Goal: Task Accomplishment & Management: Use online tool/utility

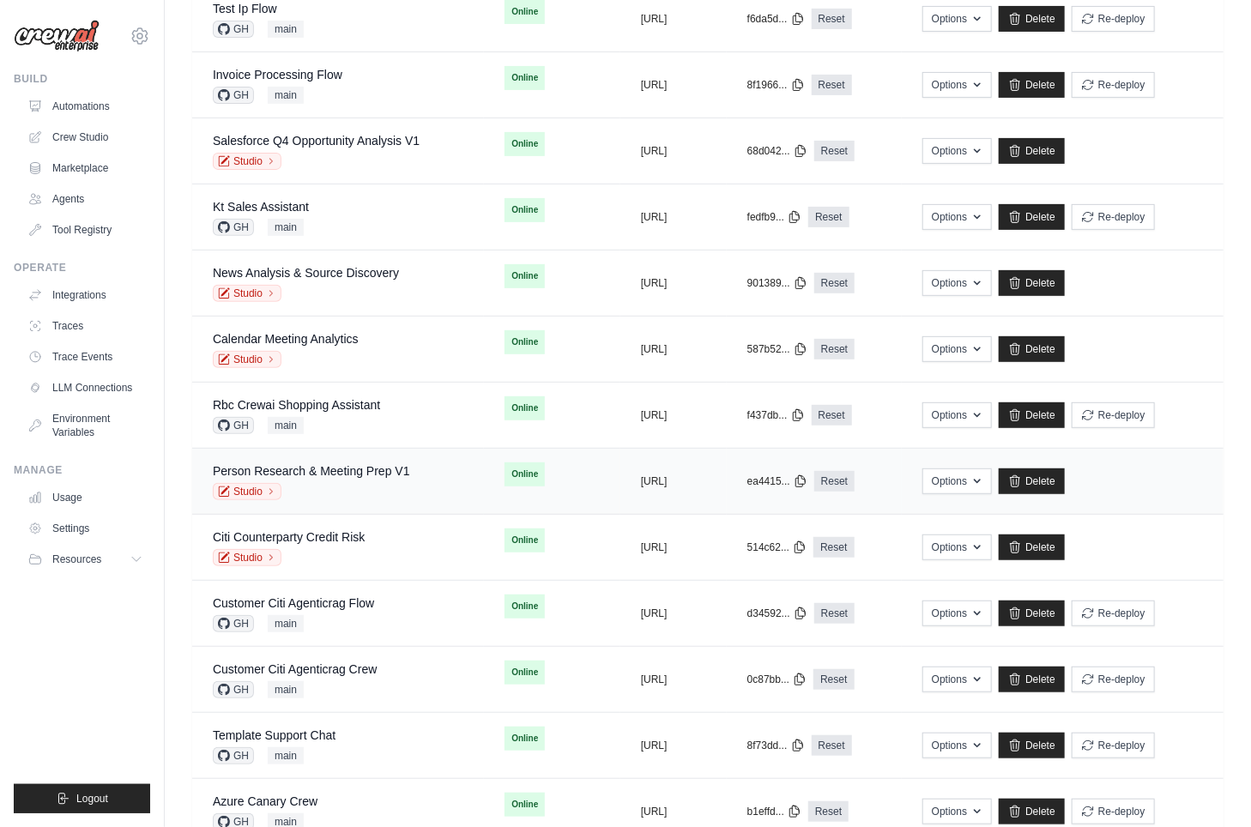
scroll to position [288, 0]
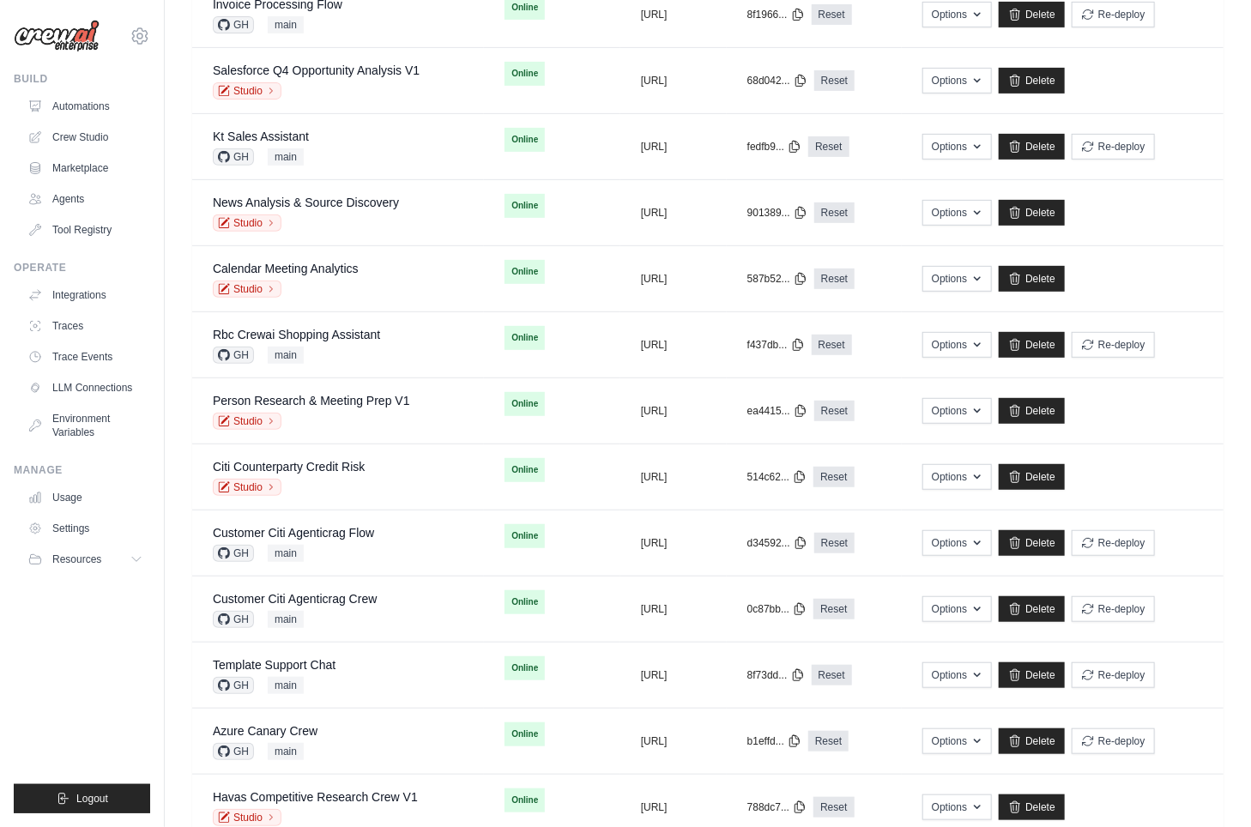
click at [88, 661] on ul "Build Automations Crew Studio Marketplace Agents" at bounding box center [82, 442] width 136 height 741
click at [322, 727] on div "Azure Canary Crew GH main" at bounding box center [338, 741] width 251 height 38
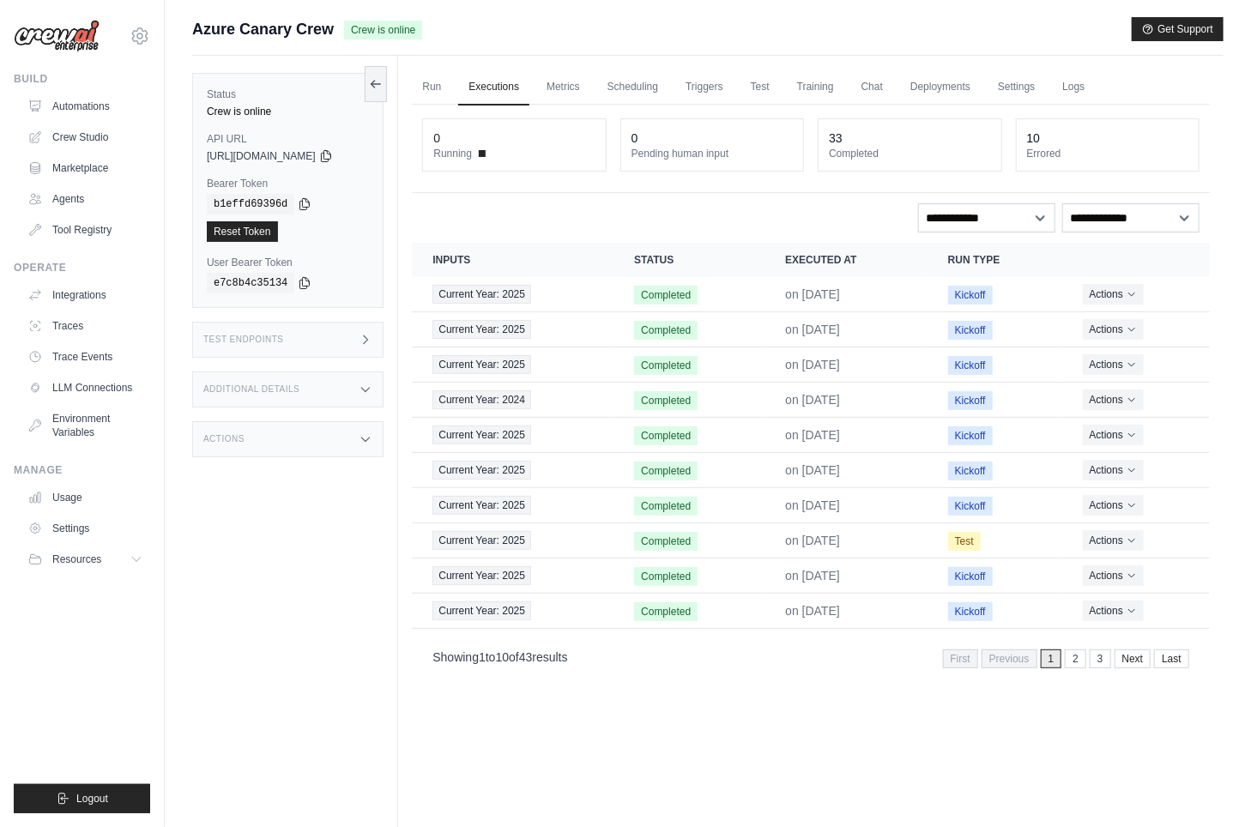
click at [347, 398] on div "Additional Details" at bounding box center [287, 389] width 191 height 36
click at [353, 404] on div "Additional Details" at bounding box center [287, 389] width 191 height 36
click at [104, 106] on link "Automations" at bounding box center [87, 106] width 130 height 27
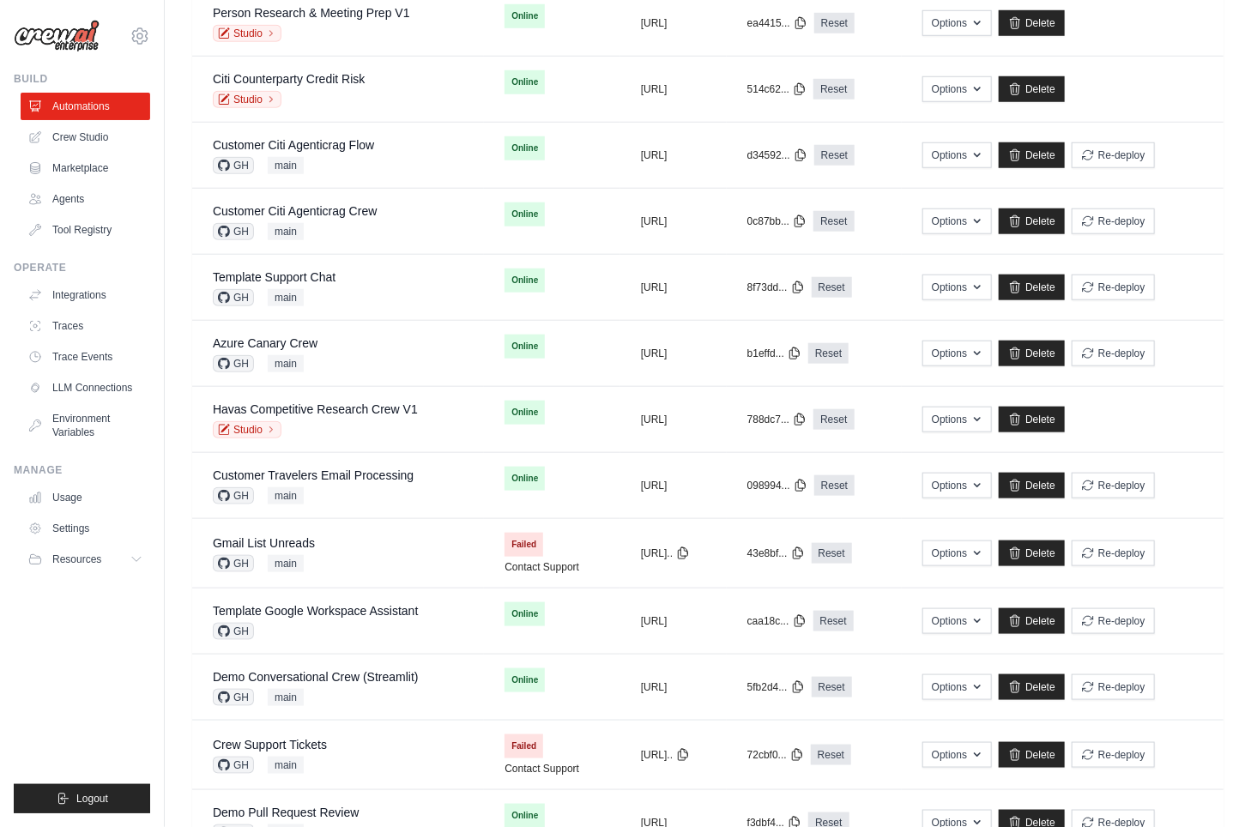
scroll to position [738, 0]
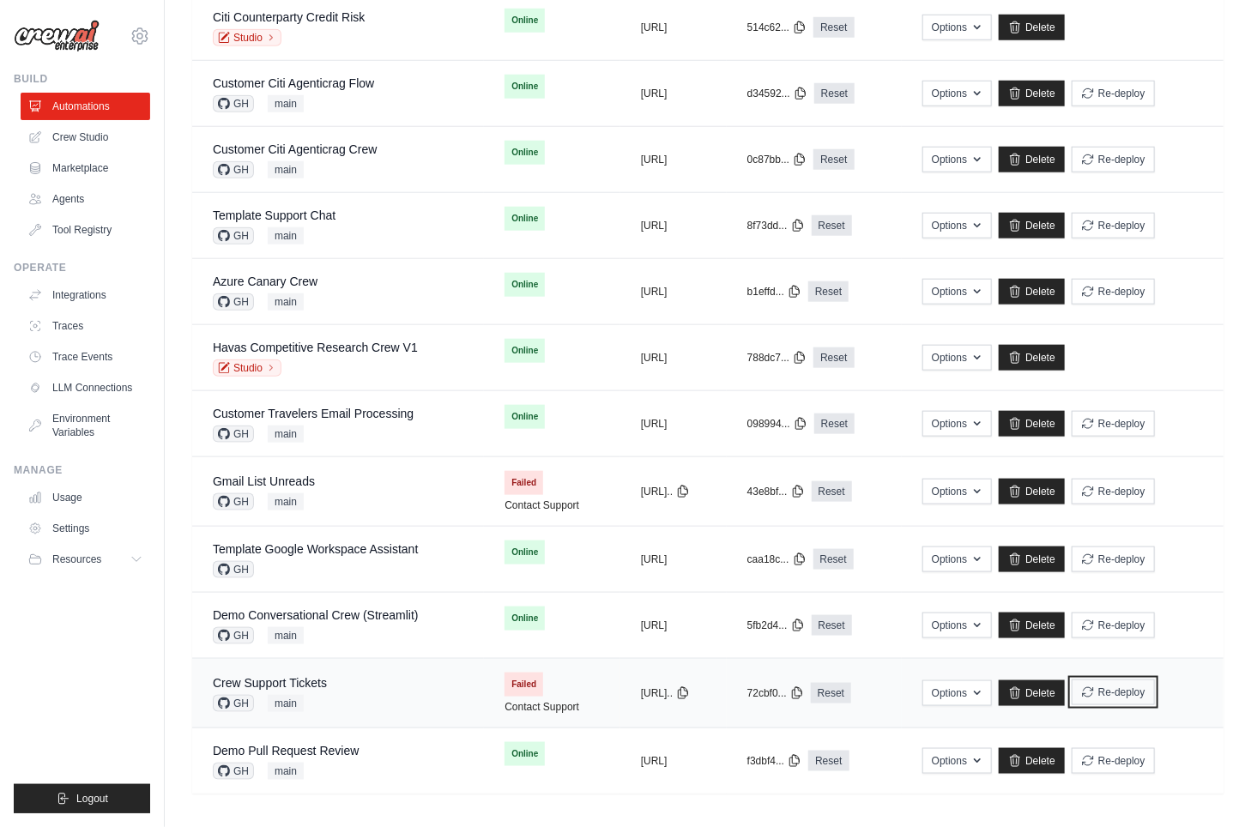
click at [1147, 691] on button "Re-deploy" at bounding box center [1113, 692] width 83 height 26
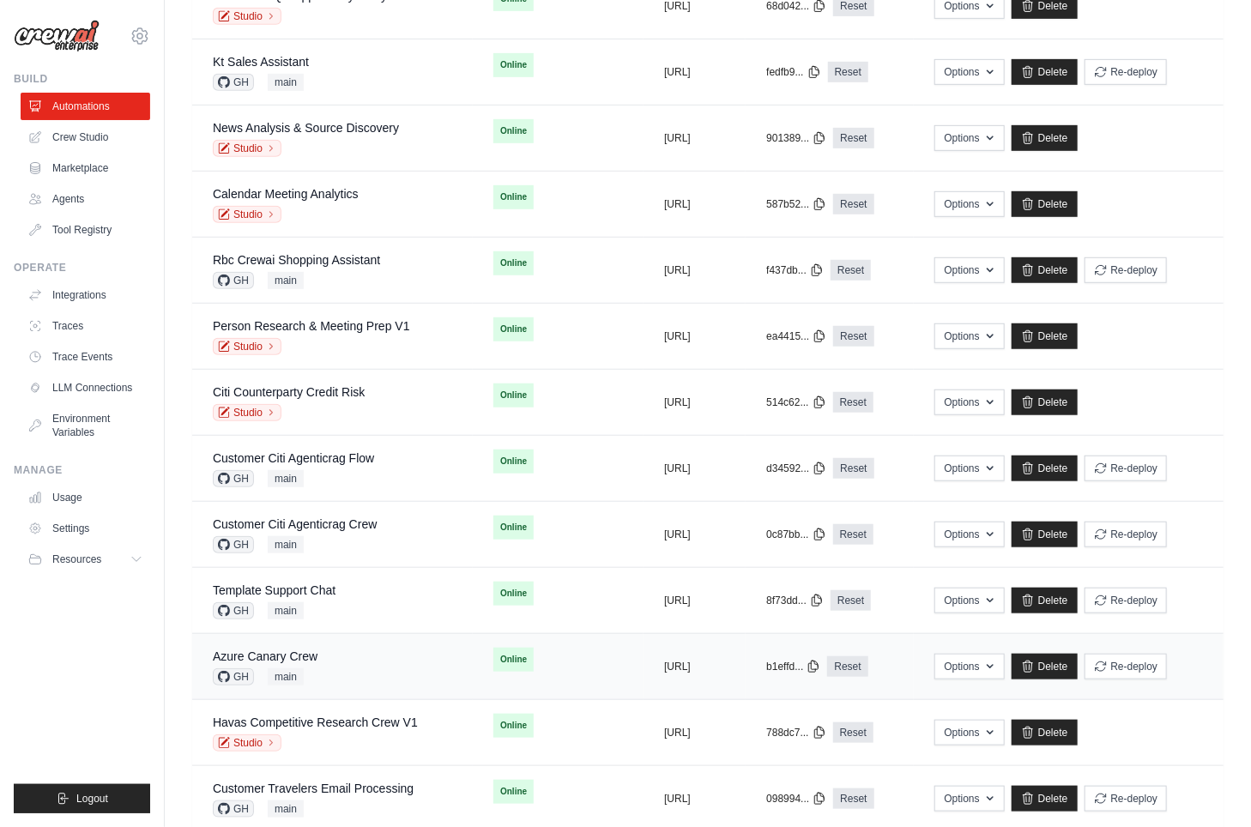
scroll to position [793, 0]
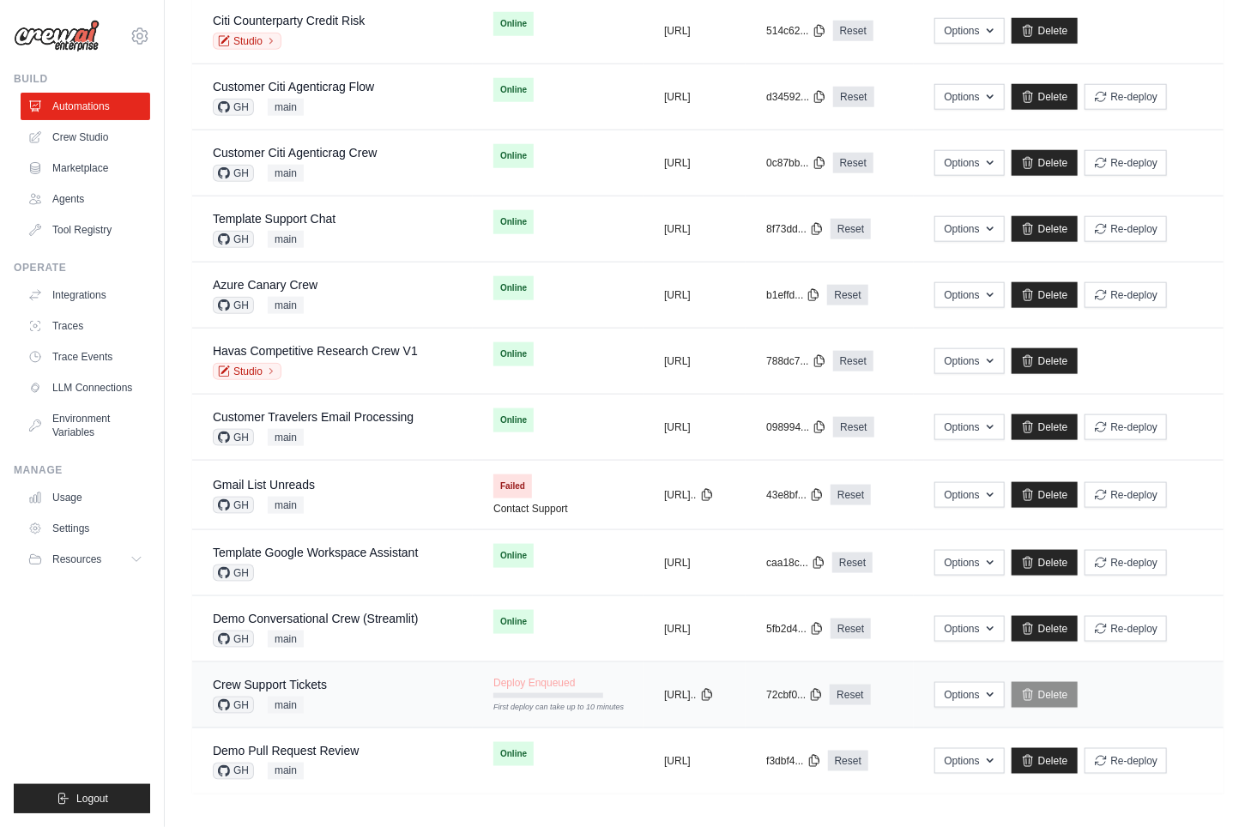
click at [327, 682] on div "Crew Support Tickets GH main" at bounding box center [332, 695] width 239 height 38
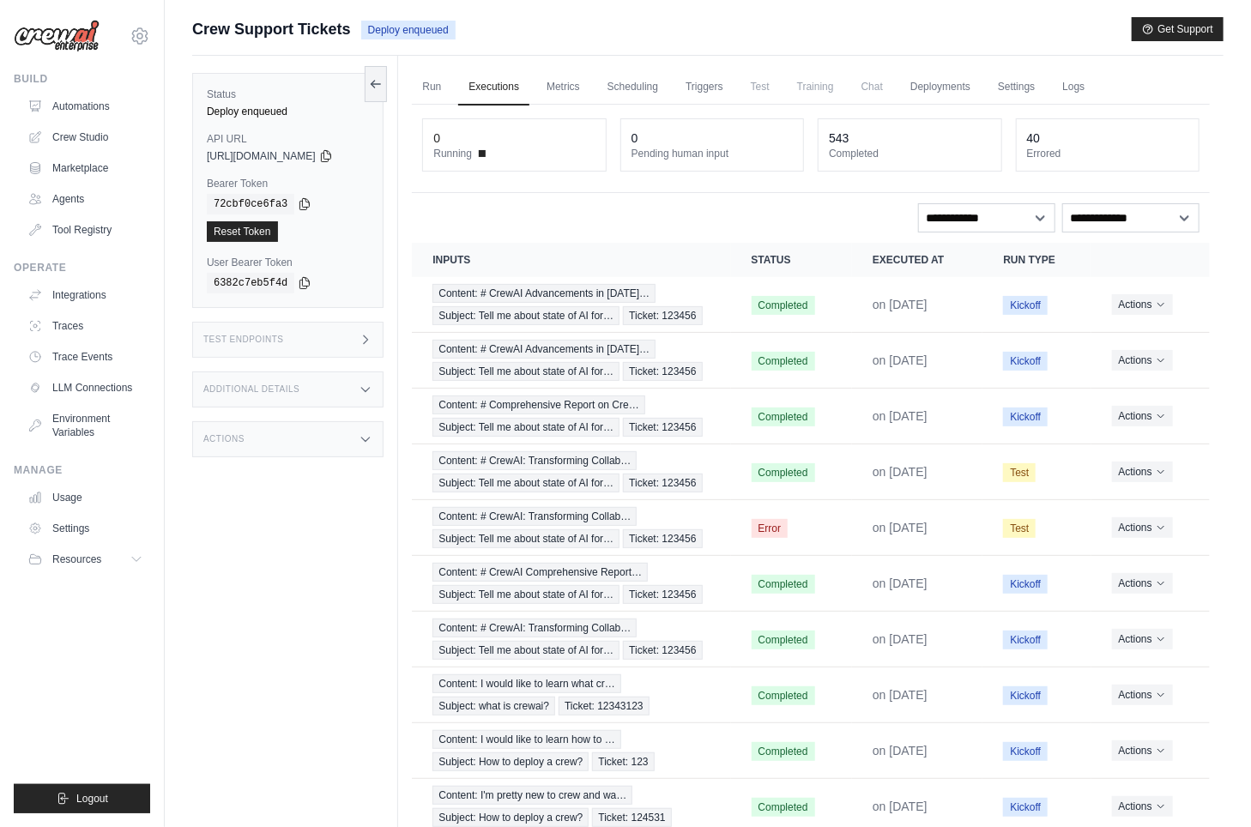
click at [366, 545] on div "Status Deploy enqueued API URL copied [URL][DOMAIN_NAME] Bearer Token copied 72…" at bounding box center [295, 469] width 206 height 827
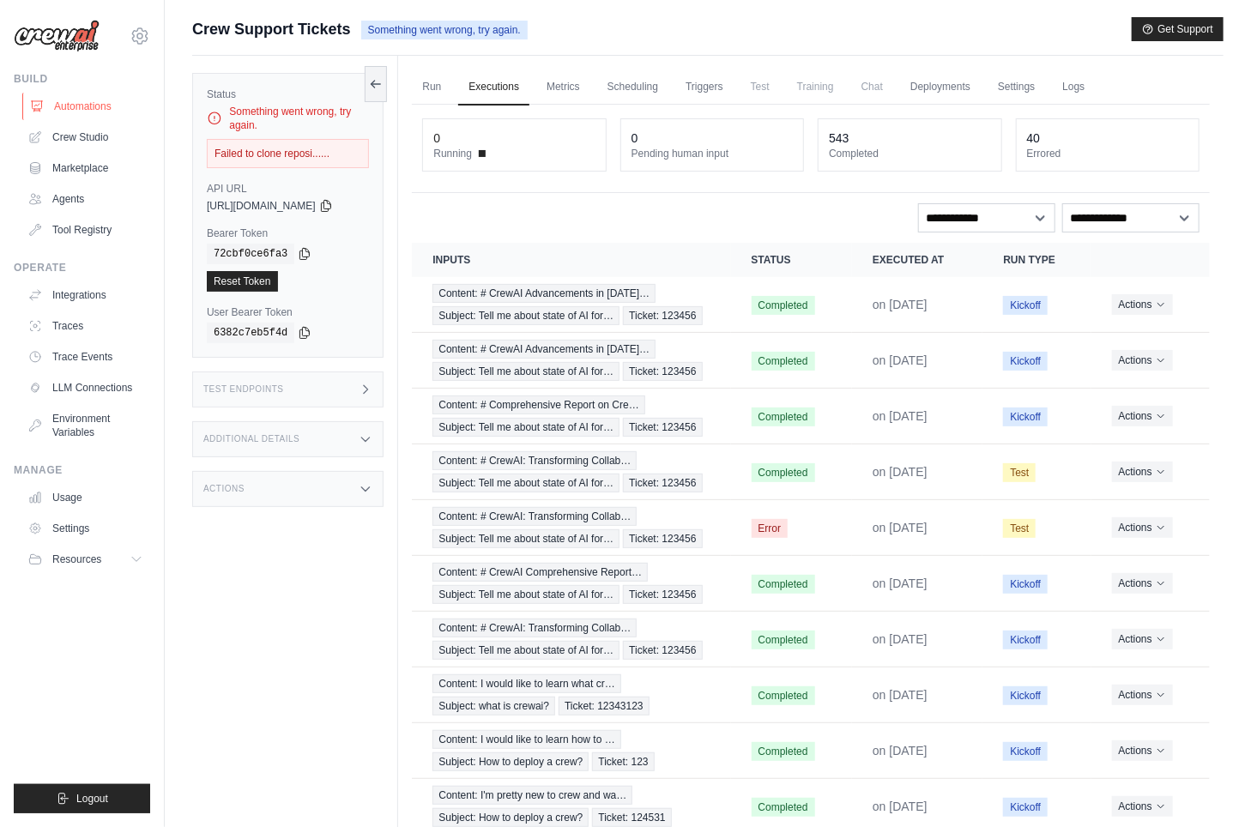
click at [82, 97] on link "Automations" at bounding box center [87, 106] width 130 height 27
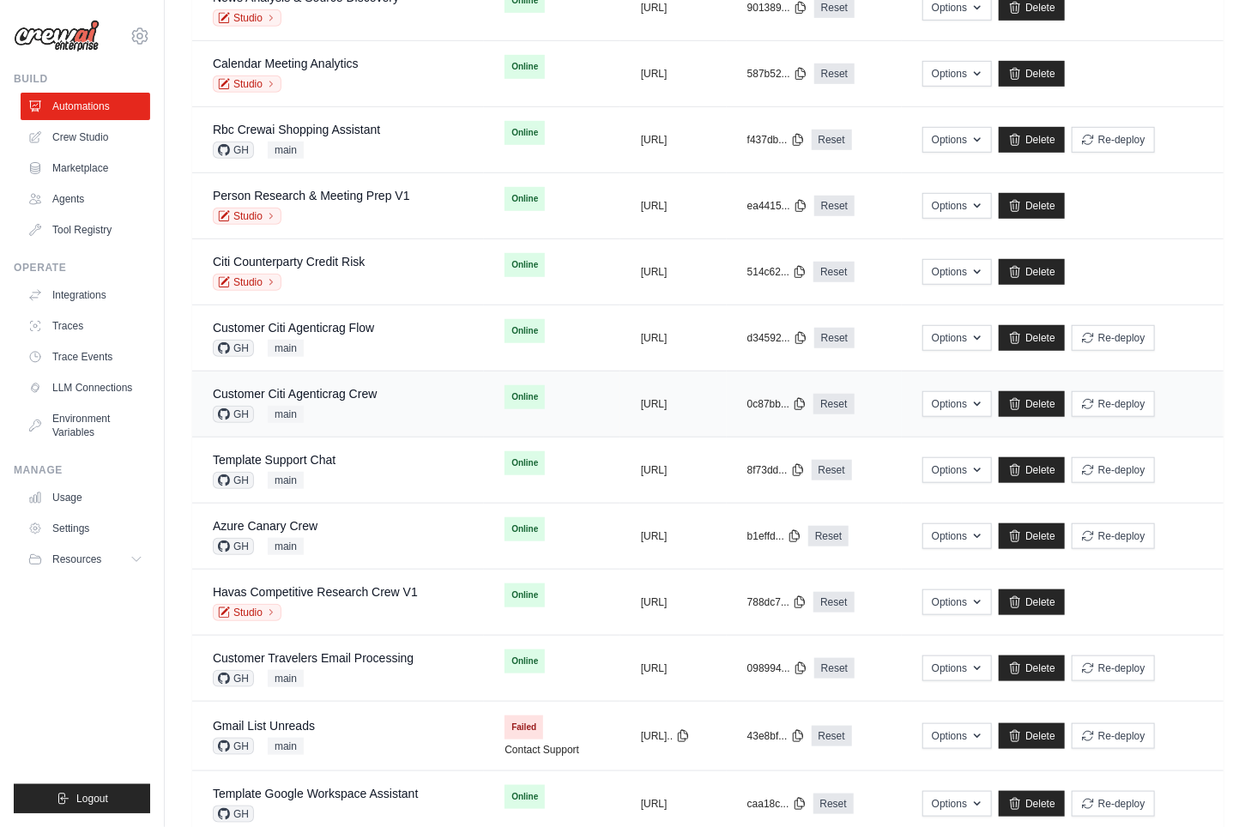
scroll to position [728, 0]
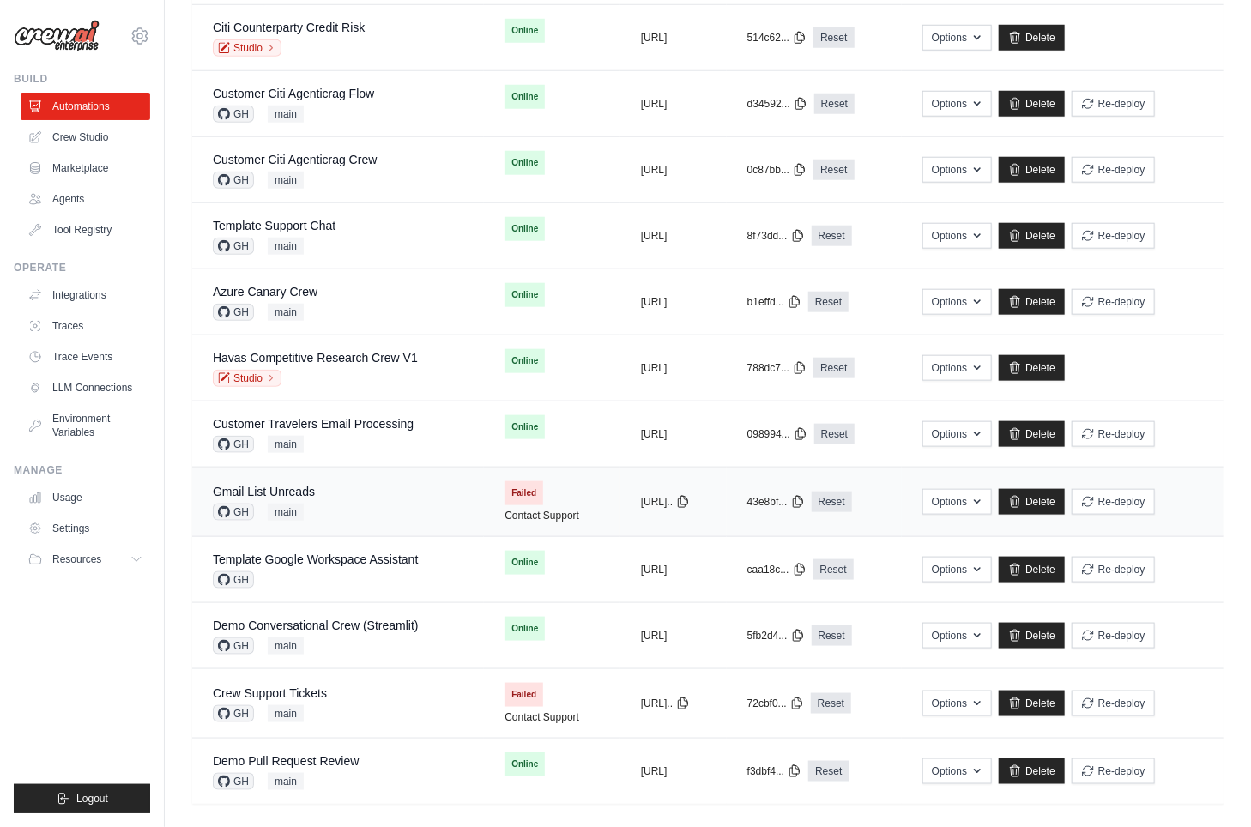
click at [380, 495] on div "Gmail List Unreads GH main" at bounding box center [338, 502] width 251 height 38
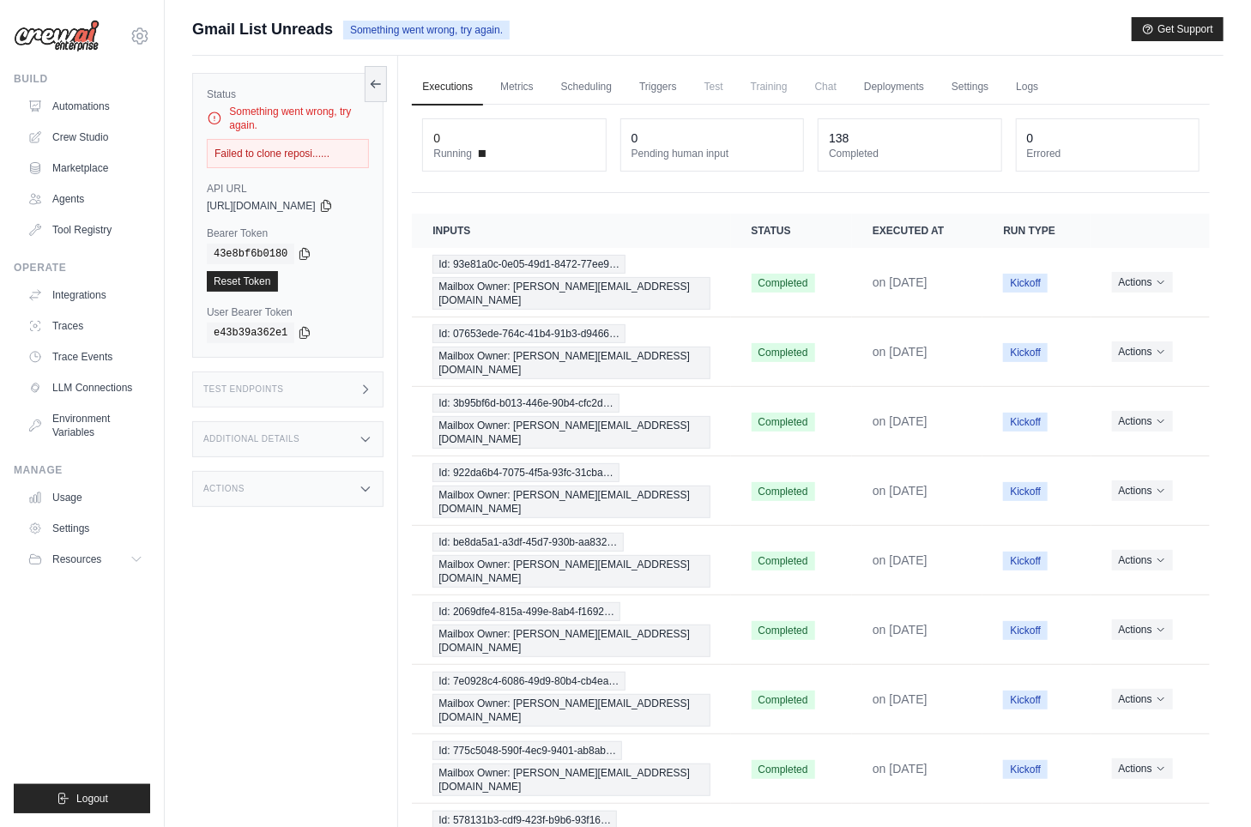
click at [287, 492] on div "Actions" at bounding box center [287, 489] width 191 height 36
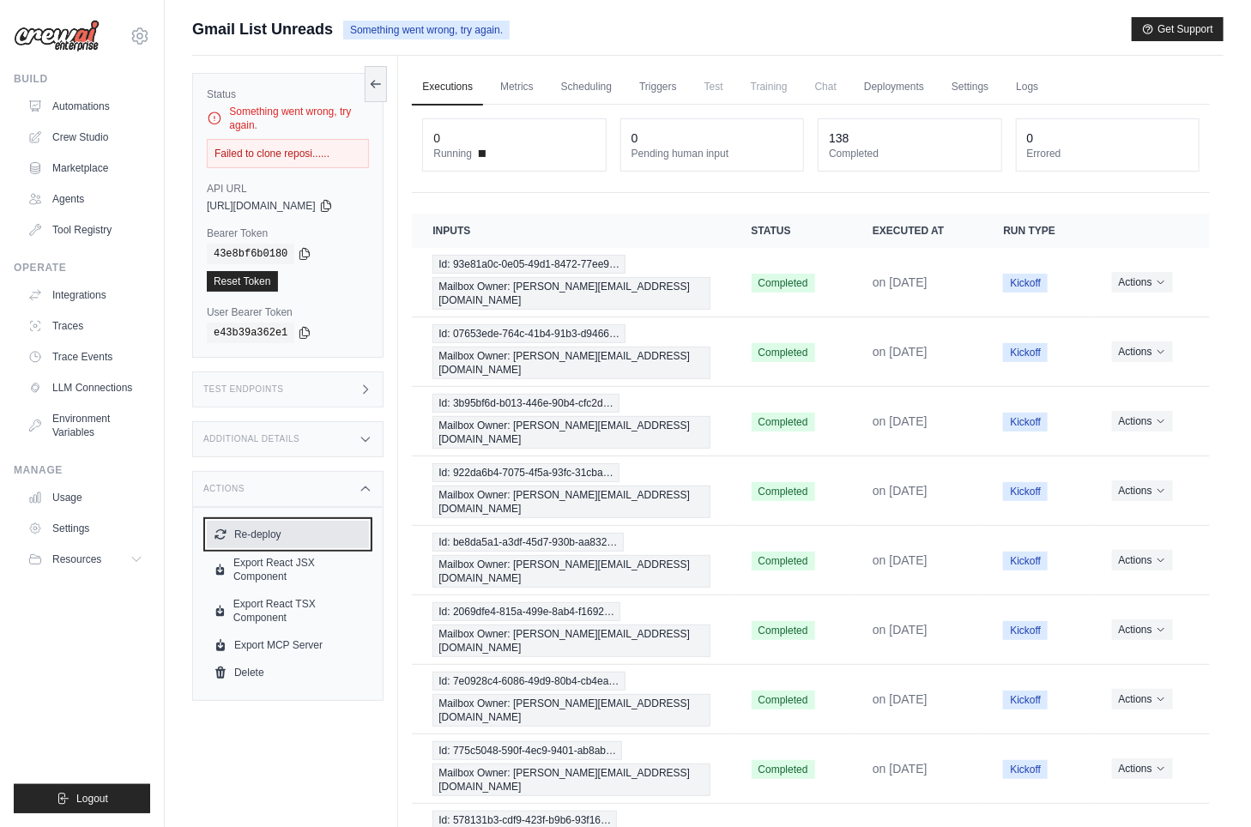
click at [307, 538] on button "Re-deploy" at bounding box center [288, 534] width 162 height 27
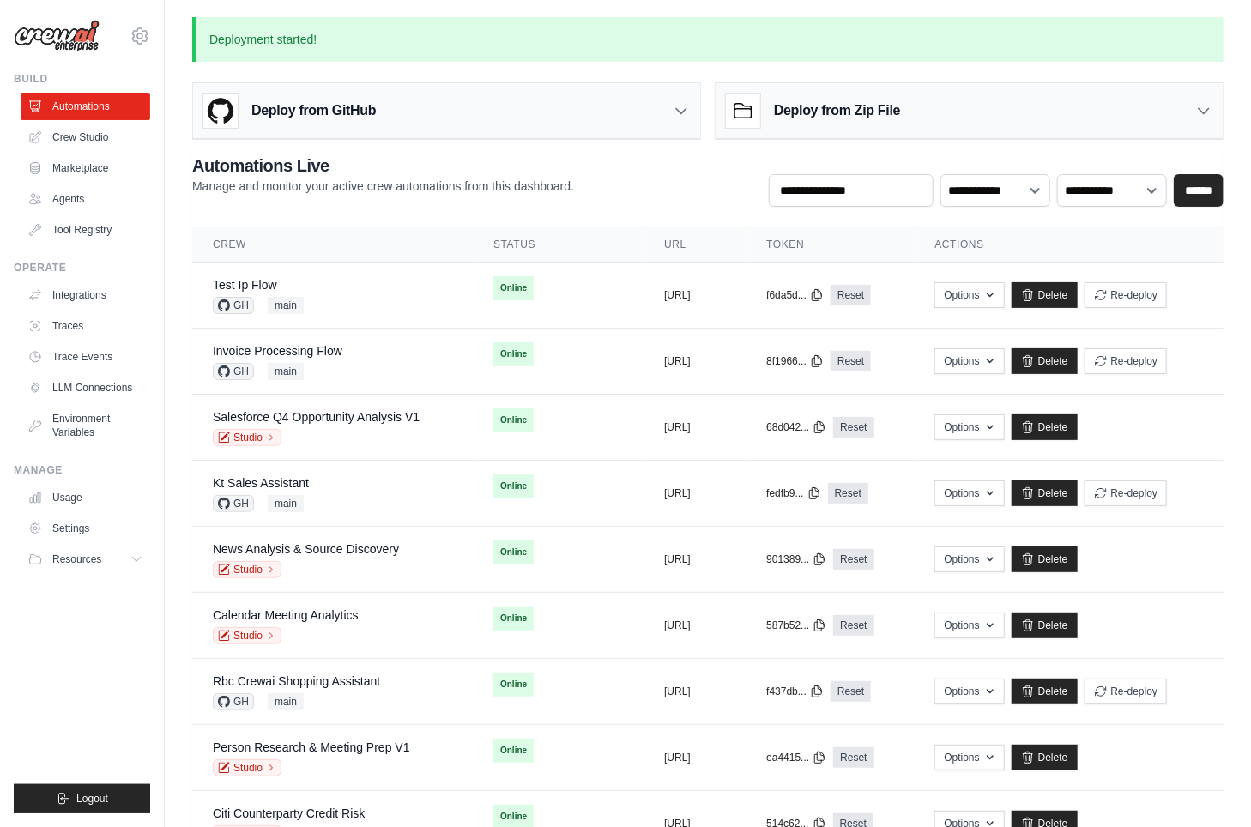
scroll to position [793, 0]
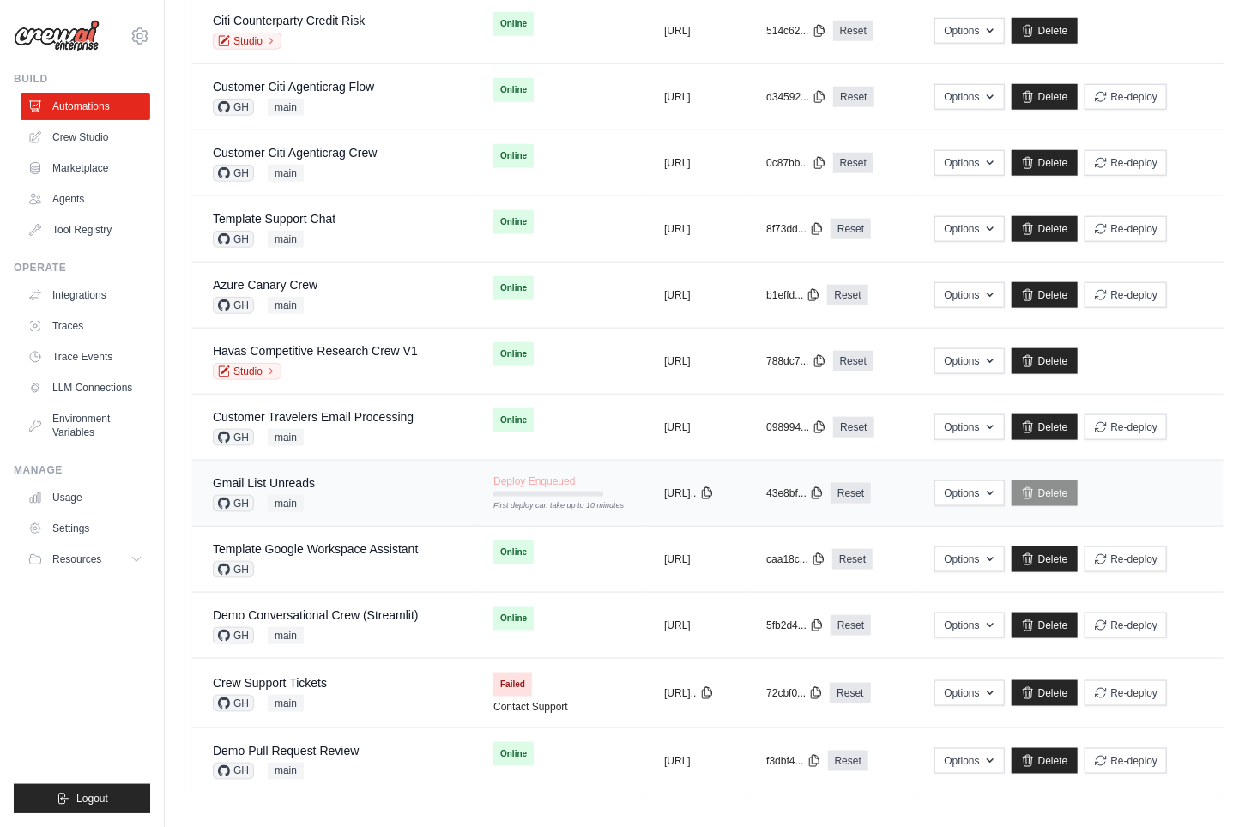
click at [323, 477] on div "Gmail List Unreads GH main" at bounding box center [332, 493] width 239 height 38
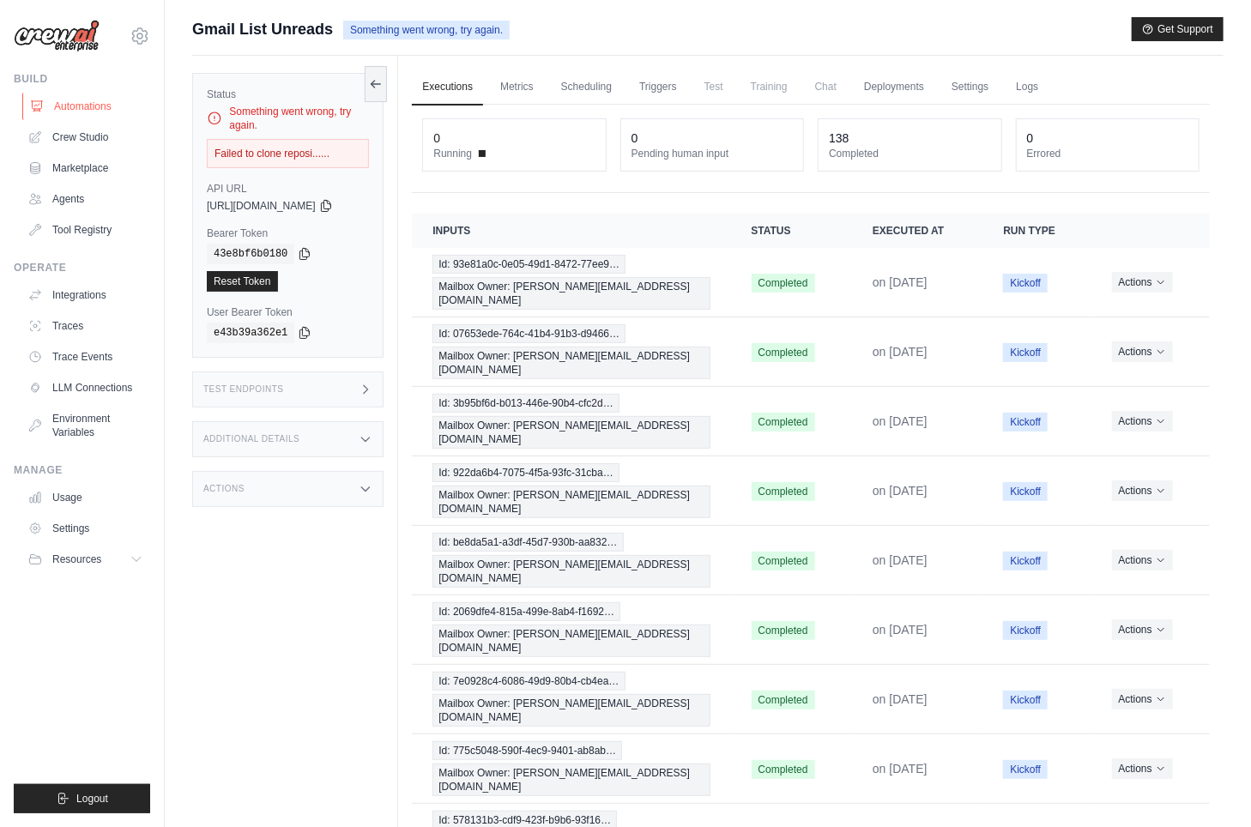
click at [77, 100] on link "Automations" at bounding box center [87, 106] width 130 height 27
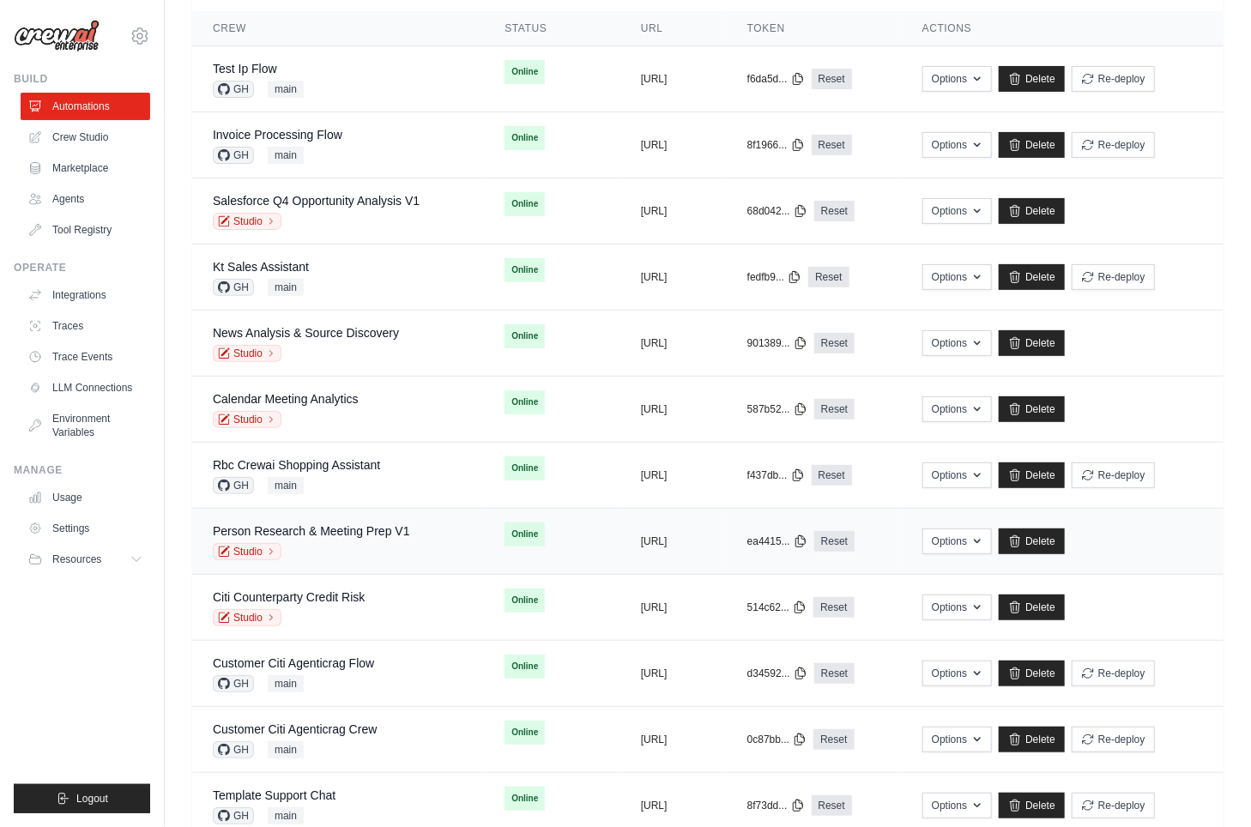
scroll to position [602, 0]
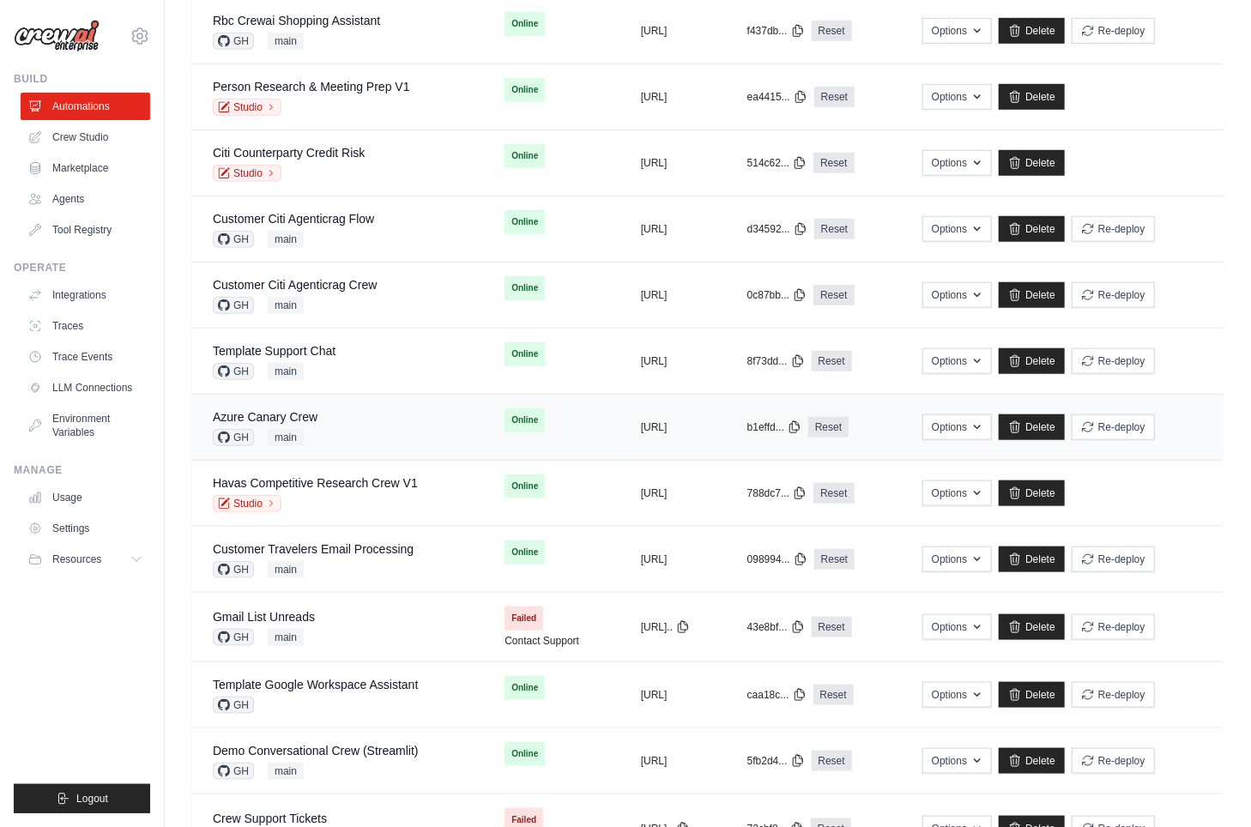
click at [346, 416] on div "Azure Canary Crew GH main" at bounding box center [338, 427] width 251 height 38
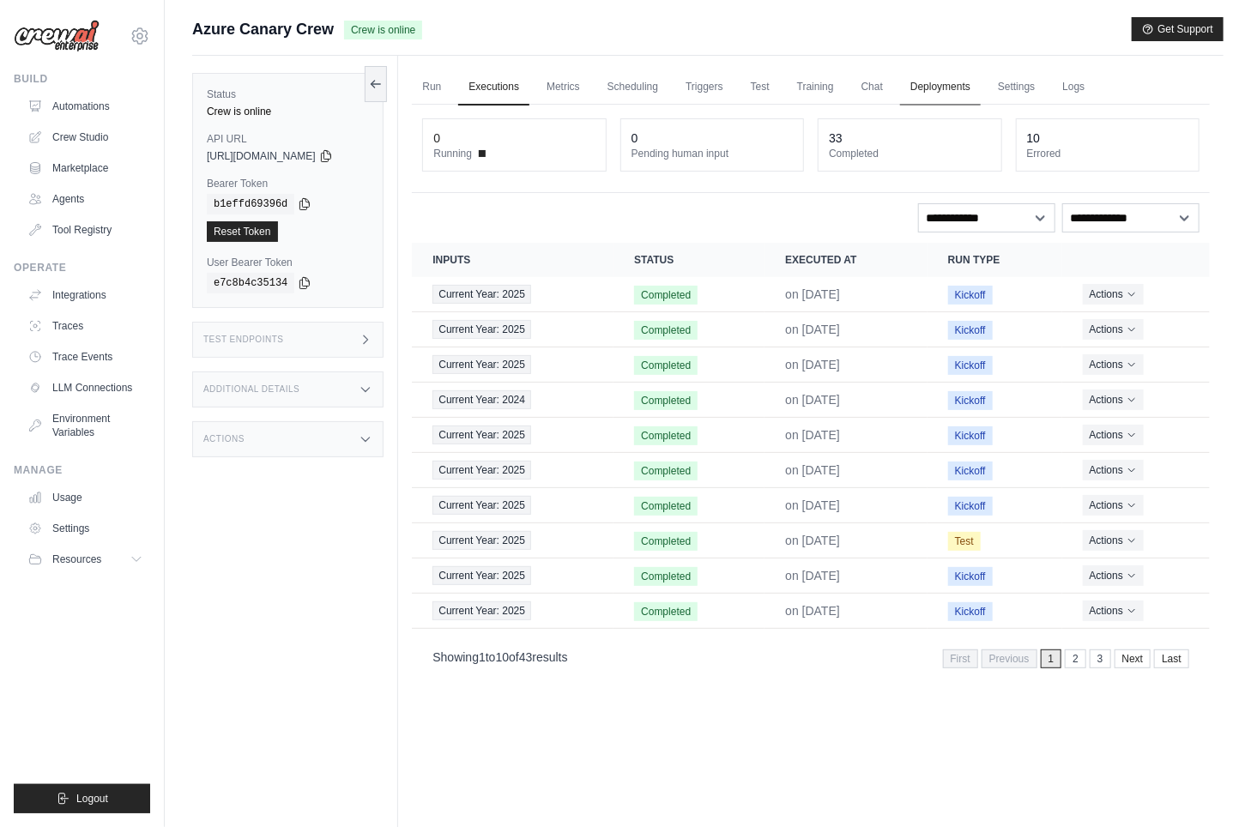
click at [939, 86] on link "Deployments" at bounding box center [940, 87] width 81 height 36
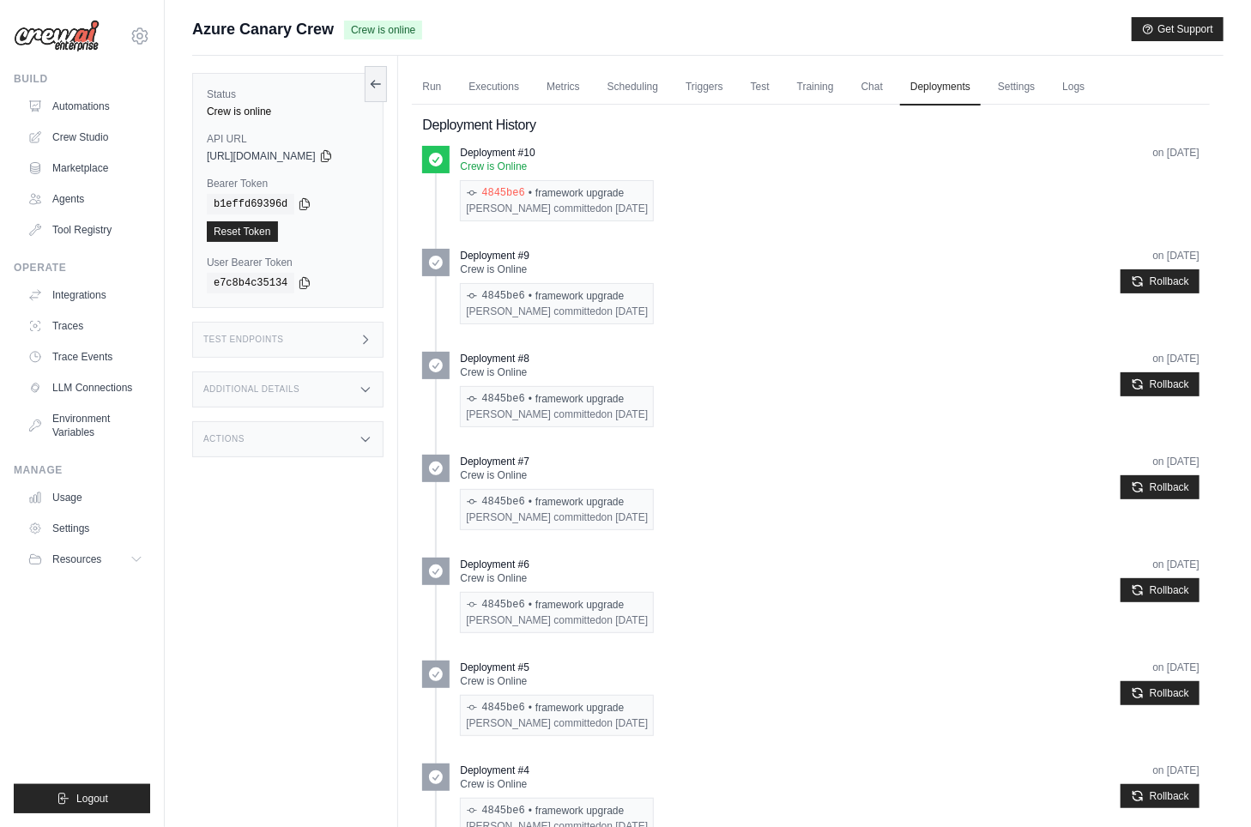
click at [502, 190] on link "4845be6" at bounding box center [502, 193] width 43 height 14
click at [220, 577] on div "Status Crew is online API URL copied https://azure-canary-crew-f7f72771-deb2-40…" at bounding box center [295, 469] width 206 height 827
click at [267, 436] on div "Actions" at bounding box center [287, 439] width 191 height 36
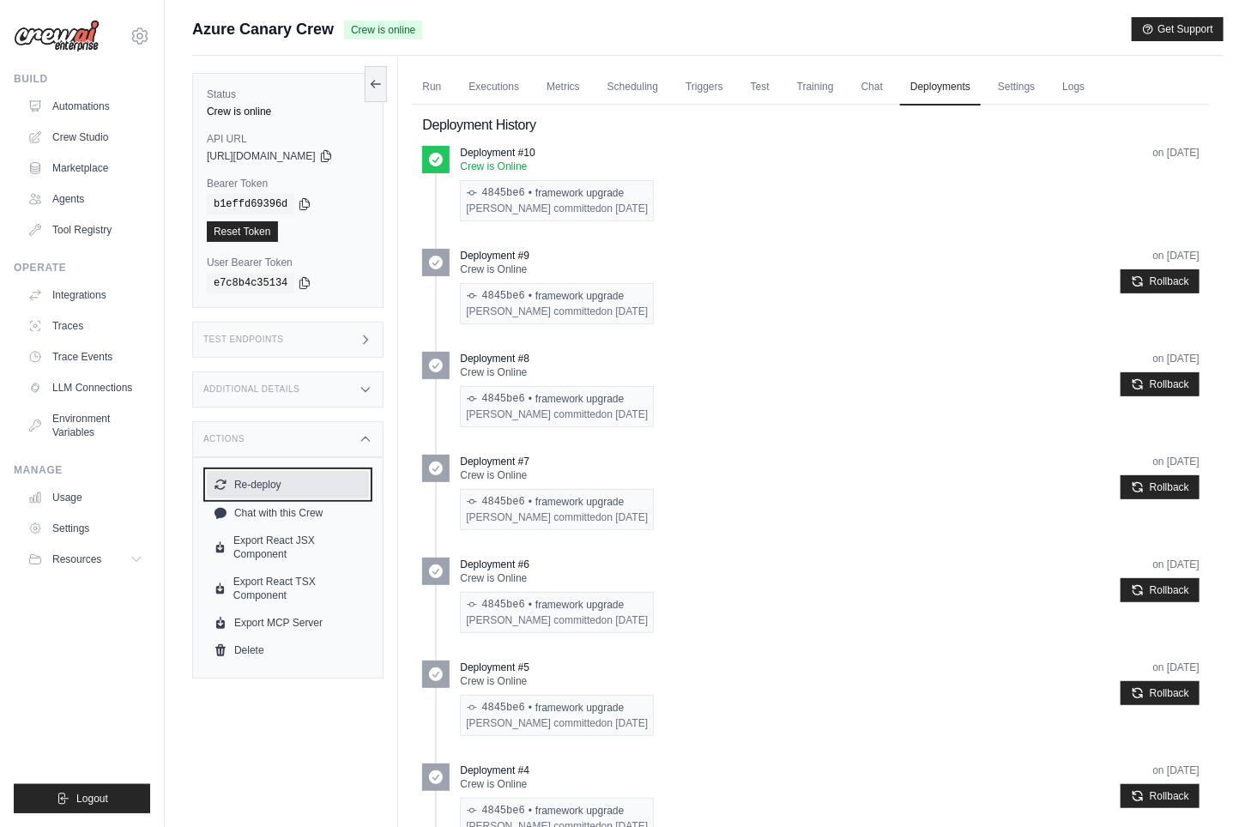
click at [275, 484] on button "Re-deploy" at bounding box center [288, 484] width 162 height 27
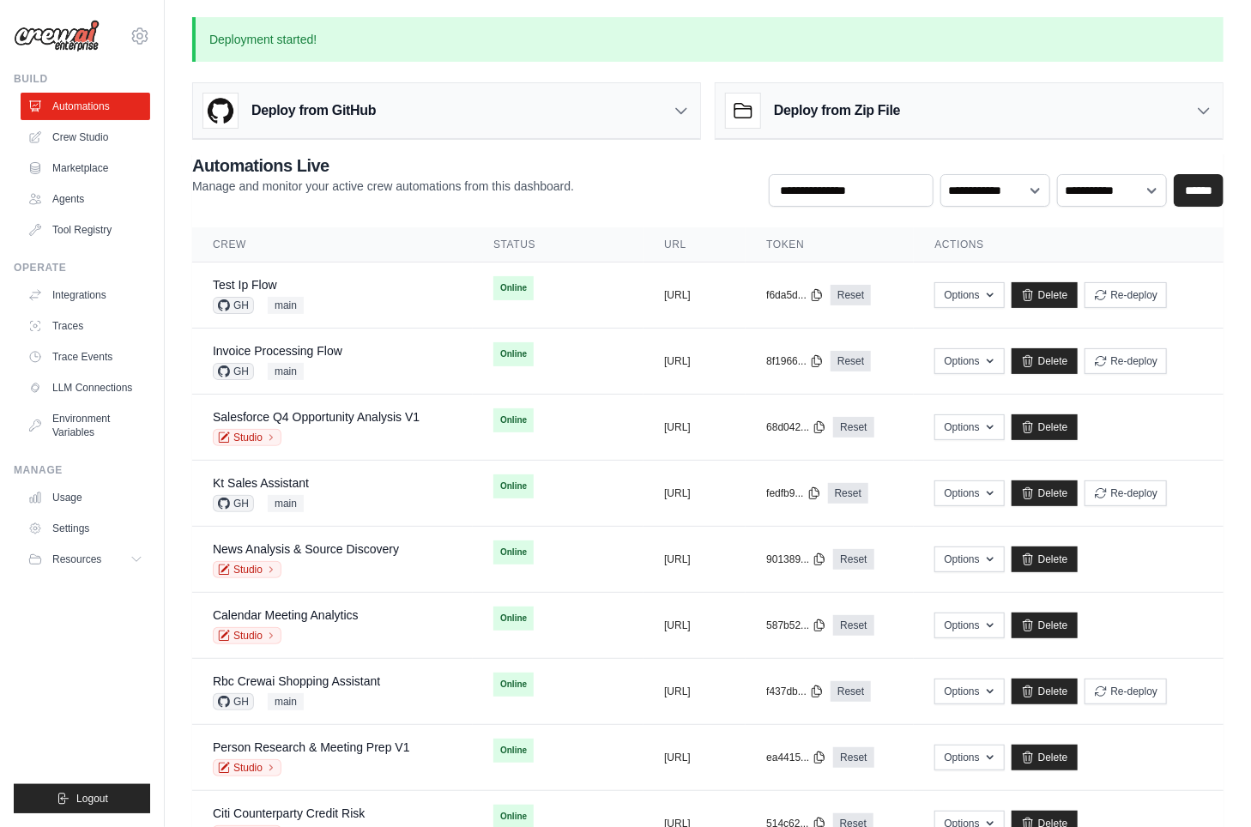
click at [113, 601] on ul "Build Automations Crew Studio Marketplace Agents" at bounding box center [82, 442] width 136 height 741
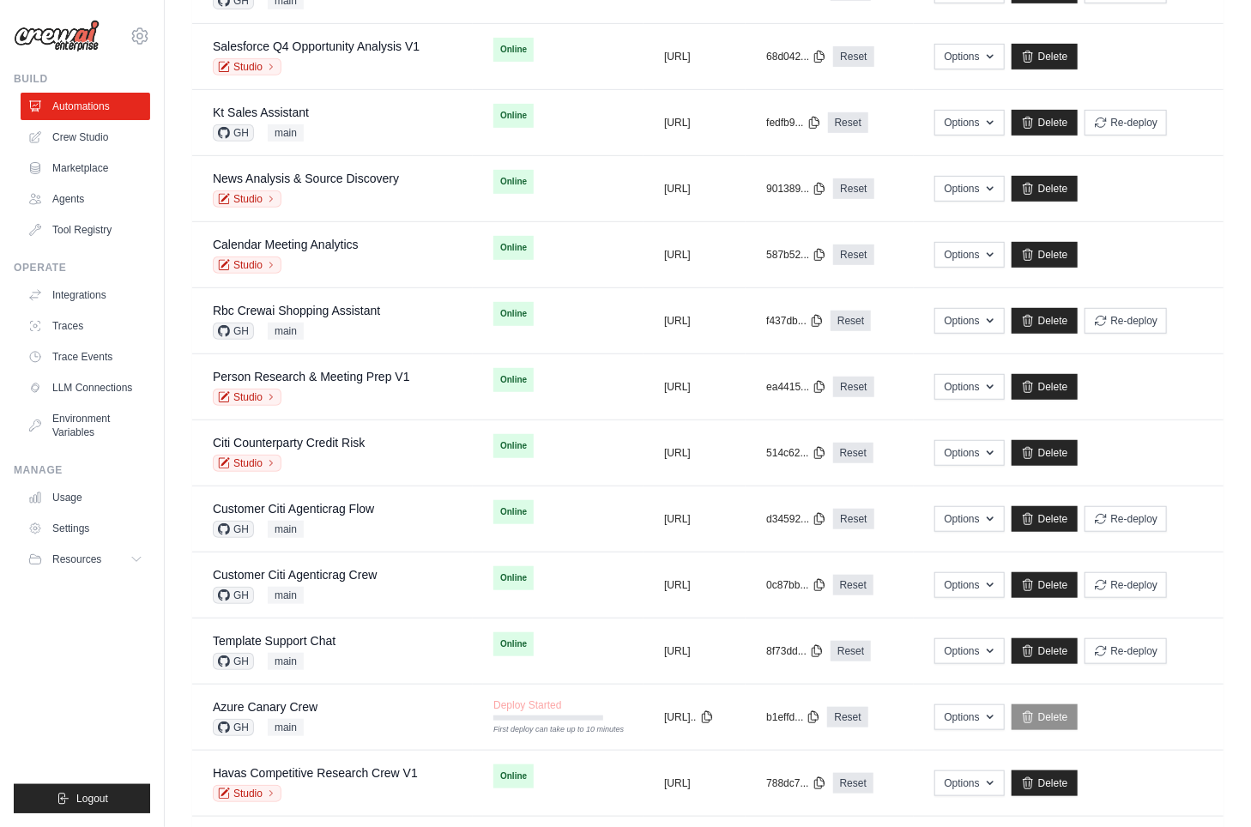
scroll to position [675, 0]
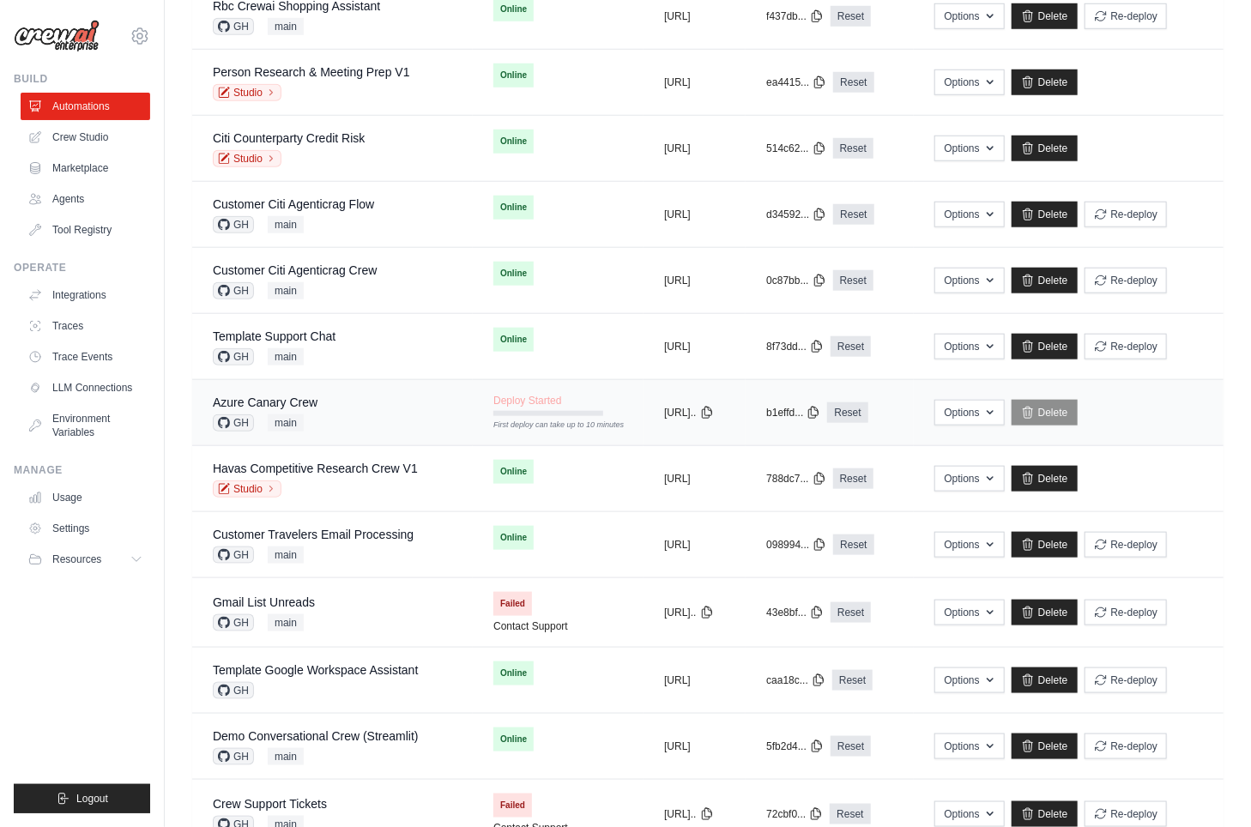
click at [323, 394] on div "Azure Canary Crew GH main" at bounding box center [332, 413] width 239 height 38
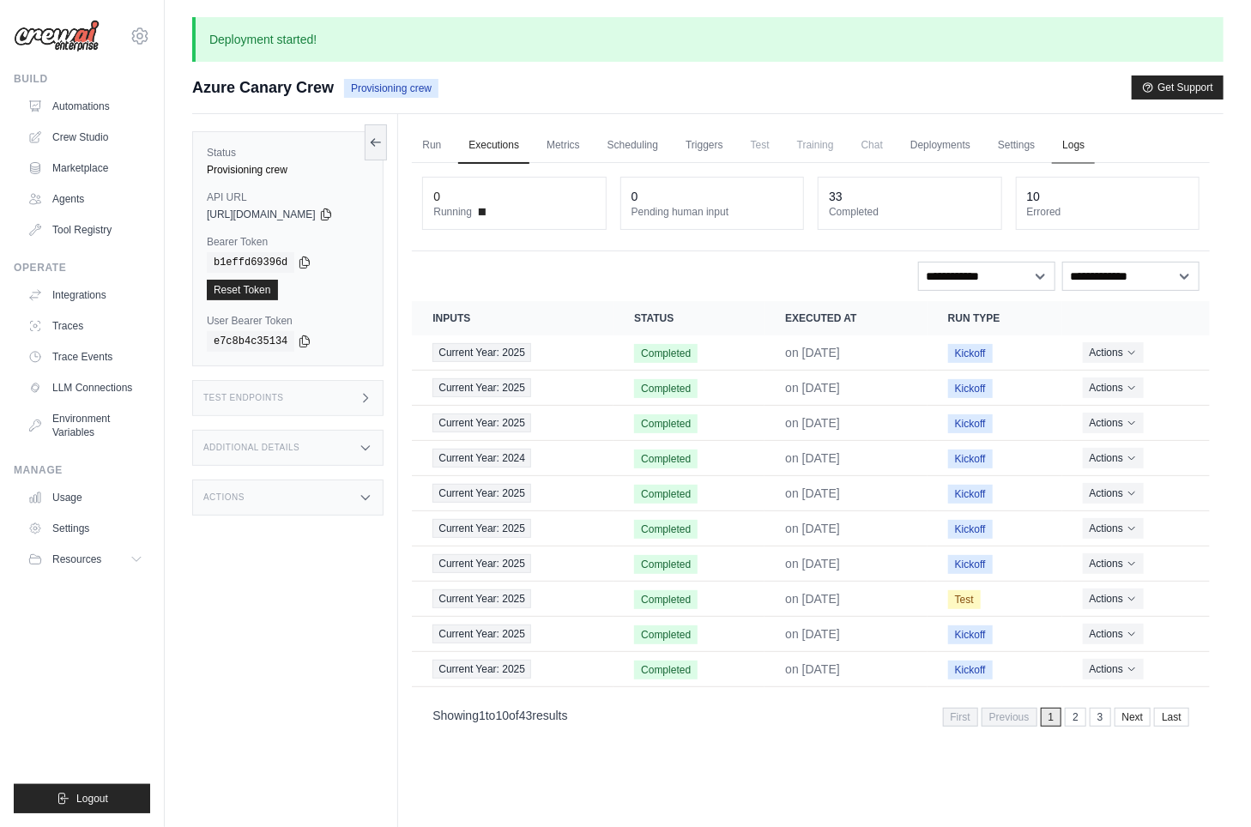
click at [1095, 148] on link "Logs" at bounding box center [1073, 146] width 43 height 36
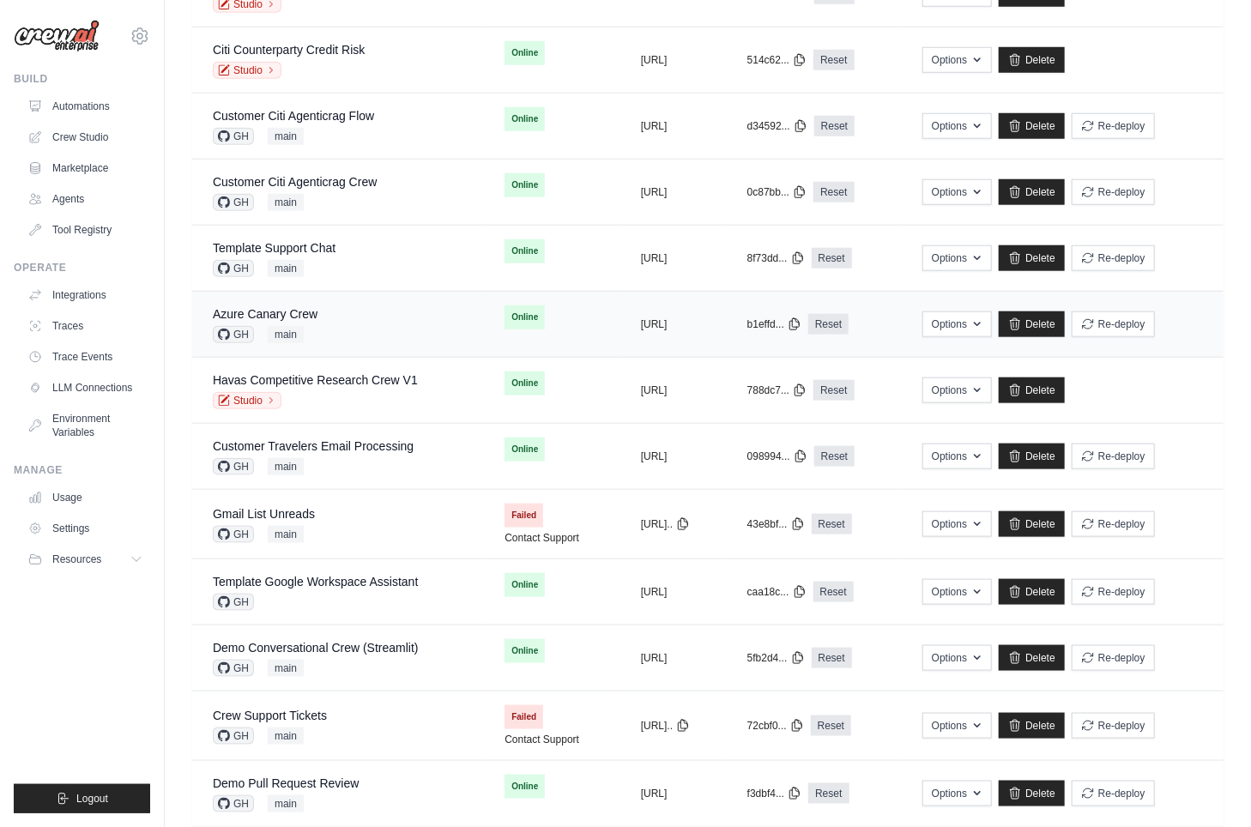
scroll to position [738, 0]
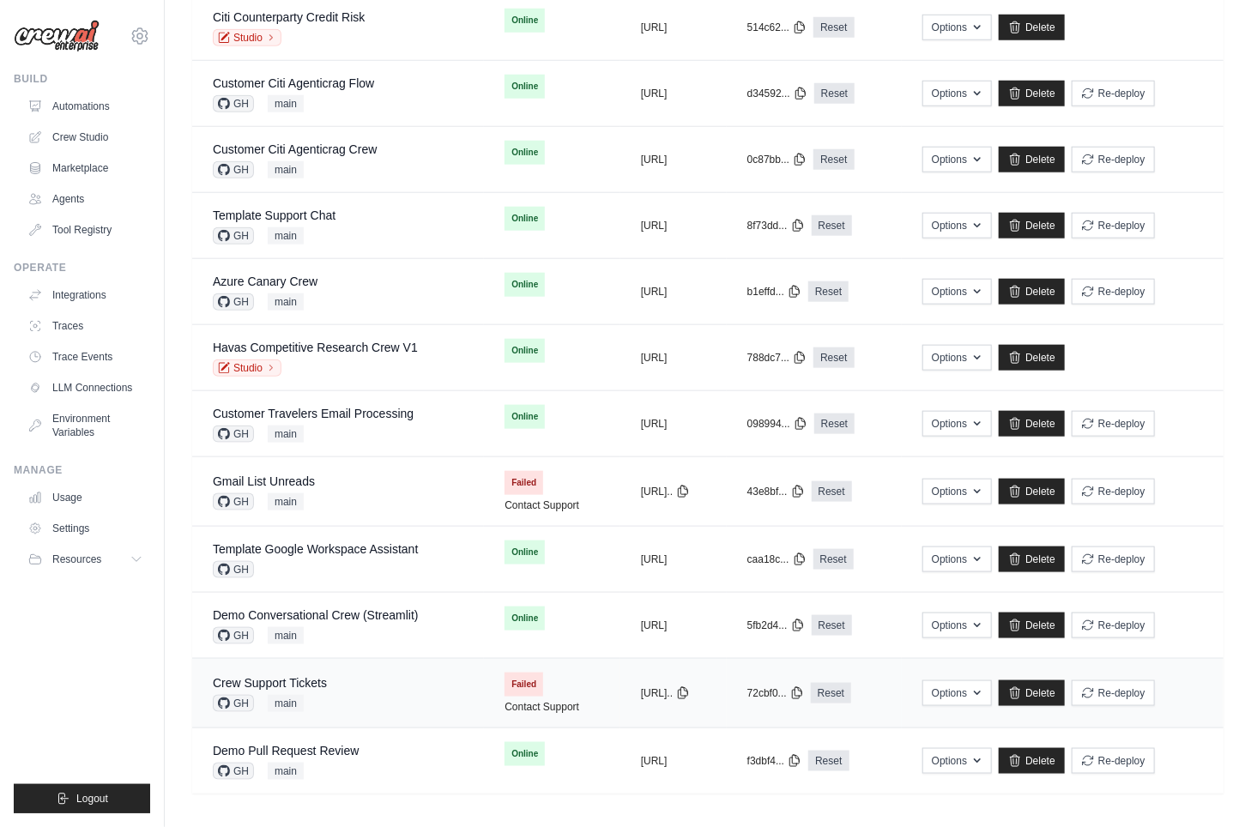
click at [406, 682] on div "Crew Support Tickets GH main" at bounding box center [338, 693] width 251 height 38
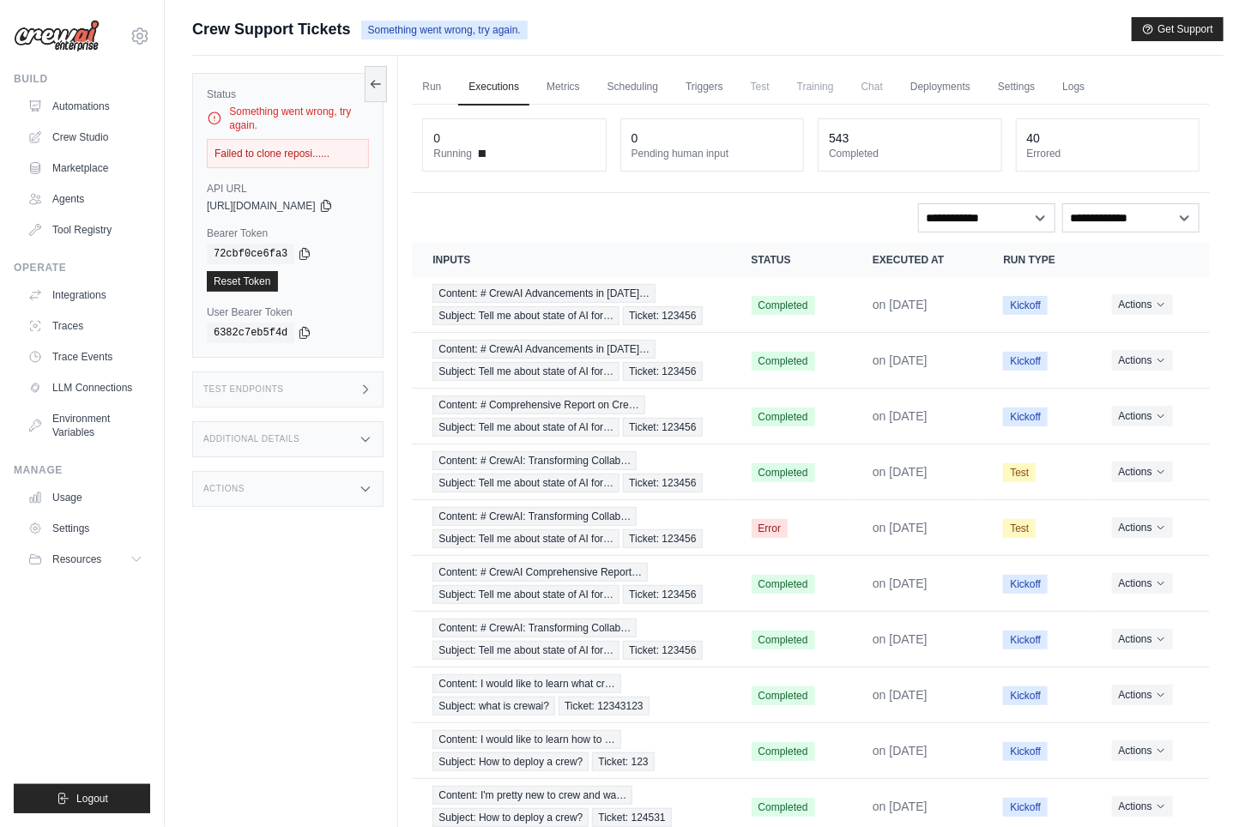
click at [298, 496] on div "Actions" at bounding box center [287, 489] width 191 height 36
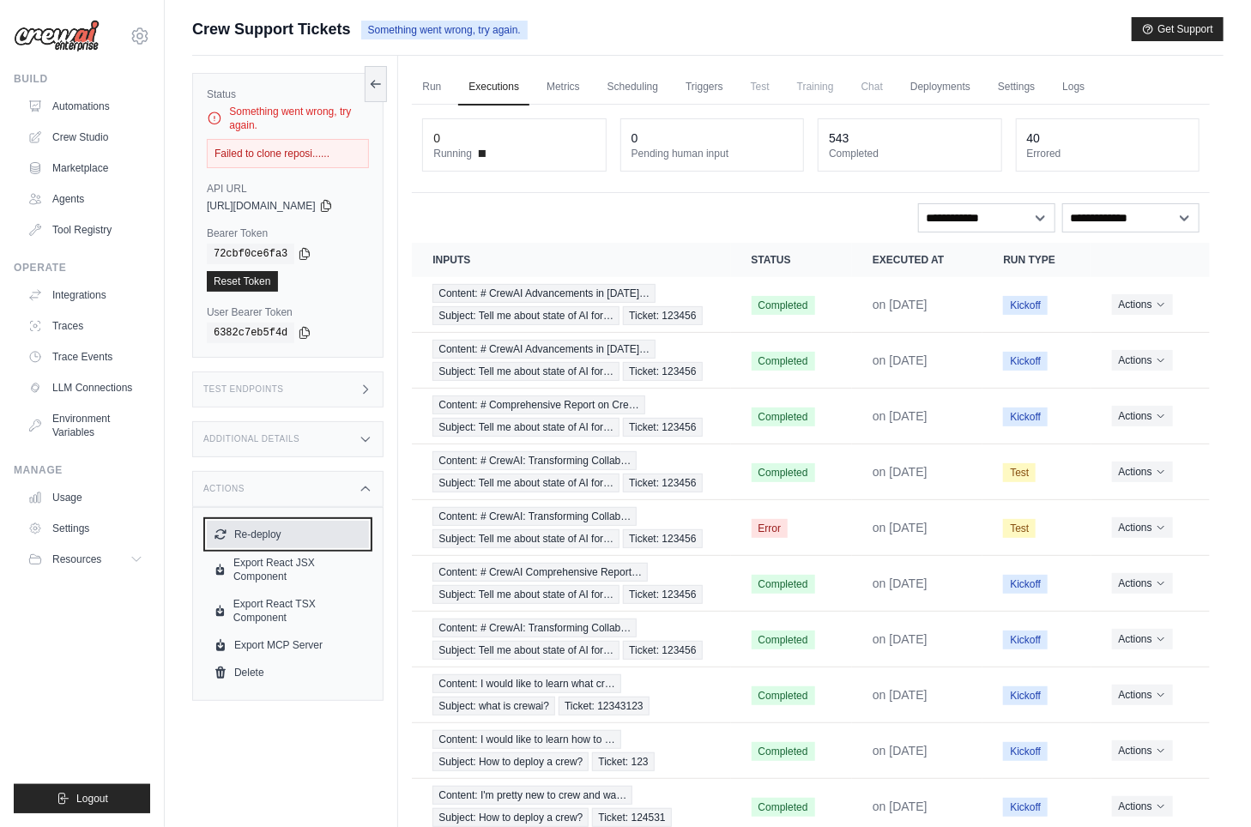
click at [296, 535] on button "Re-deploy" at bounding box center [288, 534] width 162 height 27
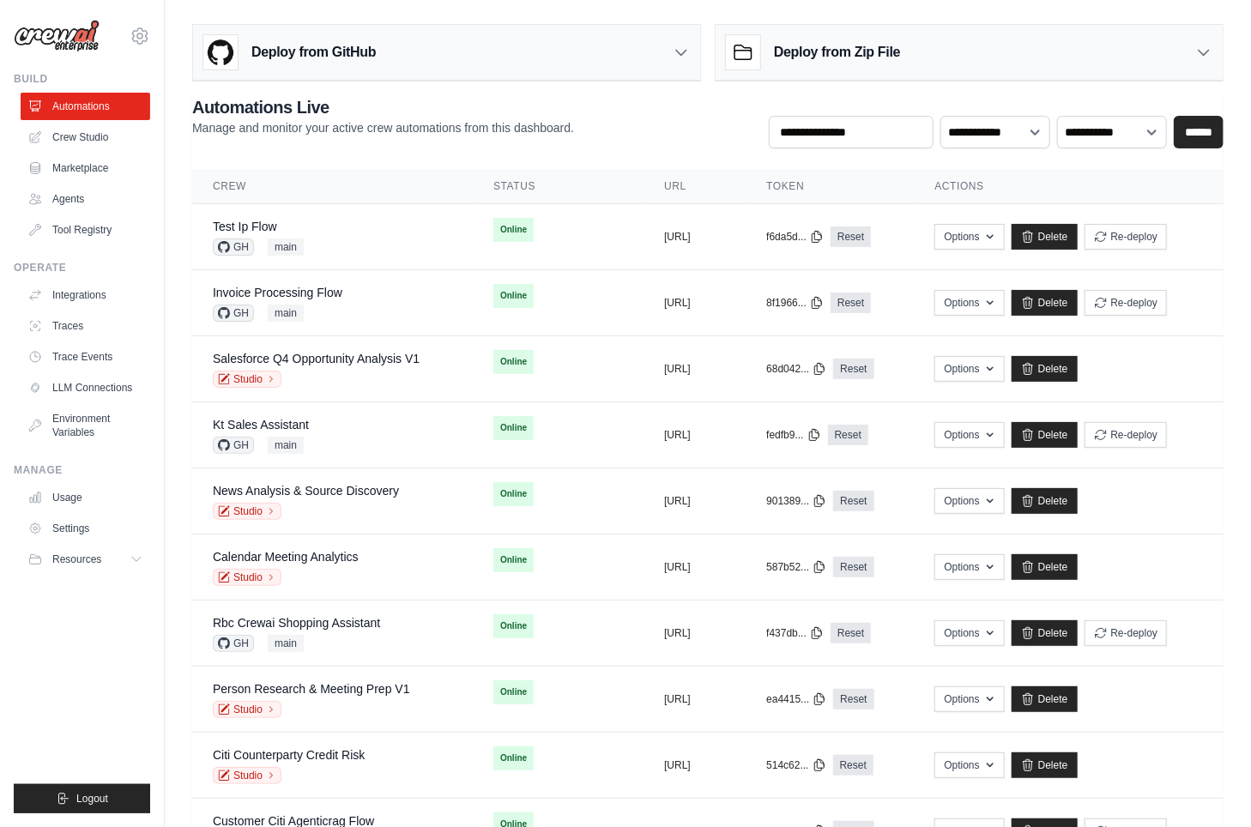
scroll to position [734, 0]
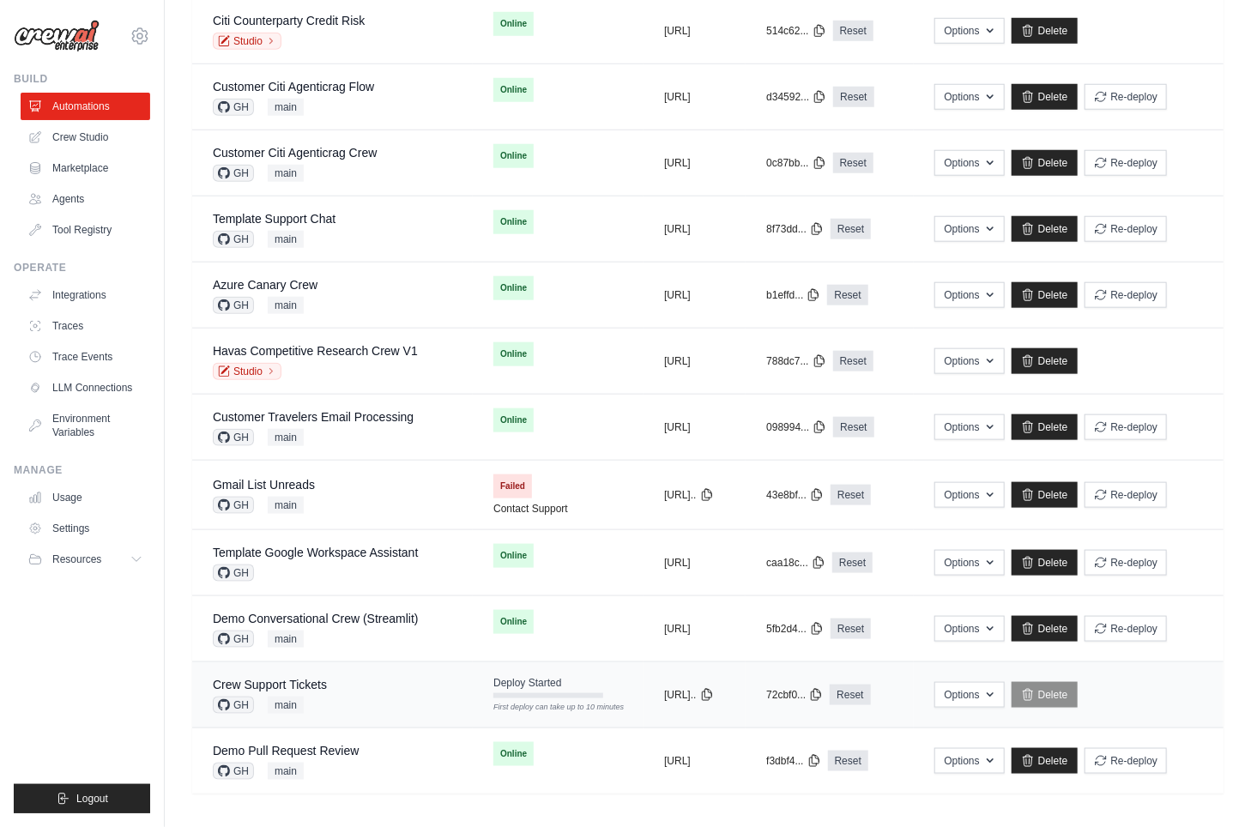
click at [328, 679] on div "Crew Support Tickets GH main" at bounding box center [332, 695] width 239 height 38
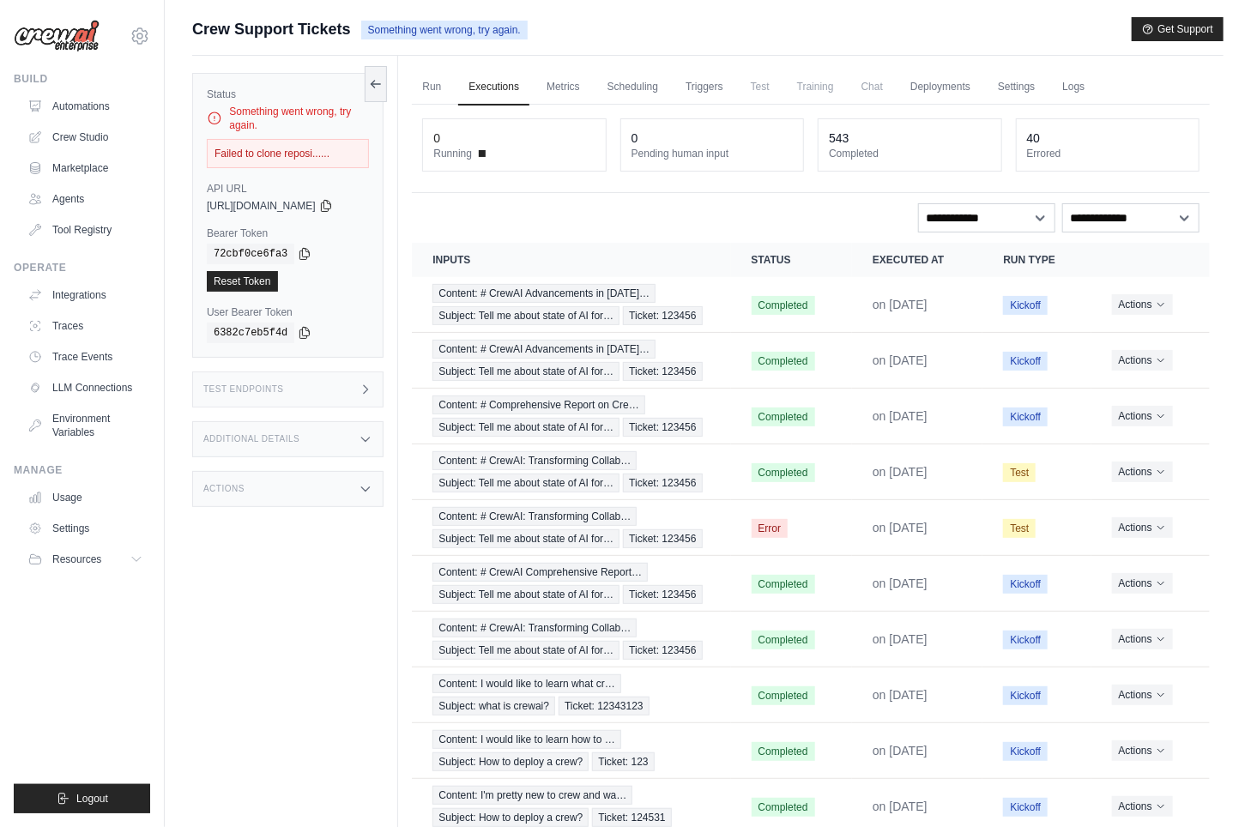
click at [334, 486] on div "Actions" at bounding box center [287, 489] width 191 height 36
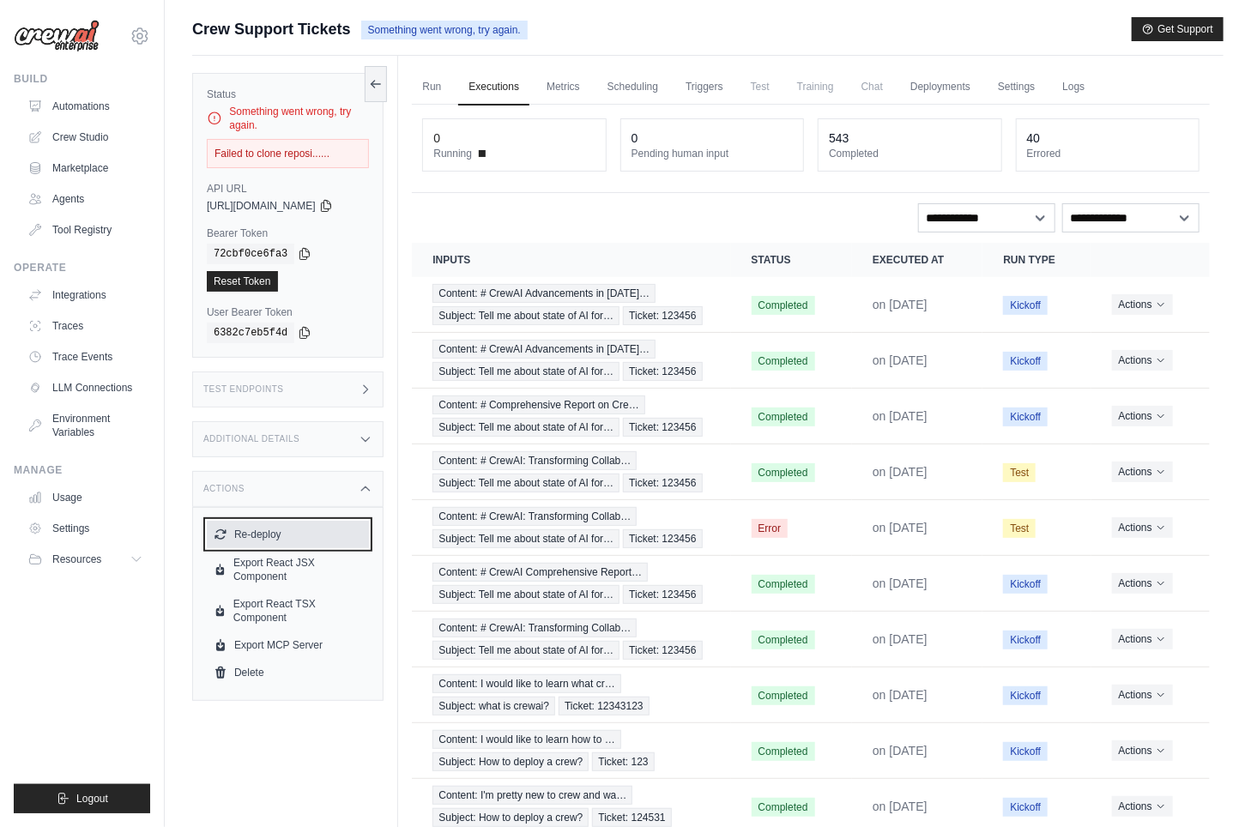
click at [287, 540] on button "Re-deploy" at bounding box center [288, 534] width 162 height 27
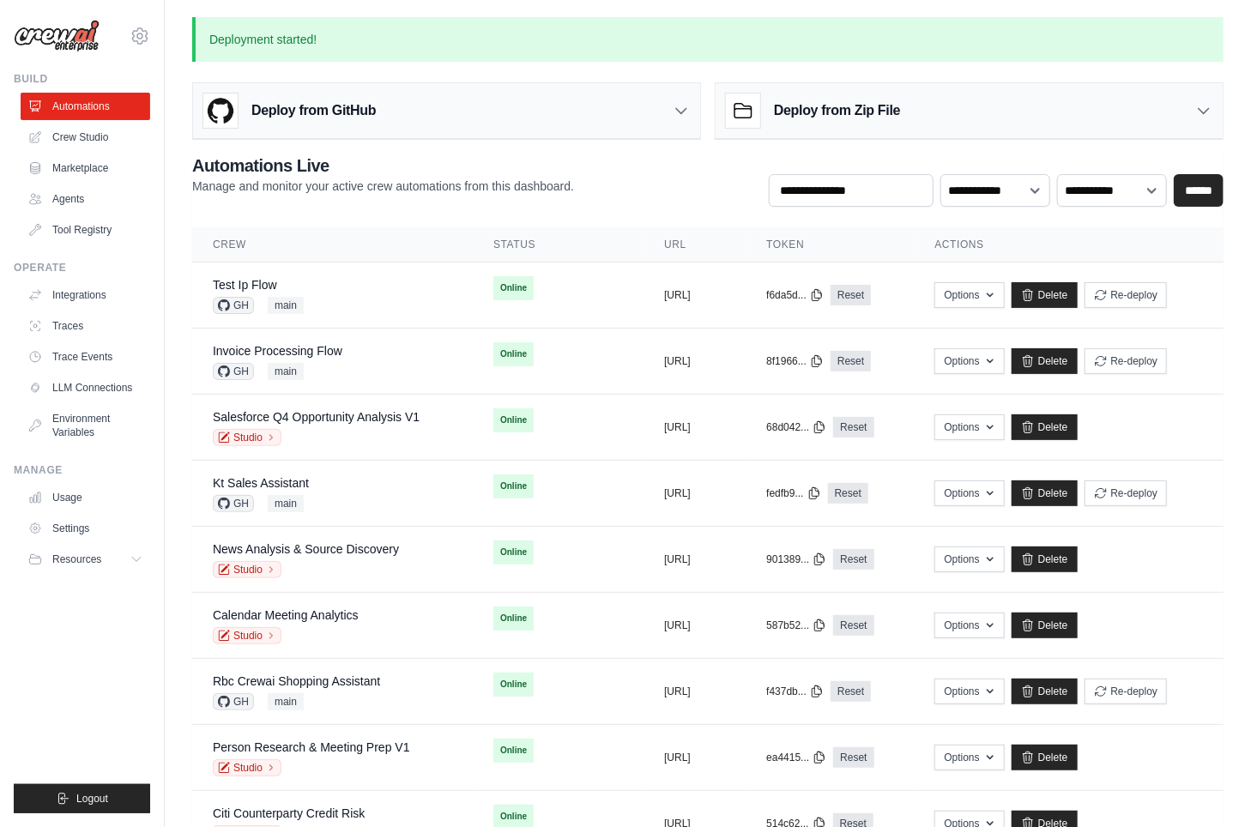
scroll to position [793, 0]
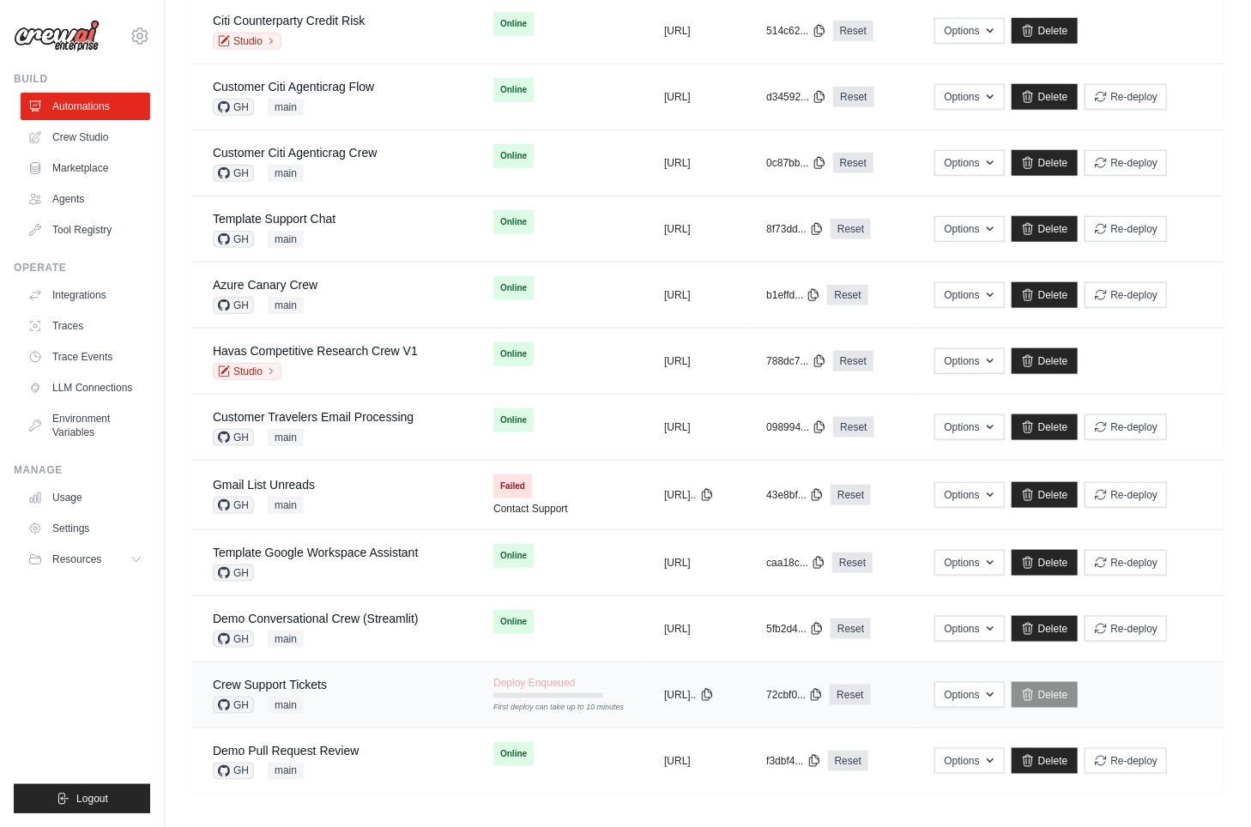
click at [354, 676] on div "Crew Support Tickets GH main" at bounding box center [332, 695] width 239 height 38
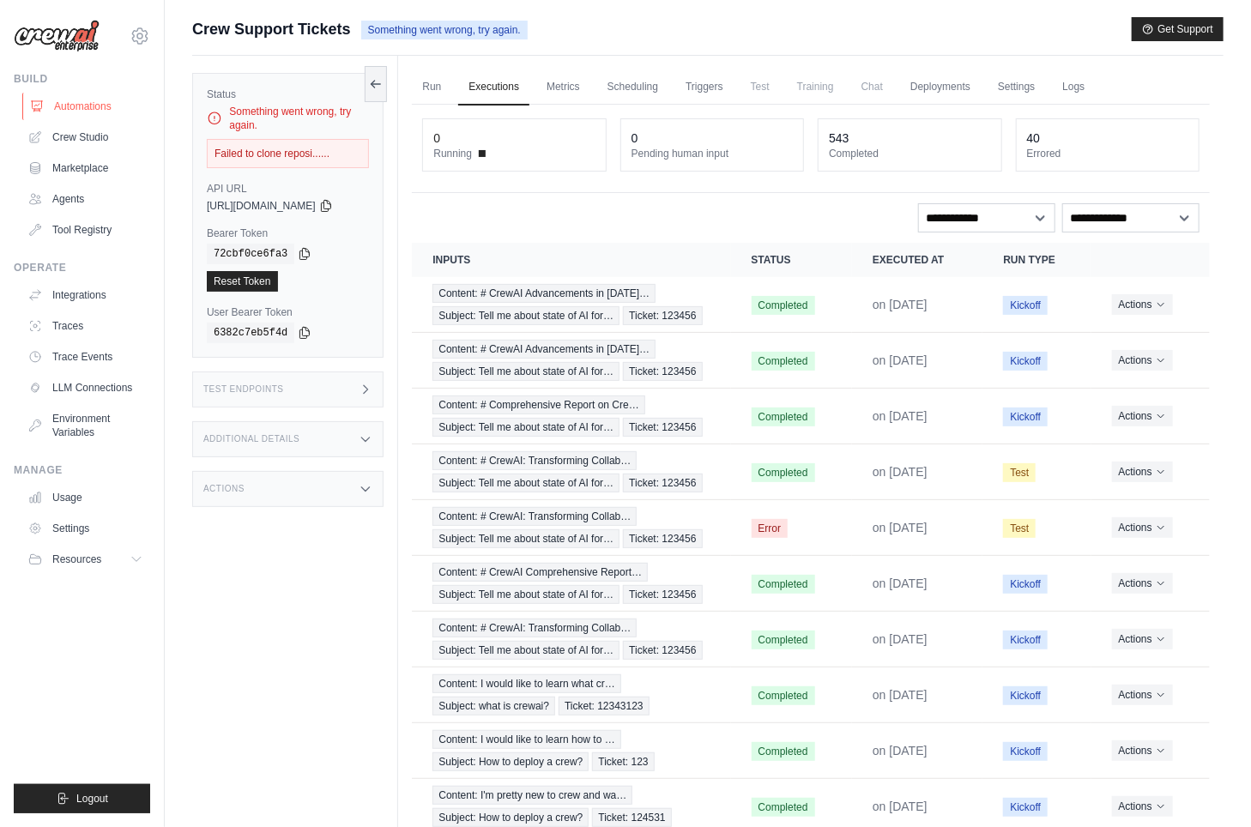
click at [113, 106] on link "Automations" at bounding box center [87, 106] width 130 height 27
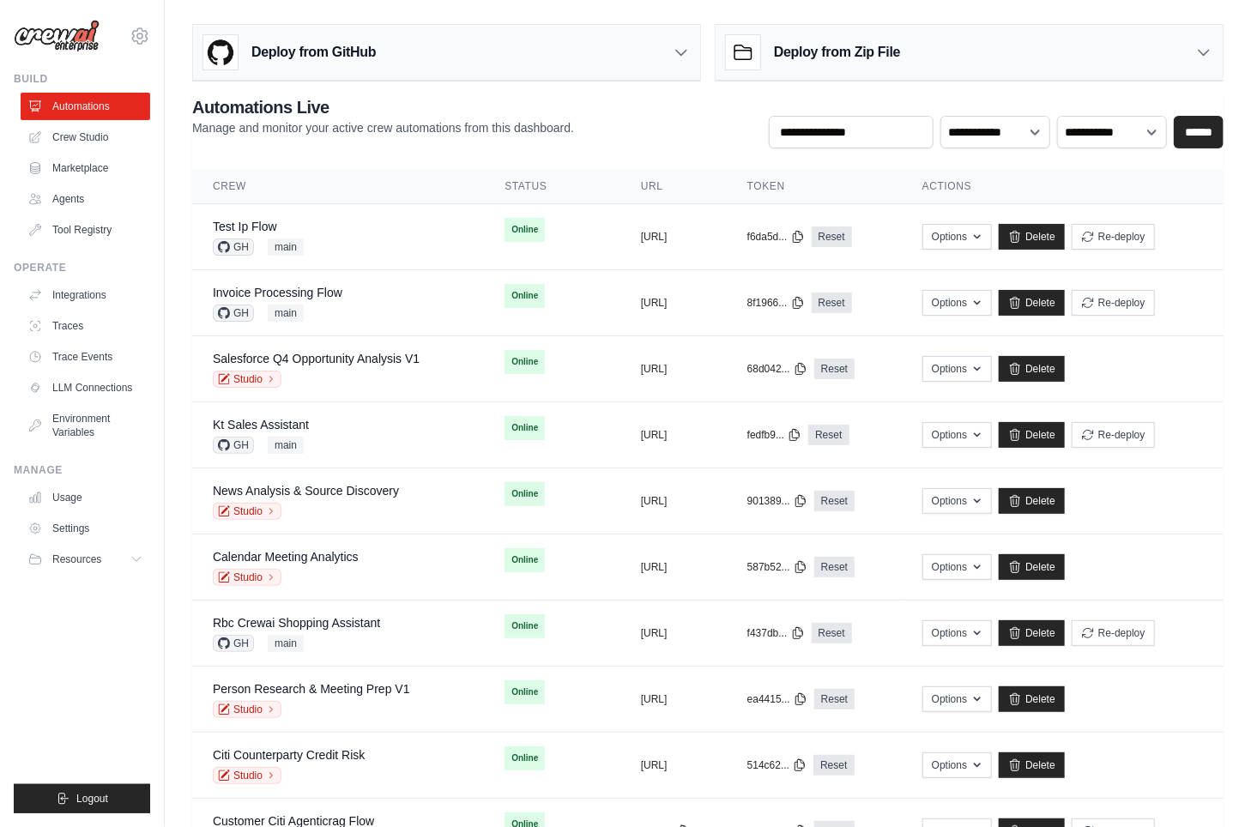
scroll to position [738, 0]
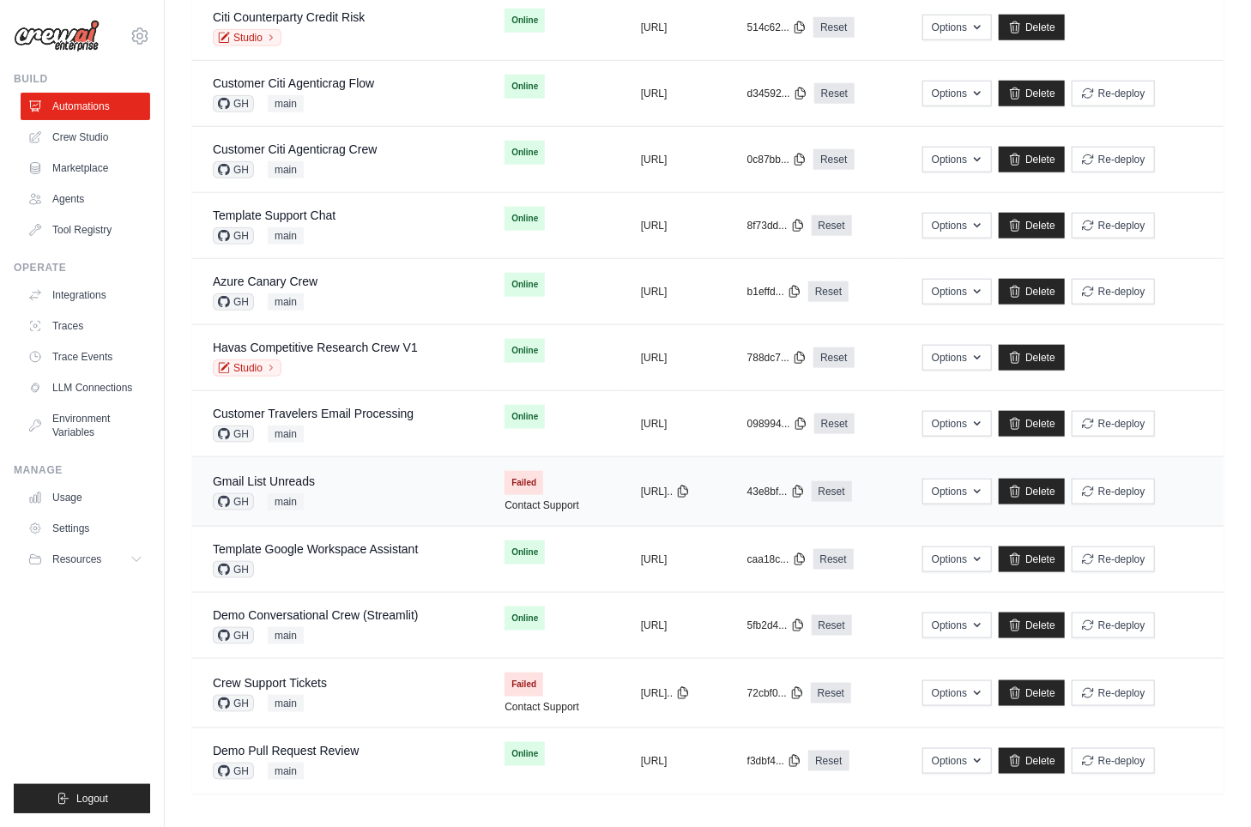
click at [366, 486] on div "Gmail List Unreads GH main" at bounding box center [338, 492] width 251 height 38
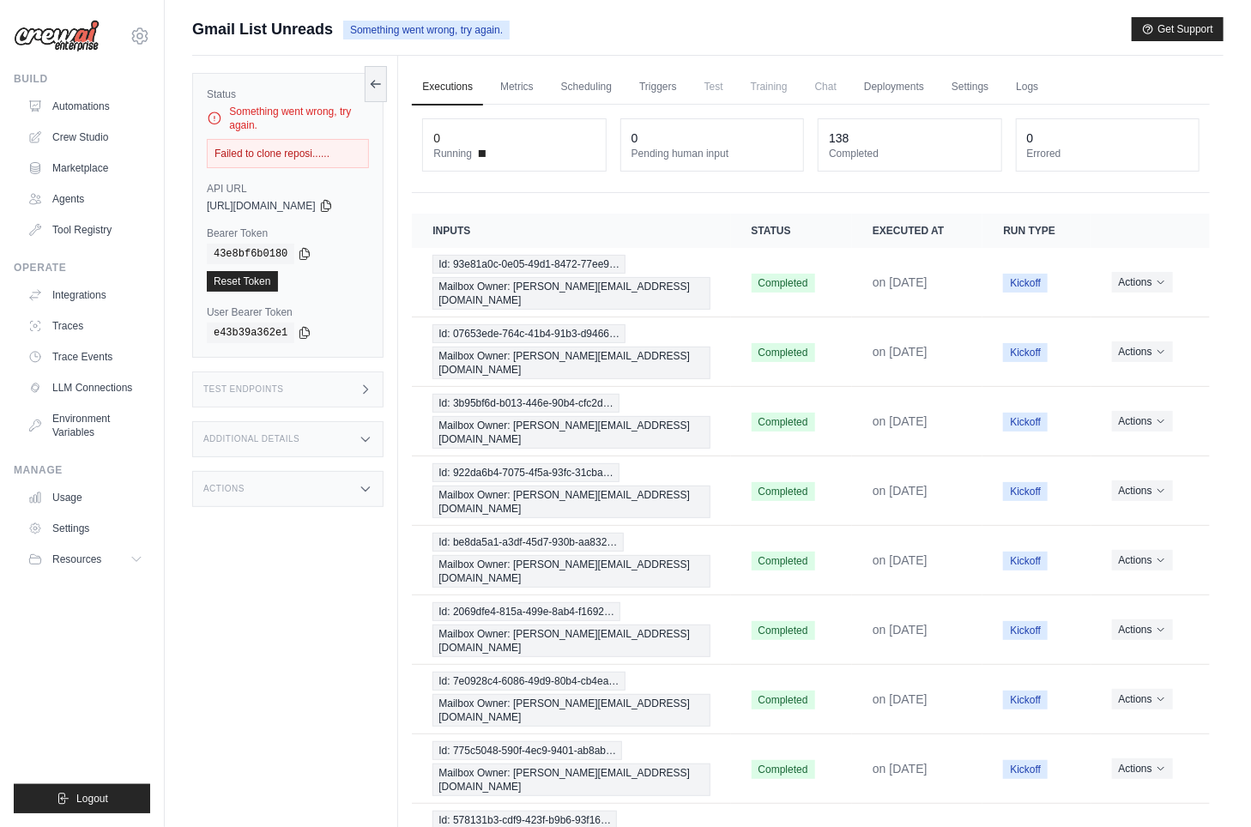
click at [338, 493] on div "Actions" at bounding box center [287, 489] width 191 height 36
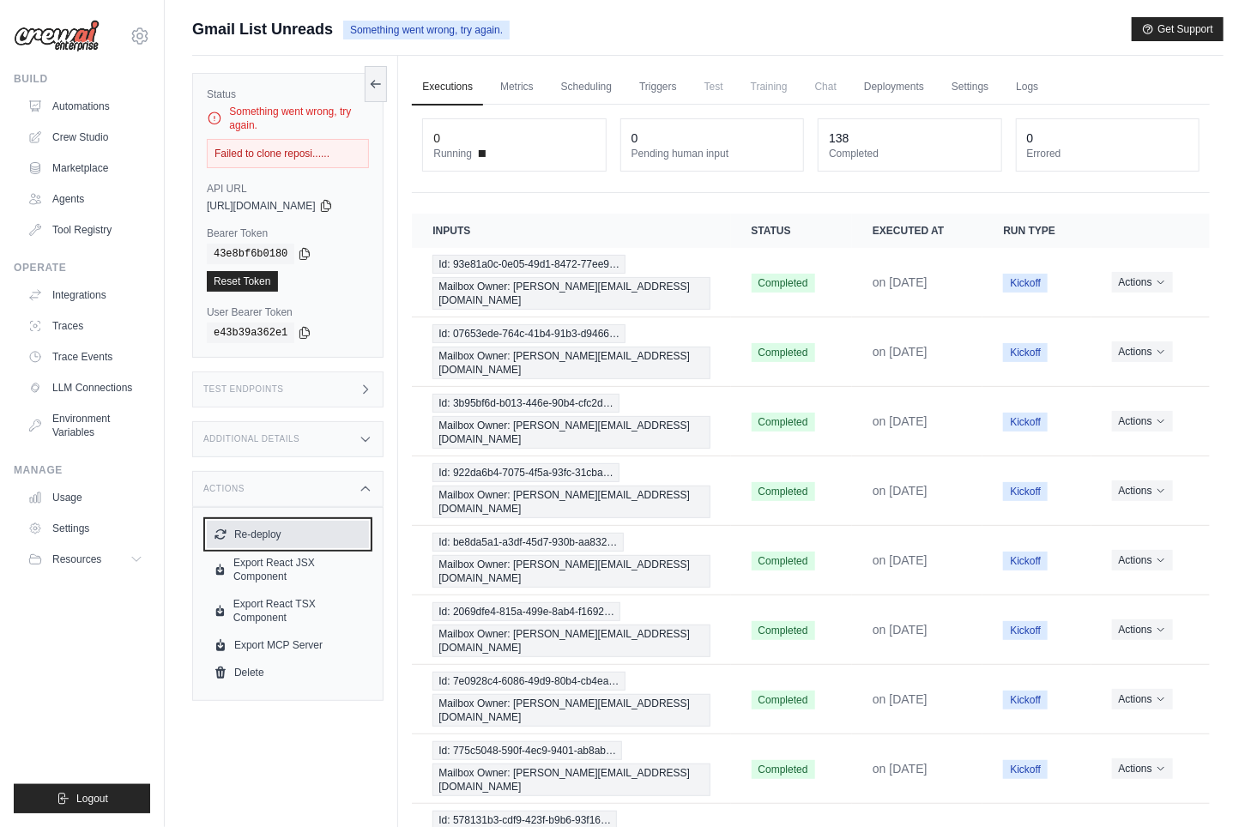
click at [315, 538] on button "Re-deploy" at bounding box center [288, 534] width 162 height 27
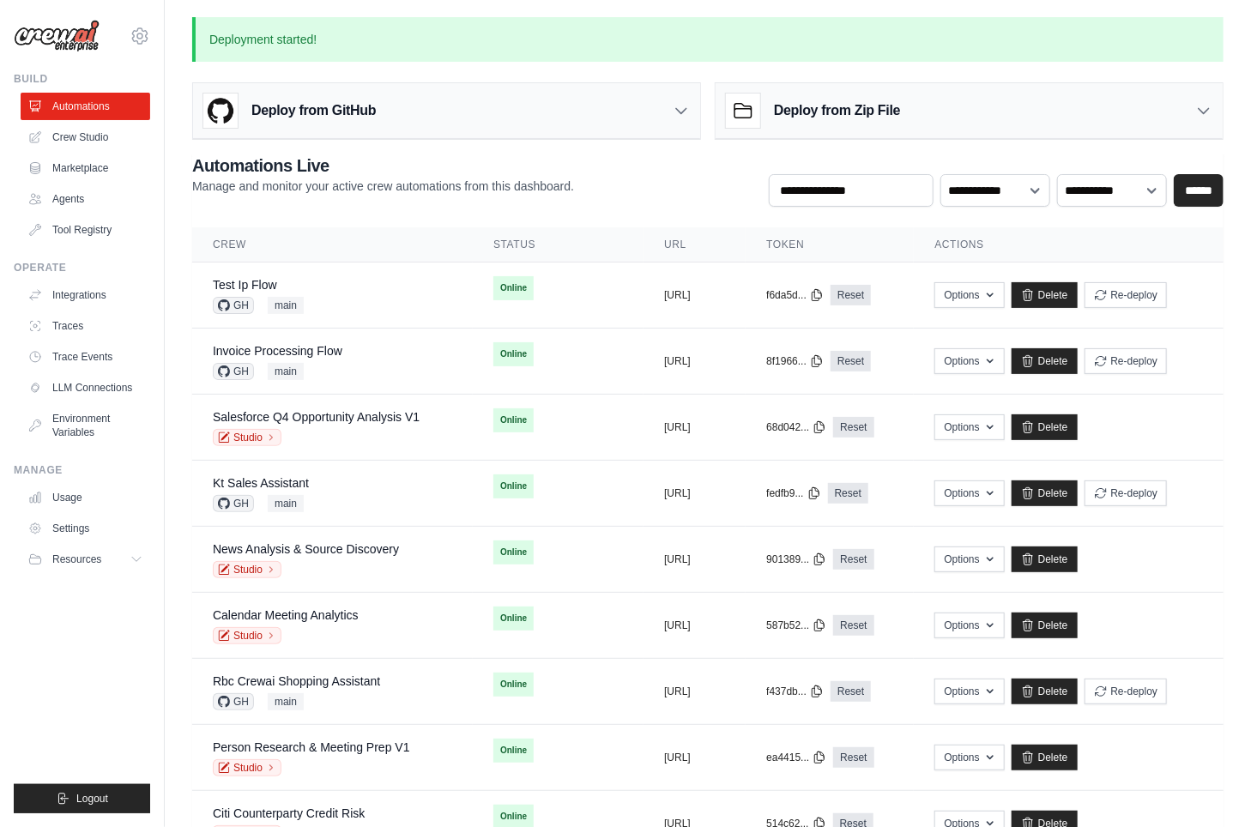
scroll to position [793, 0]
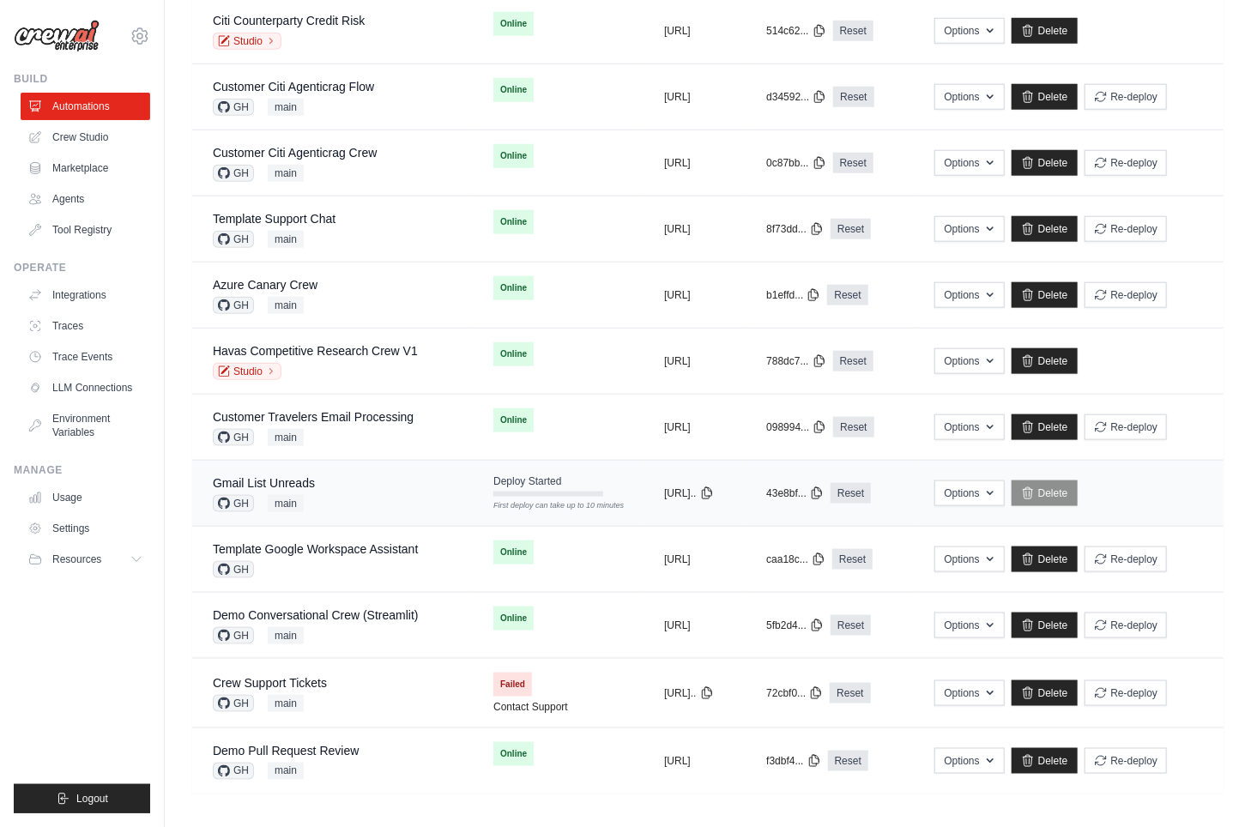
click at [349, 477] on div "Gmail List Unreads GH main" at bounding box center [332, 493] width 239 height 38
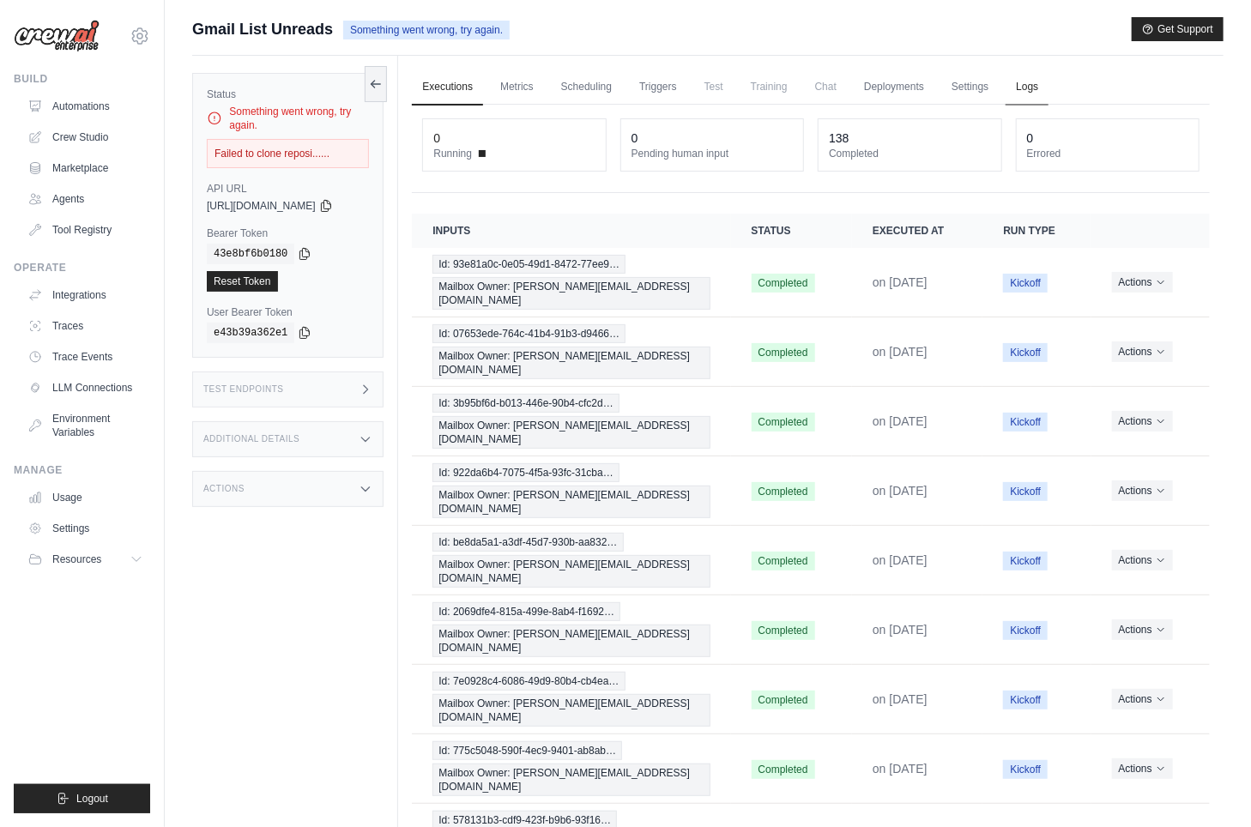
click at [1021, 86] on link "Logs" at bounding box center [1027, 87] width 43 height 36
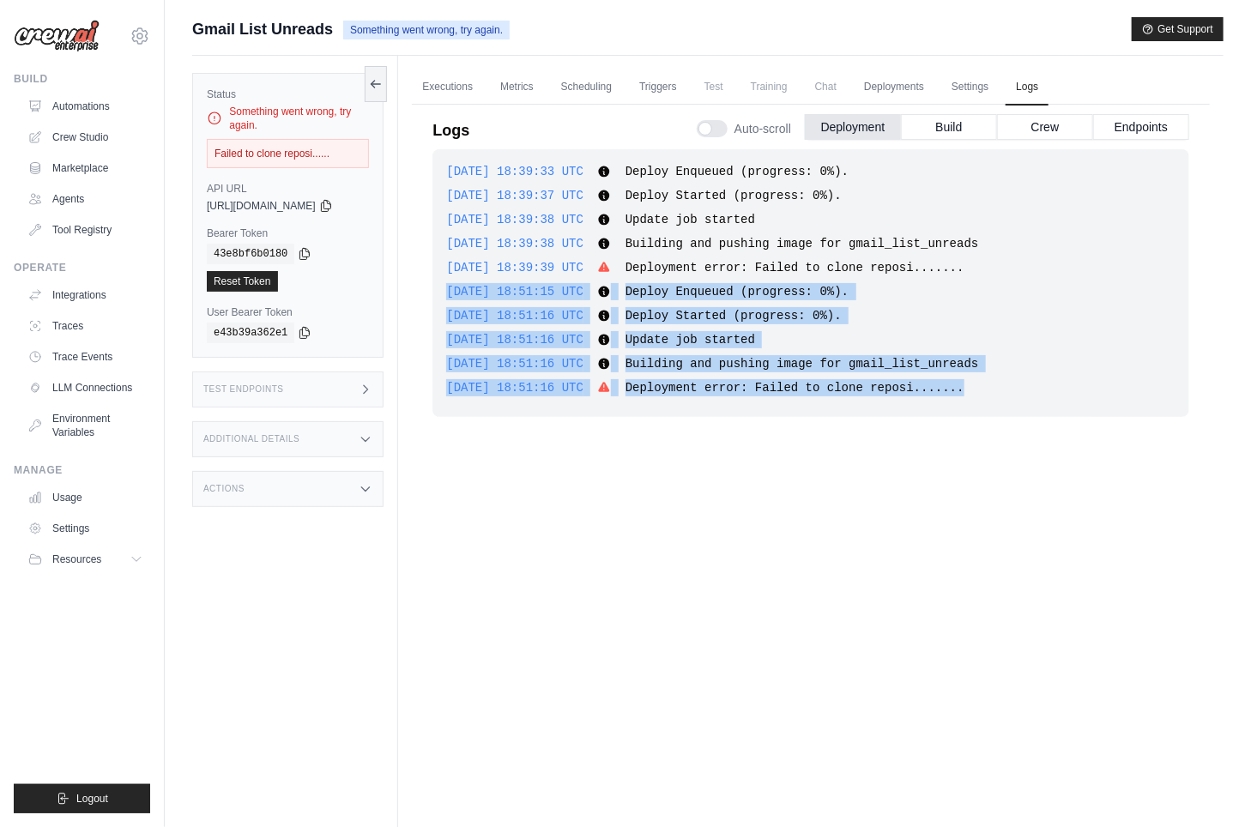
drag, startPoint x: 1028, startPoint y: 386, endPoint x: 441, endPoint y: 293, distance: 594.2
click at [441, 293] on div "2025-09-04 18:39:33 UTC Deploy Enqueued (progress: 0%). Show more Show less 202…" at bounding box center [810, 283] width 757 height 268
copy div "2025-09-04 18:51:15 UTC Deploy Enqueued (progress: 0%). Show more Show less 202…"
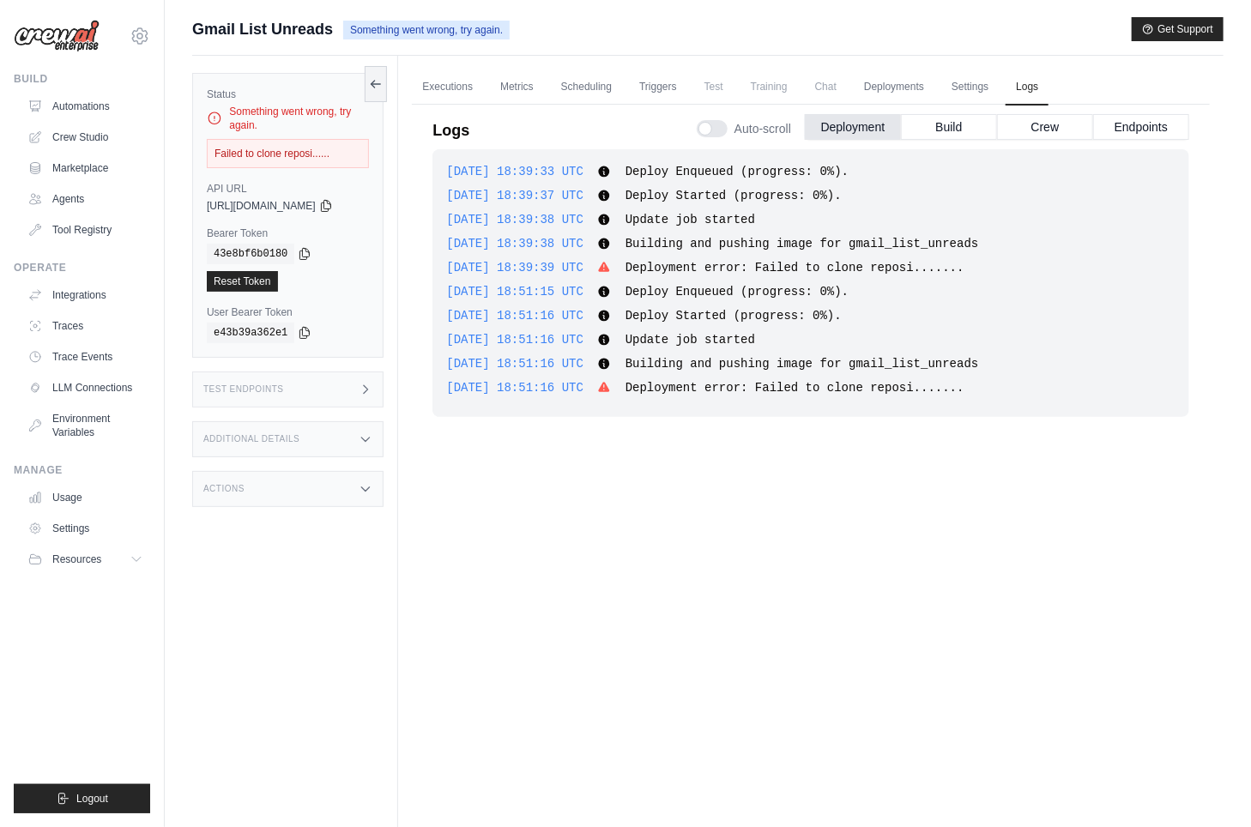
click at [932, 494] on div "2025-09-04 18:39:33 UTC Deploy Enqueued (progress: 0%). Show more Show less 202…" at bounding box center [810, 469] width 757 height 641
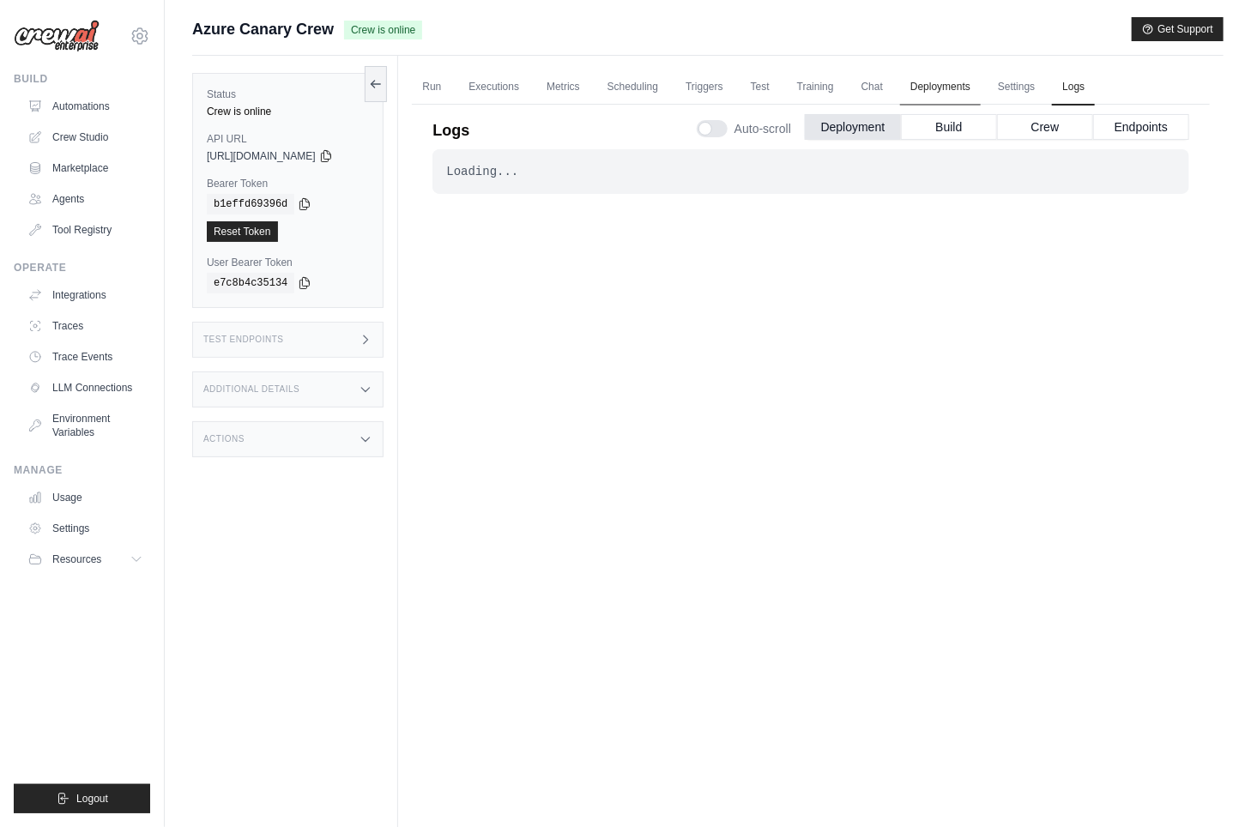
click at [980, 79] on link "Deployments" at bounding box center [940, 87] width 81 height 36
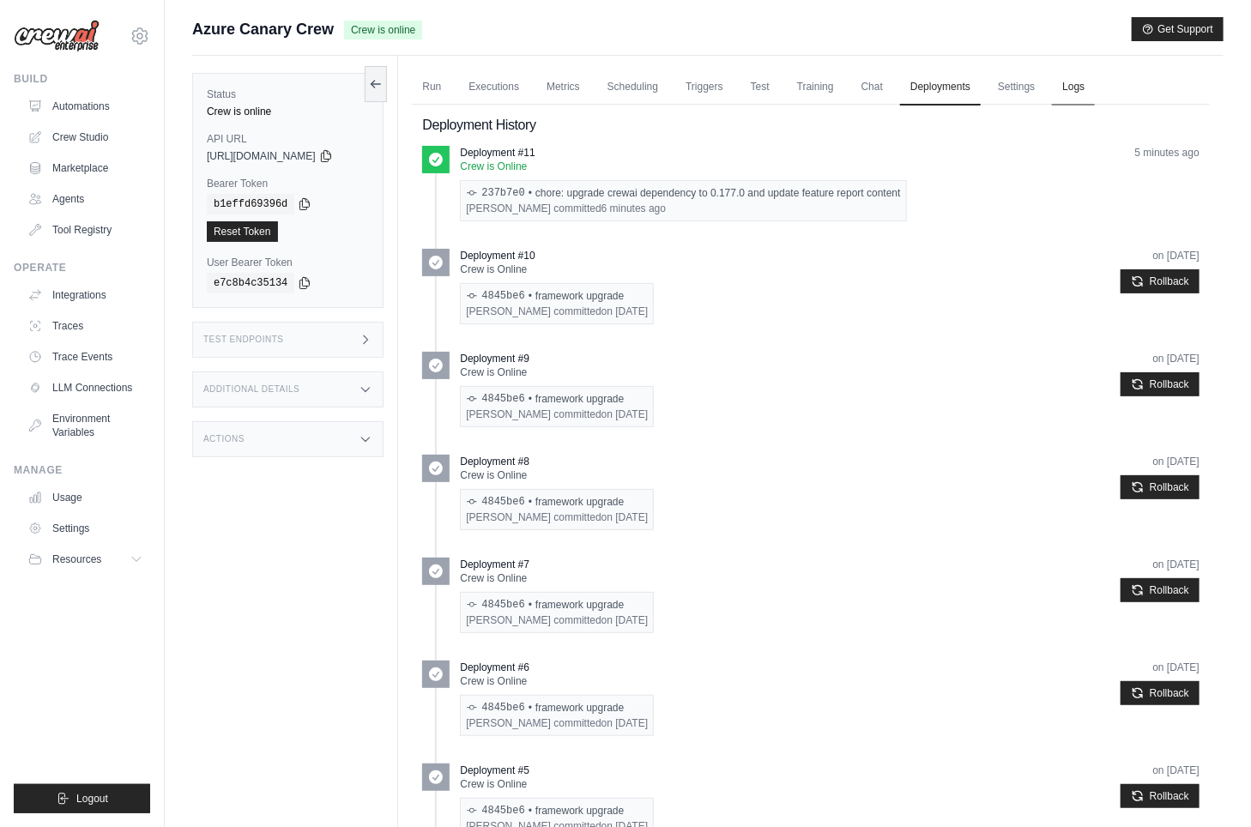
click at [1077, 82] on link "Logs" at bounding box center [1073, 87] width 43 height 36
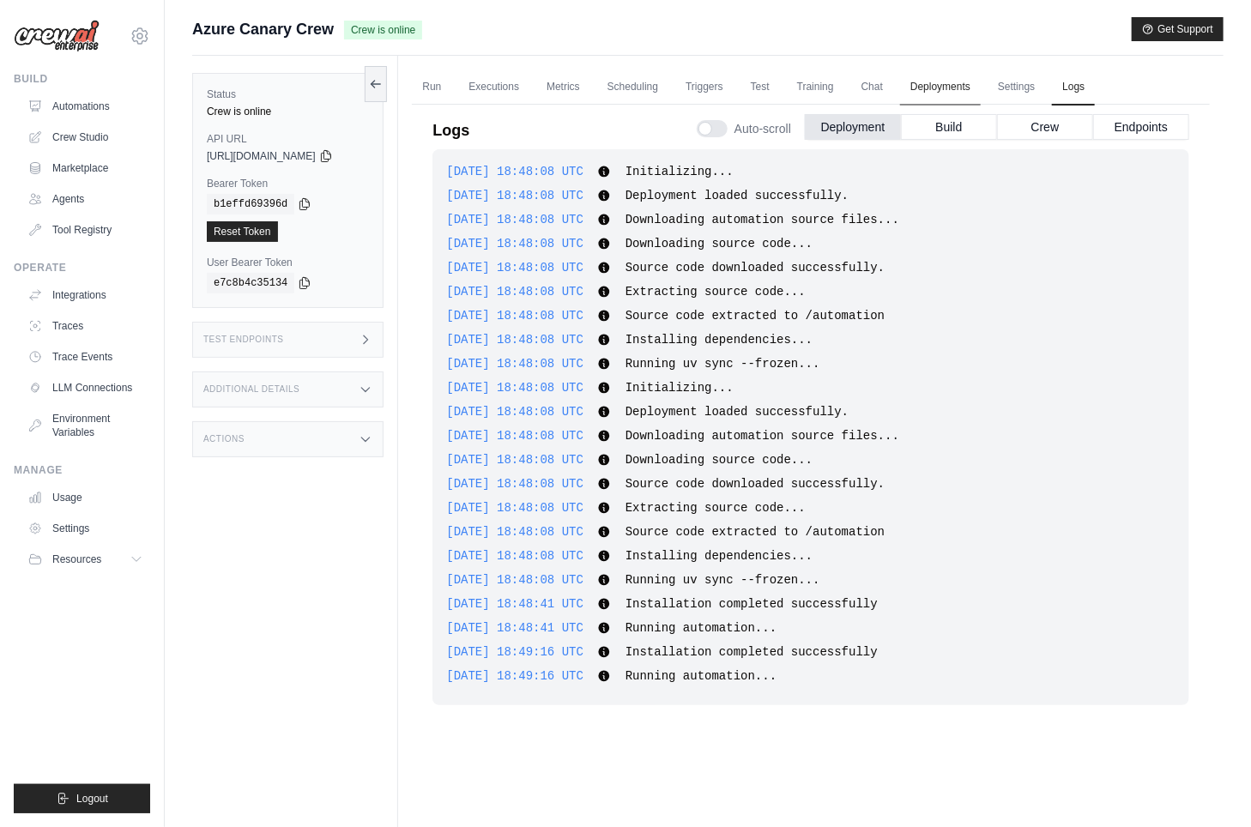
click at [955, 89] on link "Deployments" at bounding box center [940, 87] width 81 height 36
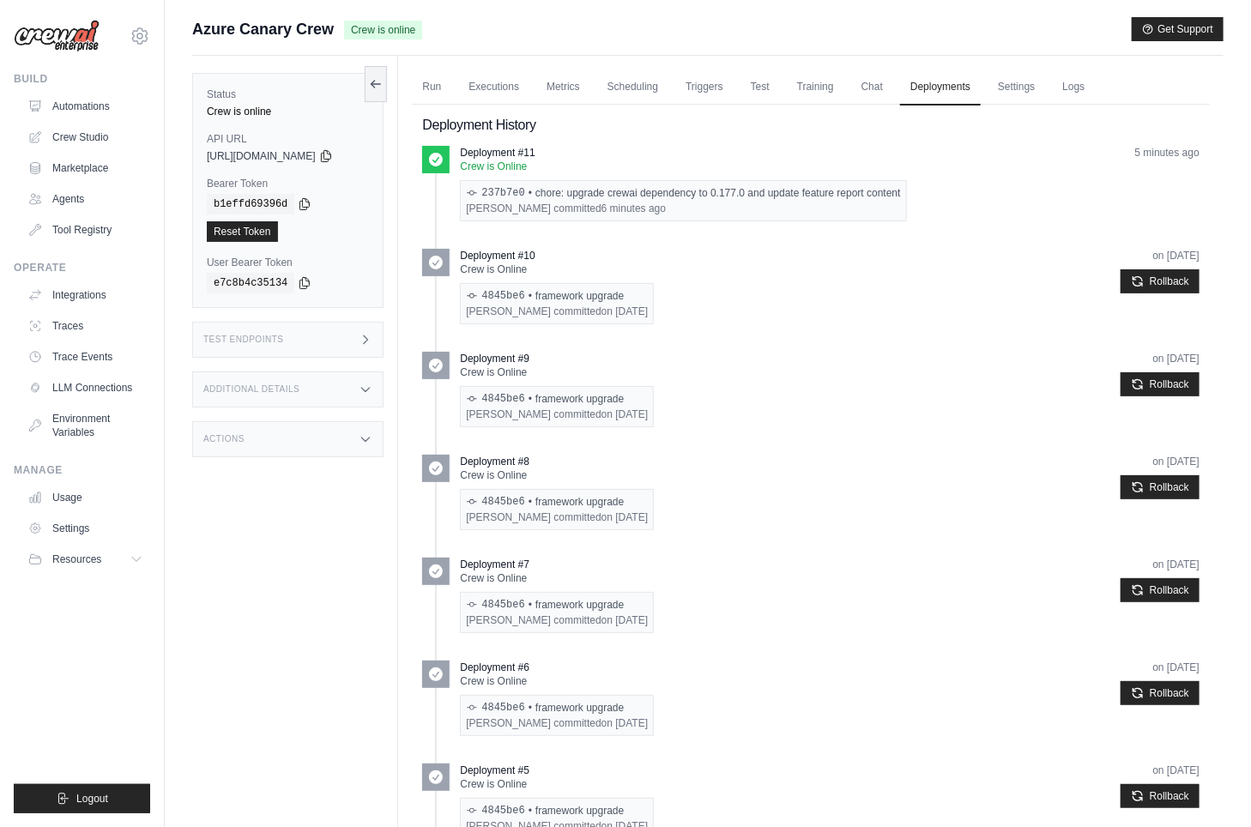
click at [317, 426] on div "Actions" at bounding box center [287, 439] width 191 height 36
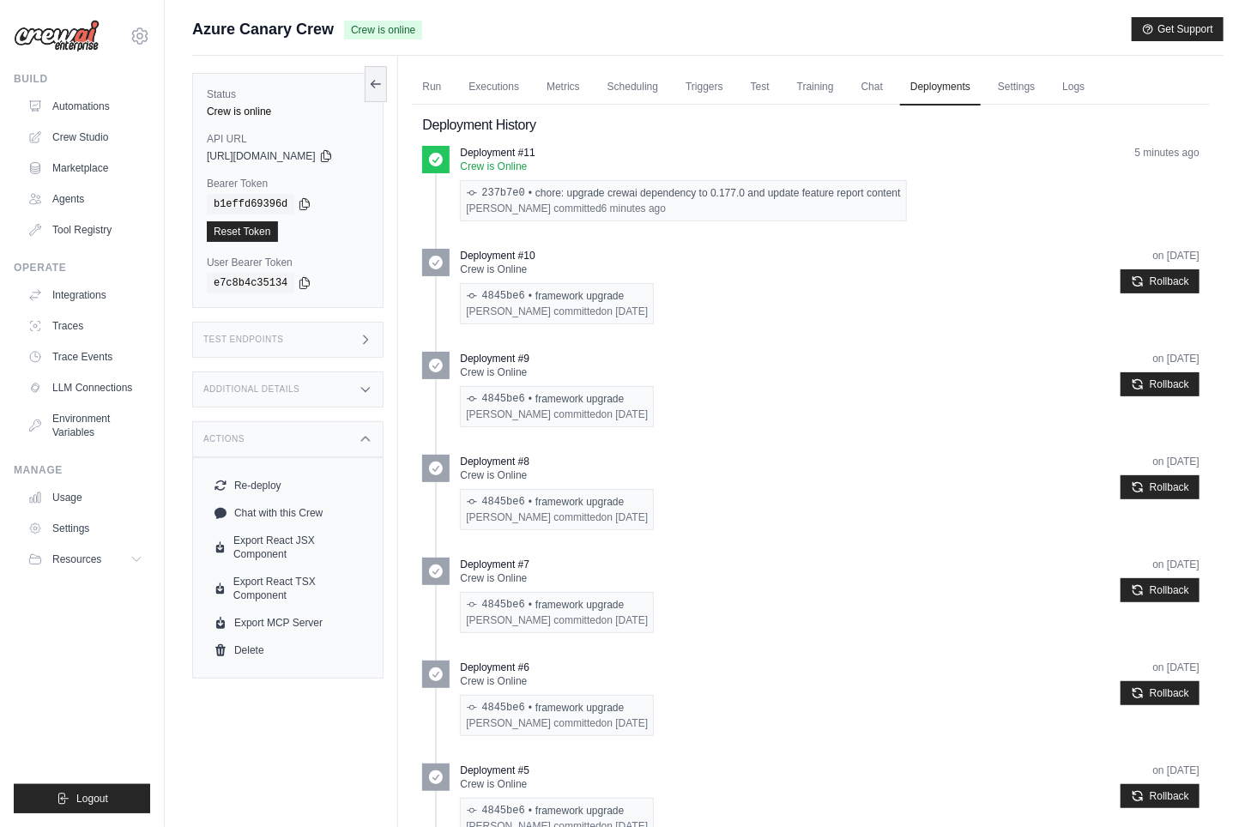
click at [329, 395] on div "Additional Details" at bounding box center [287, 389] width 191 height 36
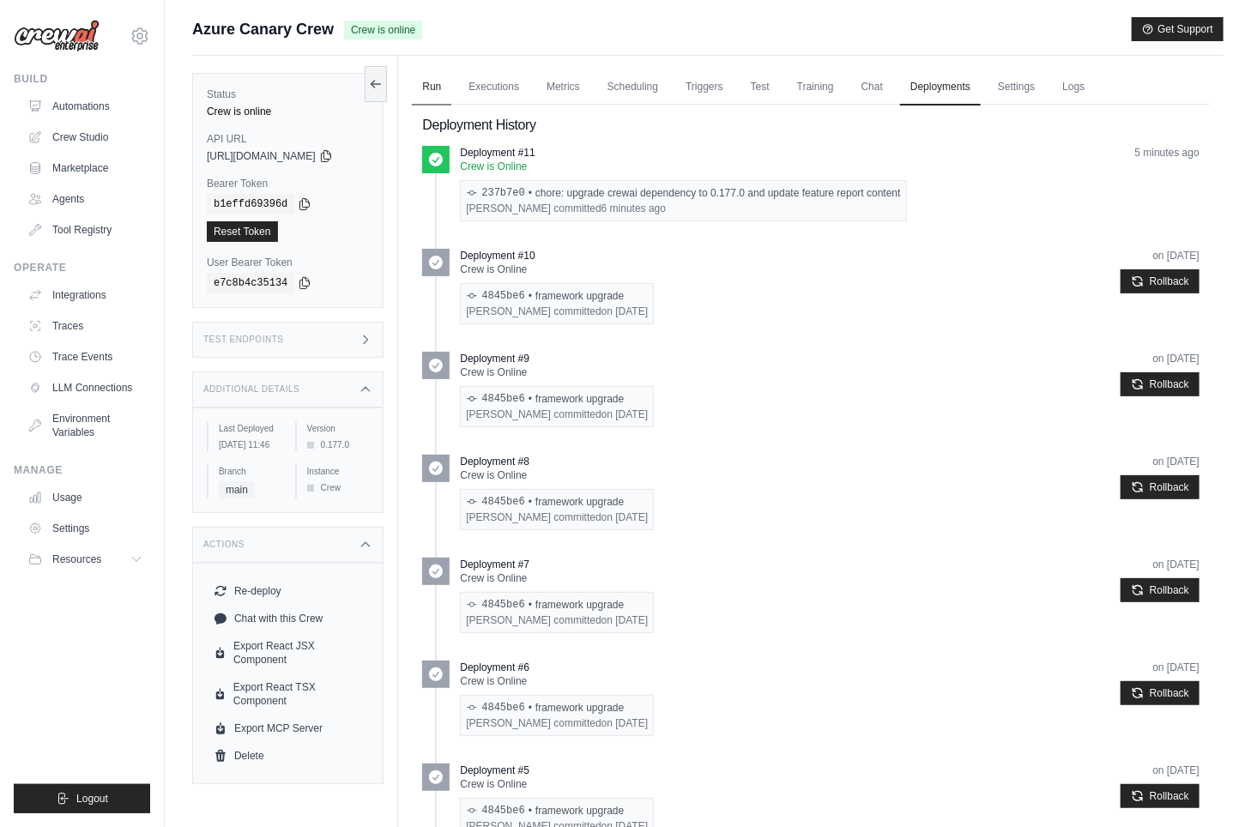
click at [447, 94] on link "Run" at bounding box center [431, 87] width 39 height 36
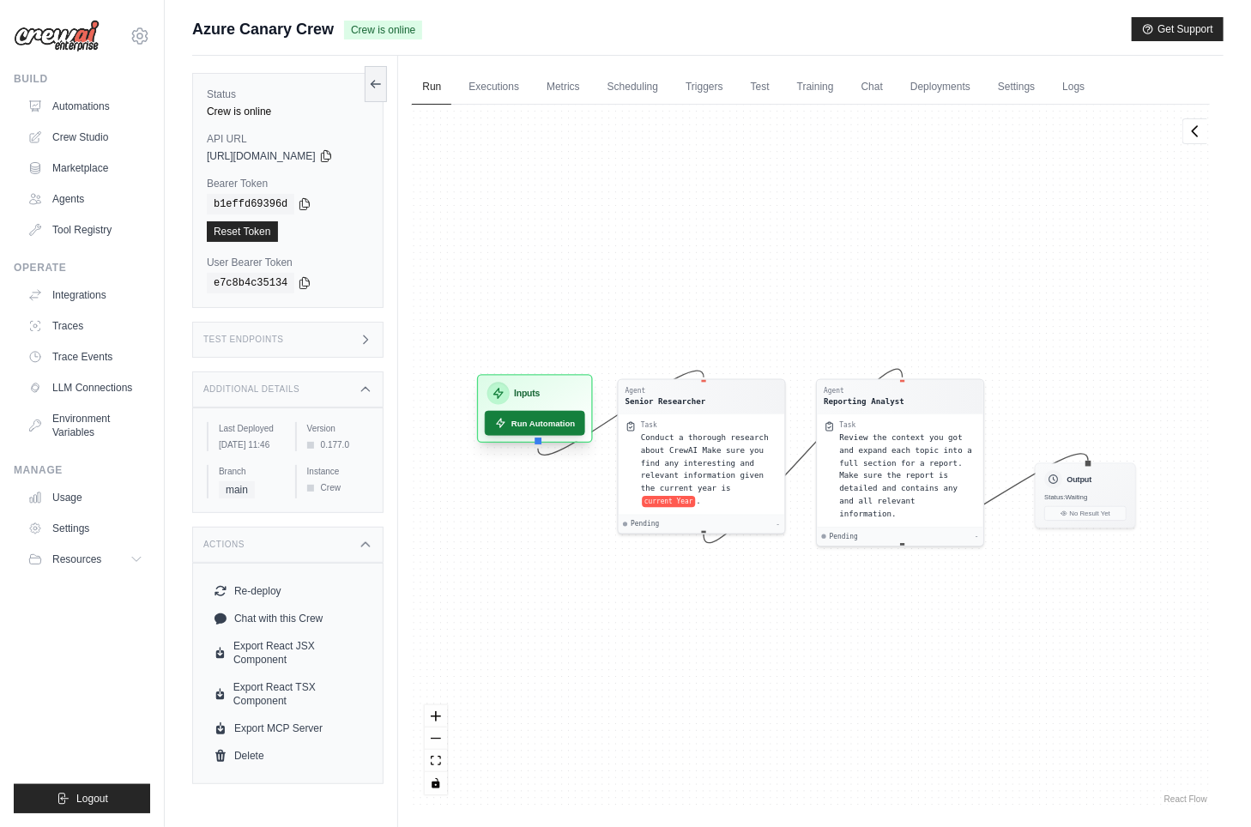
click at [522, 436] on div "Inputs Run Automation" at bounding box center [535, 408] width 116 height 69
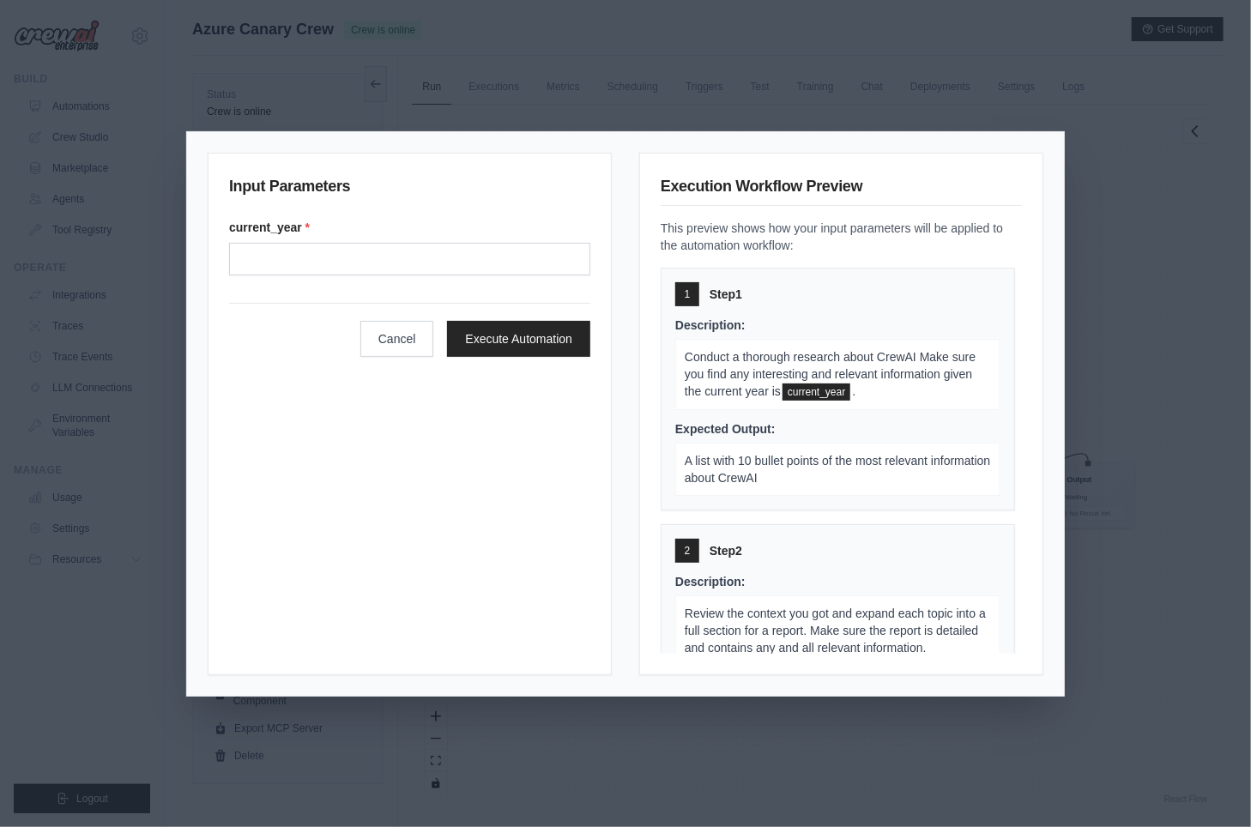
click at [362, 275] on form "current_year * Cancel Execute Automation" at bounding box center [409, 288] width 361 height 138
click at [398, 268] on input "Current year" at bounding box center [409, 259] width 361 height 33
type input "*****"
click button "Execute Automation" at bounding box center [518, 339] width 143 height 36
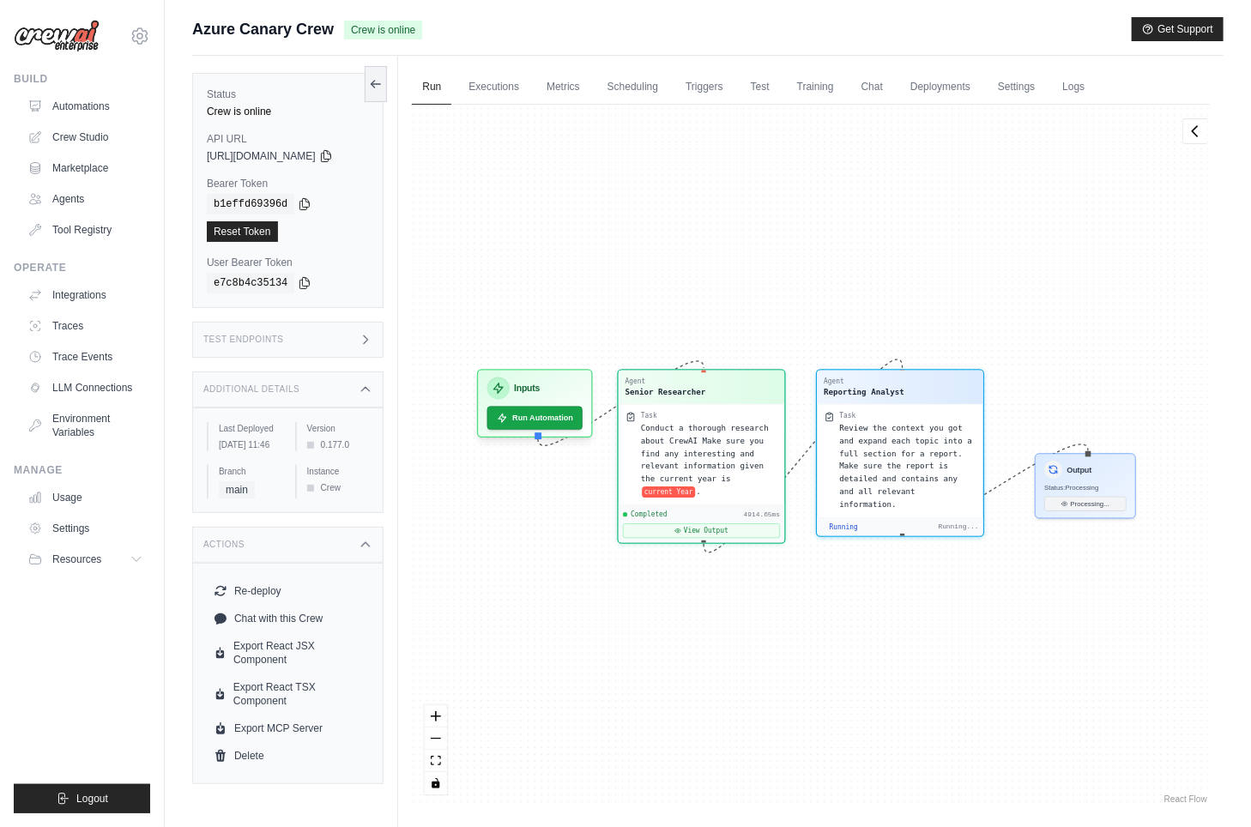
scroll to position [15709, 0]
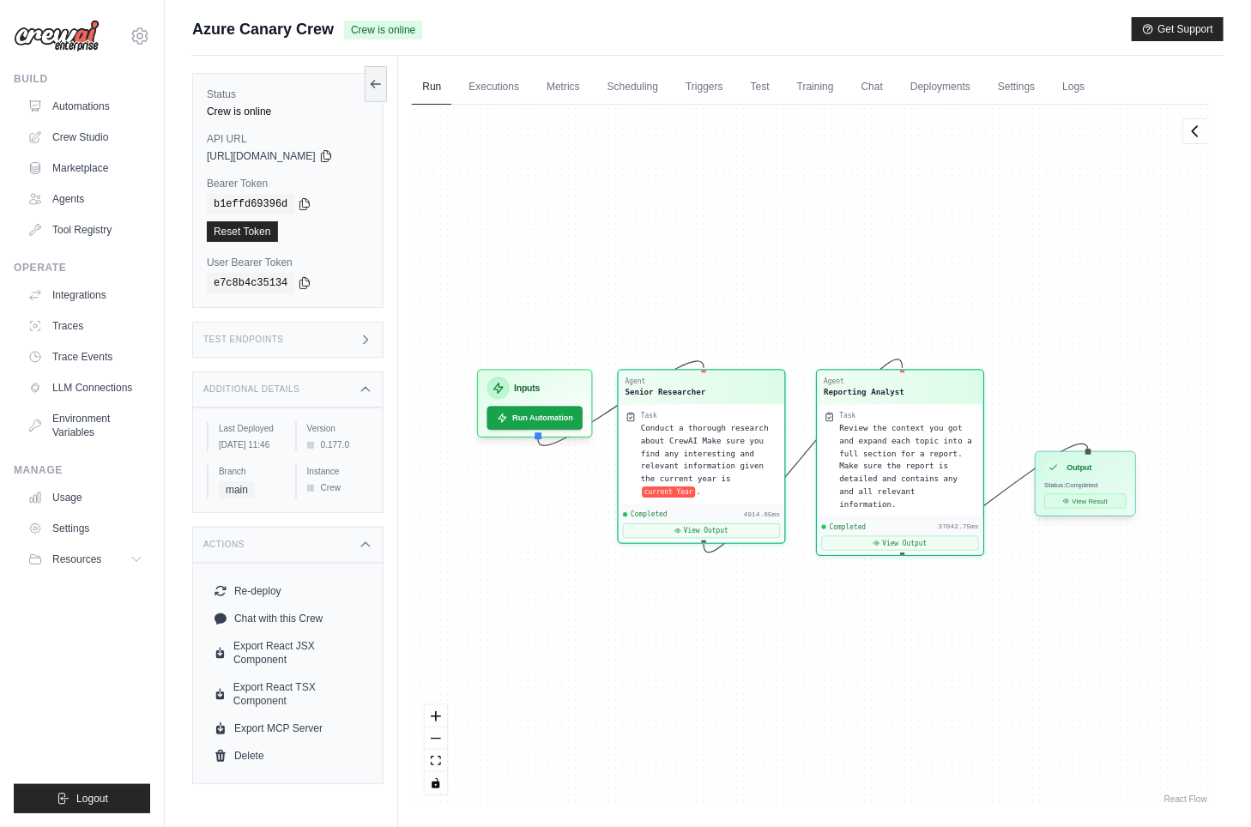
click at [1096, 501] on button "View Result" at bounding box center [1086, 501] width 82 height 15
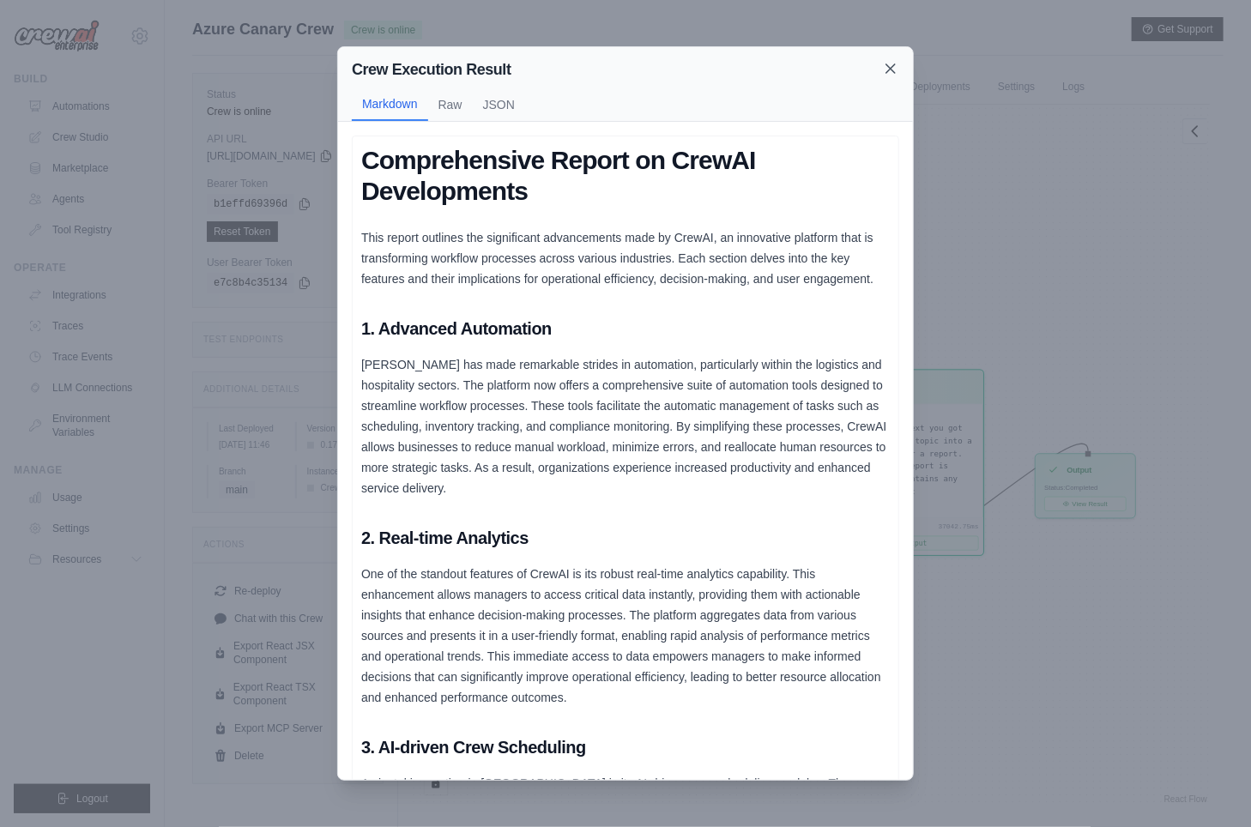
click at [887, 71] on icon at bounding box center [890, 68] width 9 height 9
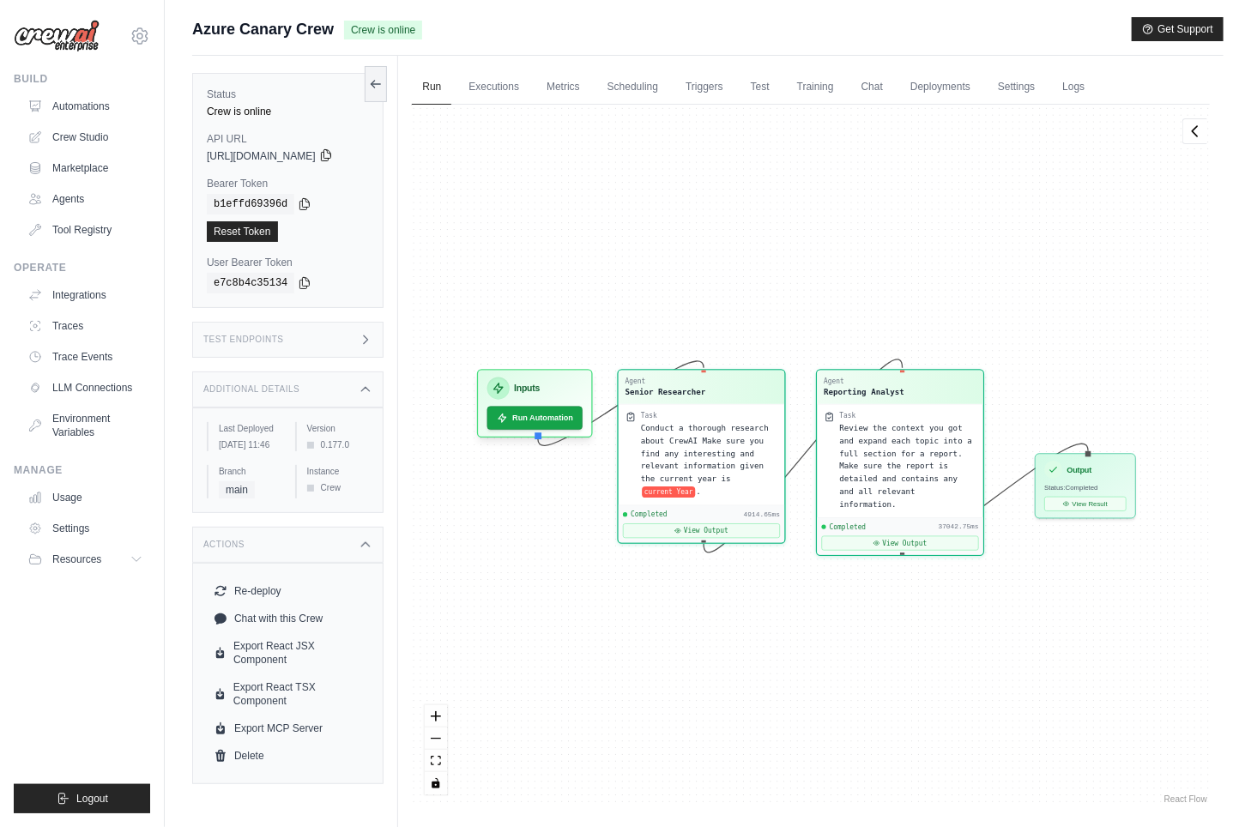
click at [333, 152] on icon at bounding box center [326, 155] width 14 height 14
click at [302, 204] on icon at bounding box center [305, 203] width 14 height 14
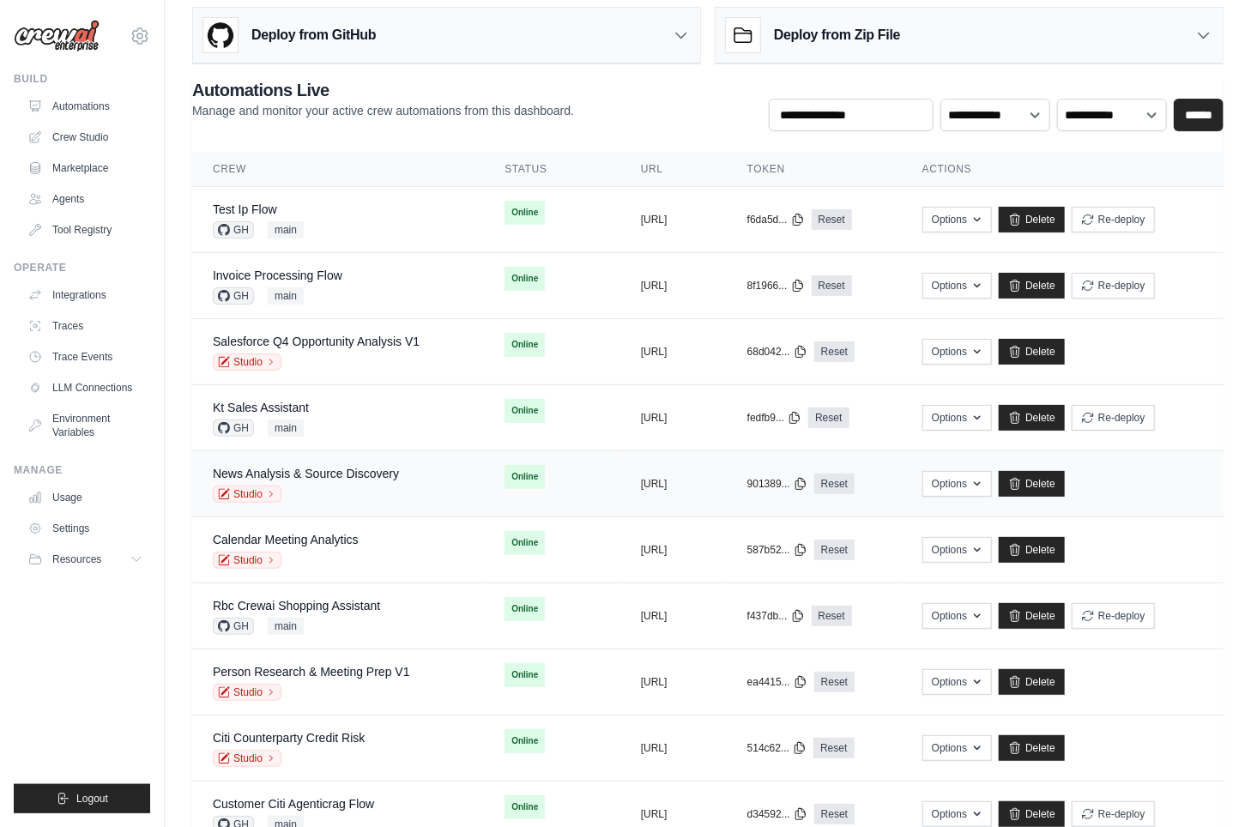
scroll to position [602, 0]
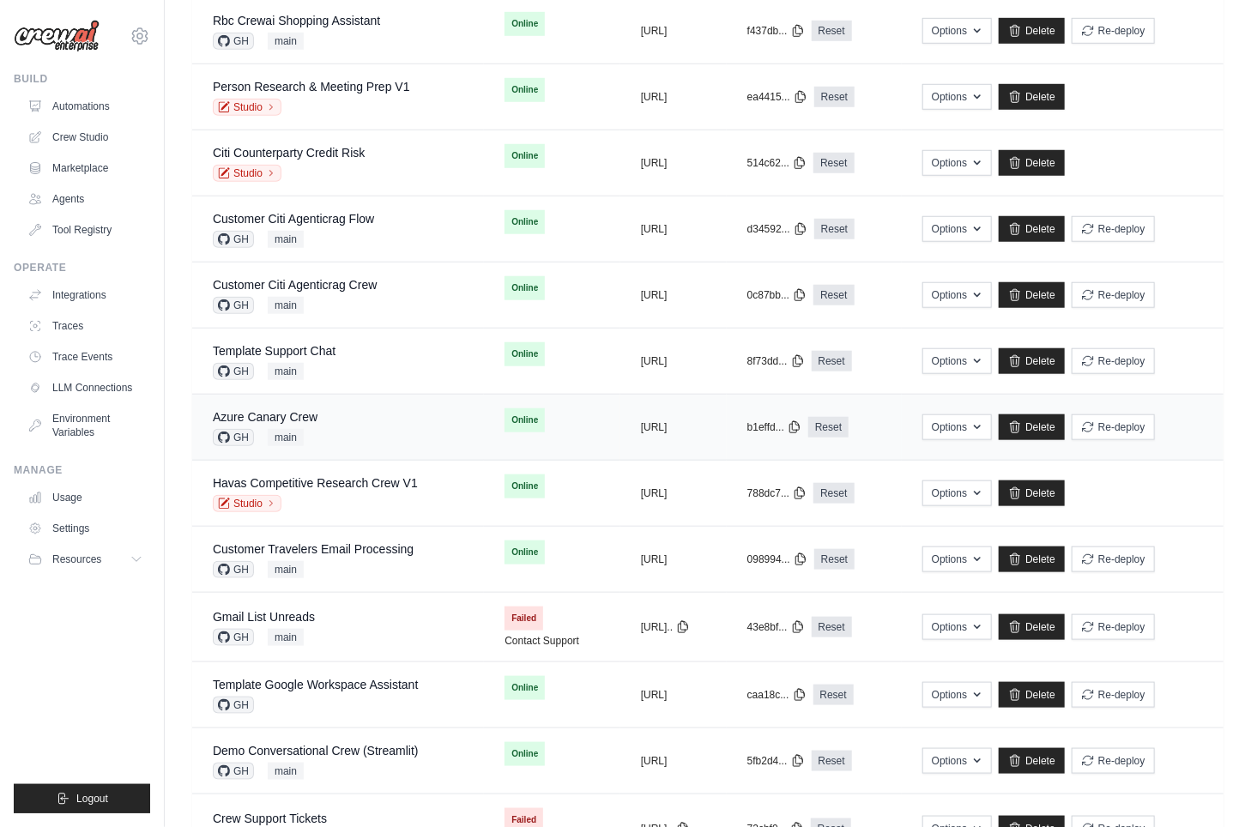
click at [391, 435] on div "Azure Canary Crew GH main" at bounding box center [338, 427] width 251 height 38
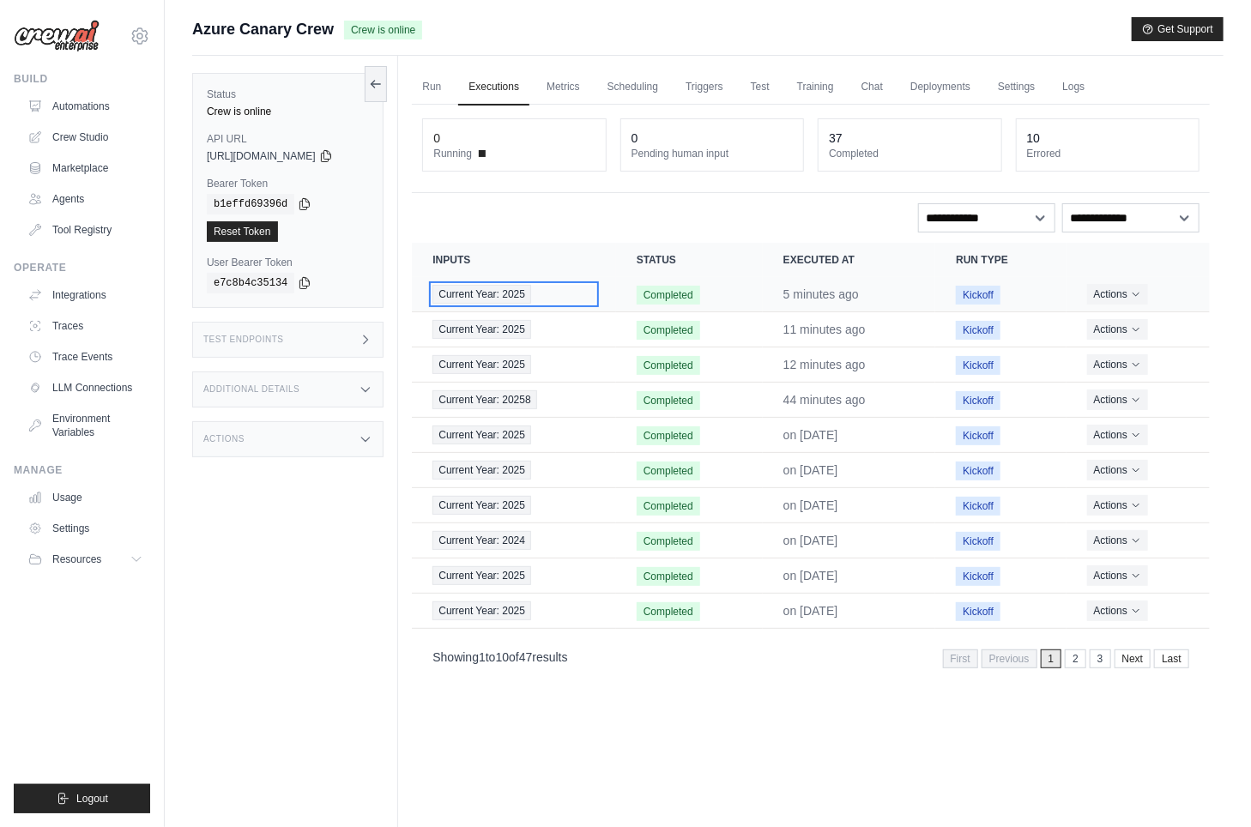
click at [510, 297] on span "Current Year: 2025" at bounding box center [481, 294] width 99 height 19
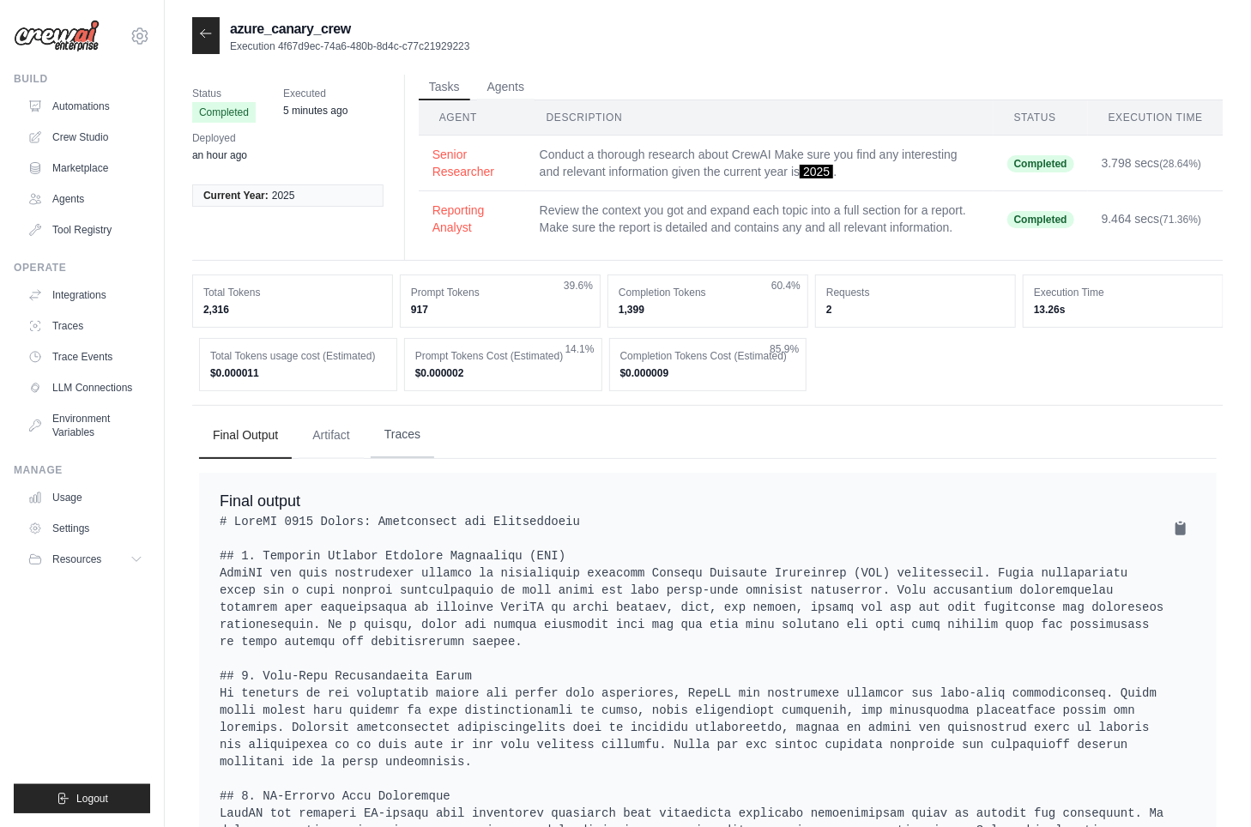
click at [408, 438] on button "Traces" at bounding box center [402, 435] width 63 height 46
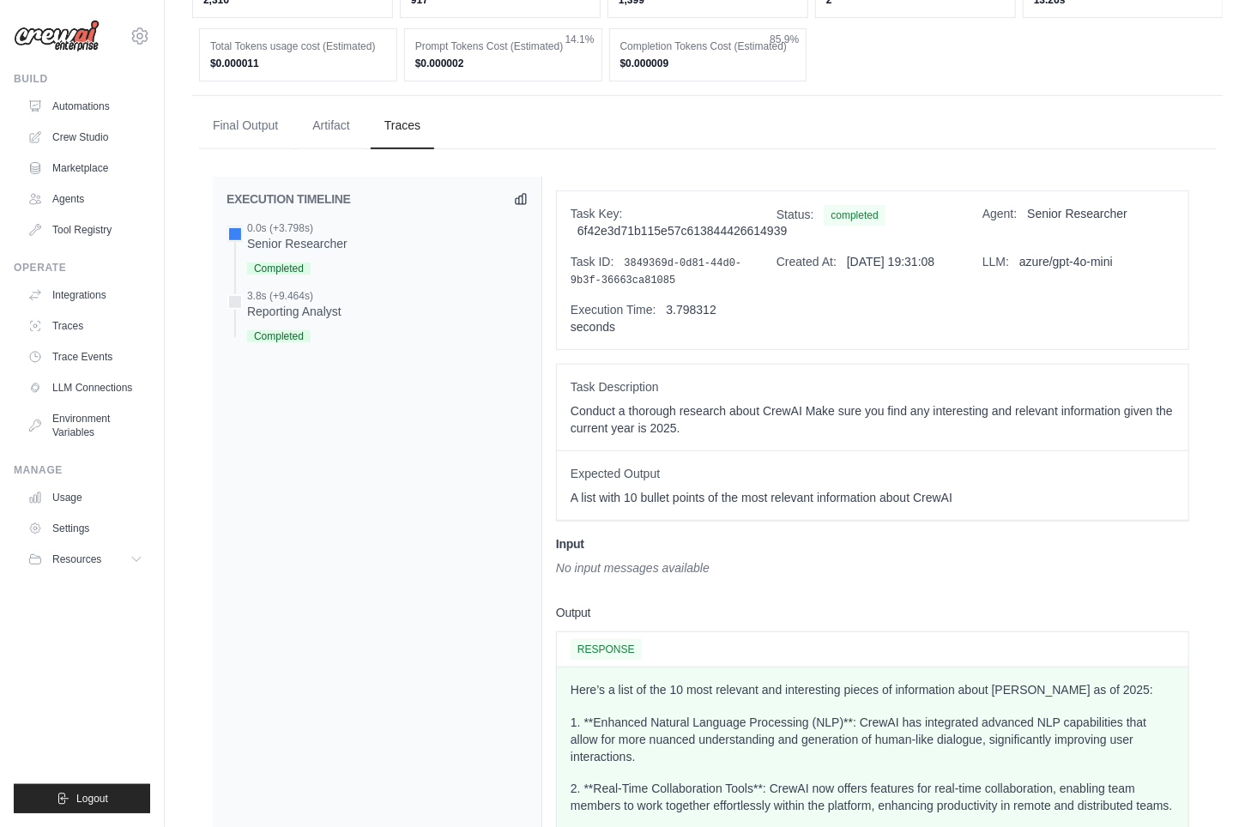
scroll to position [381, 0]
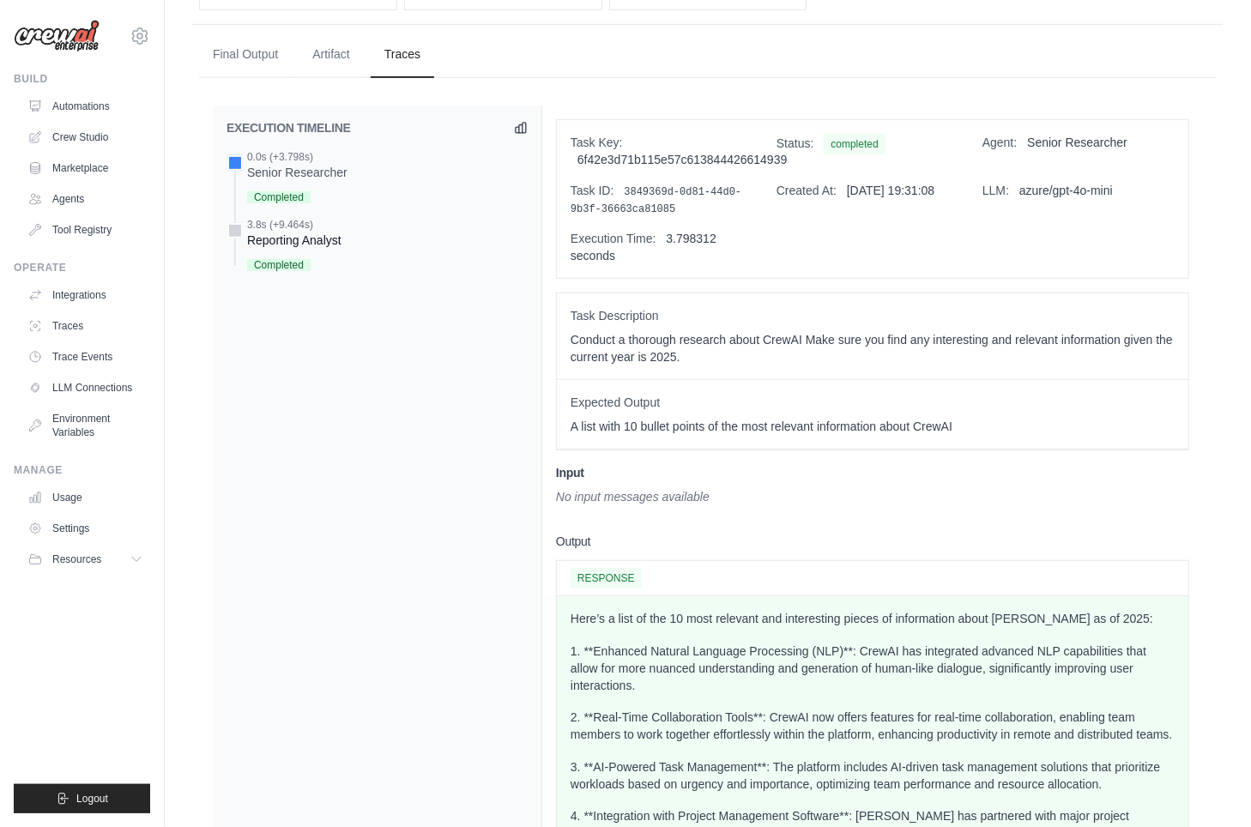
click at [349, 243] on div "3.8s (+9.464s) Reporting Analyst" at bounding box center [376, 246] width 301 height 57
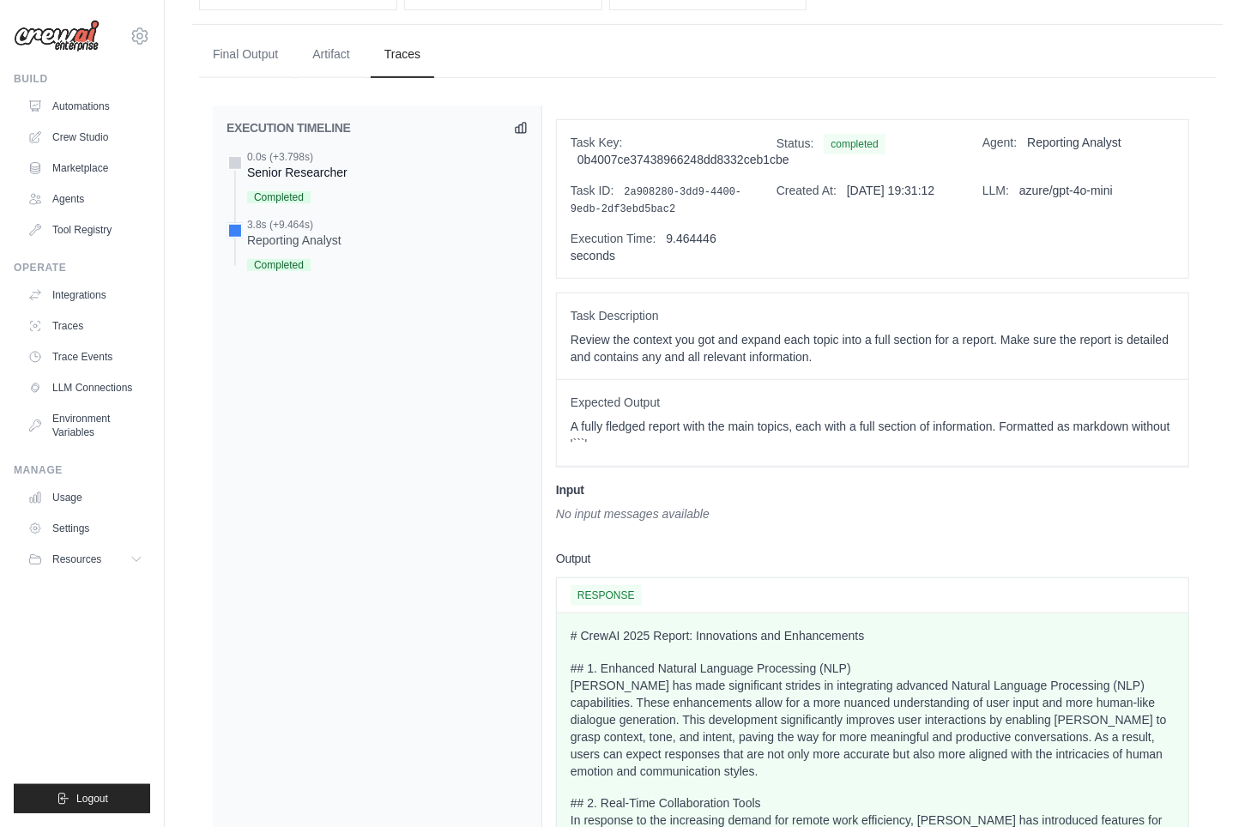
click at [332, 168] on div "Senior Researcher" at bounding box center [297, 172] width 100 height 17
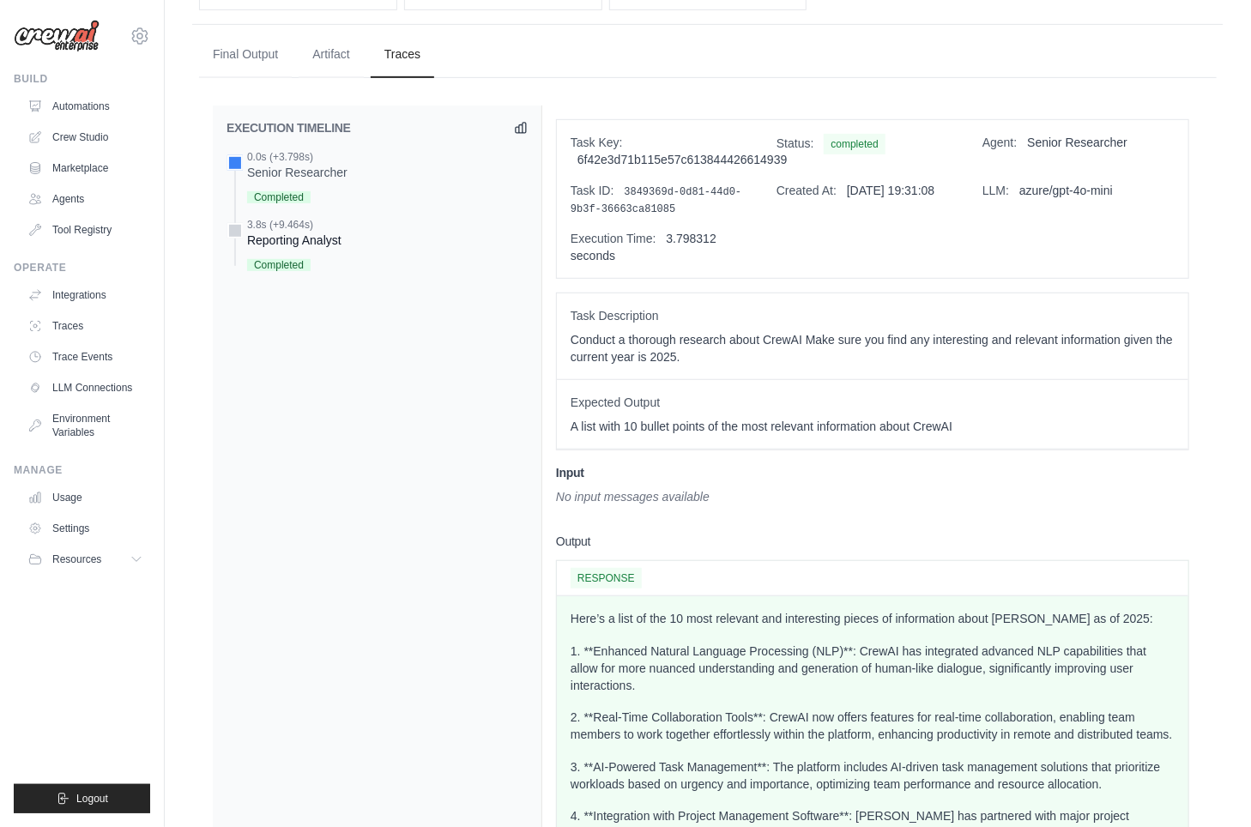
click at [364, 247] on div "3.8s (+9.464s) Reporting Analyst" at bounding box center [376, 246] width 301 height 57
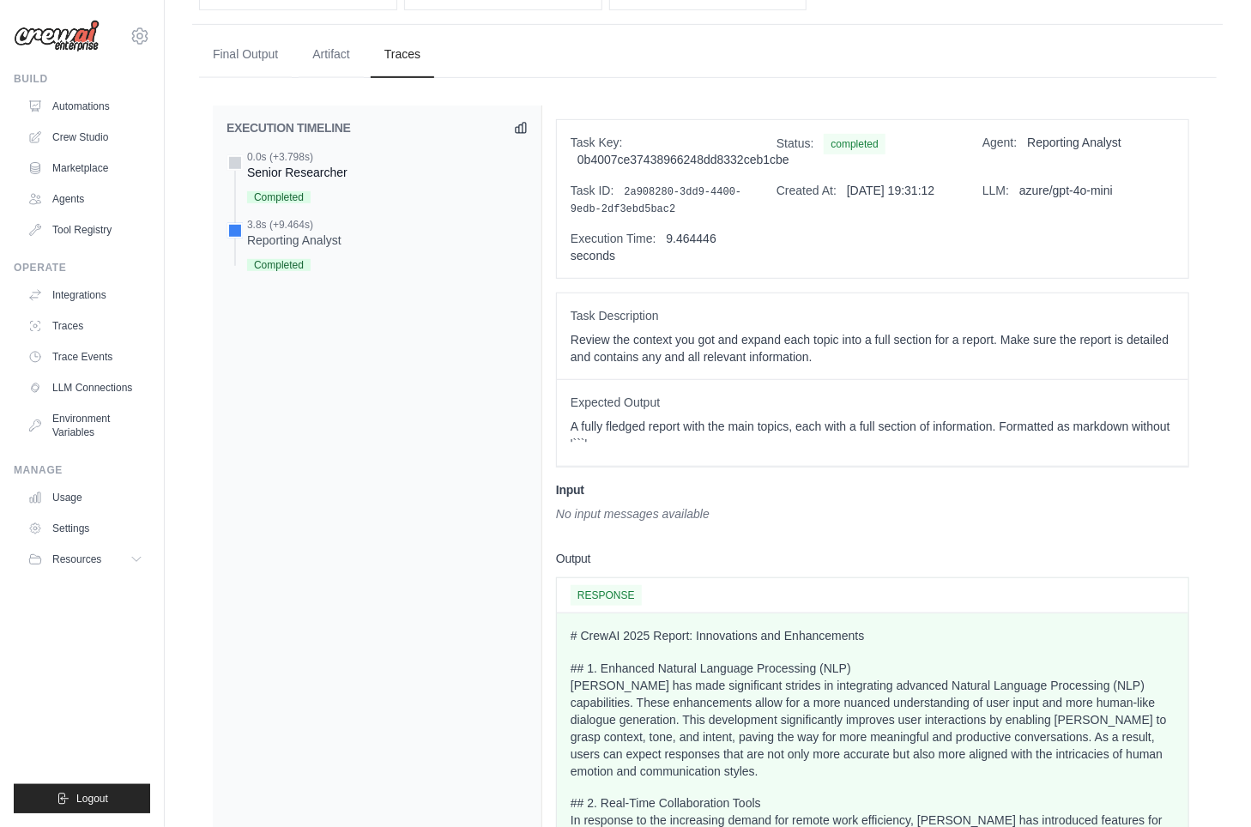
click at [339, 164] on div "Senior Researcher" at bounding box center [297, 172] width 100 height 17
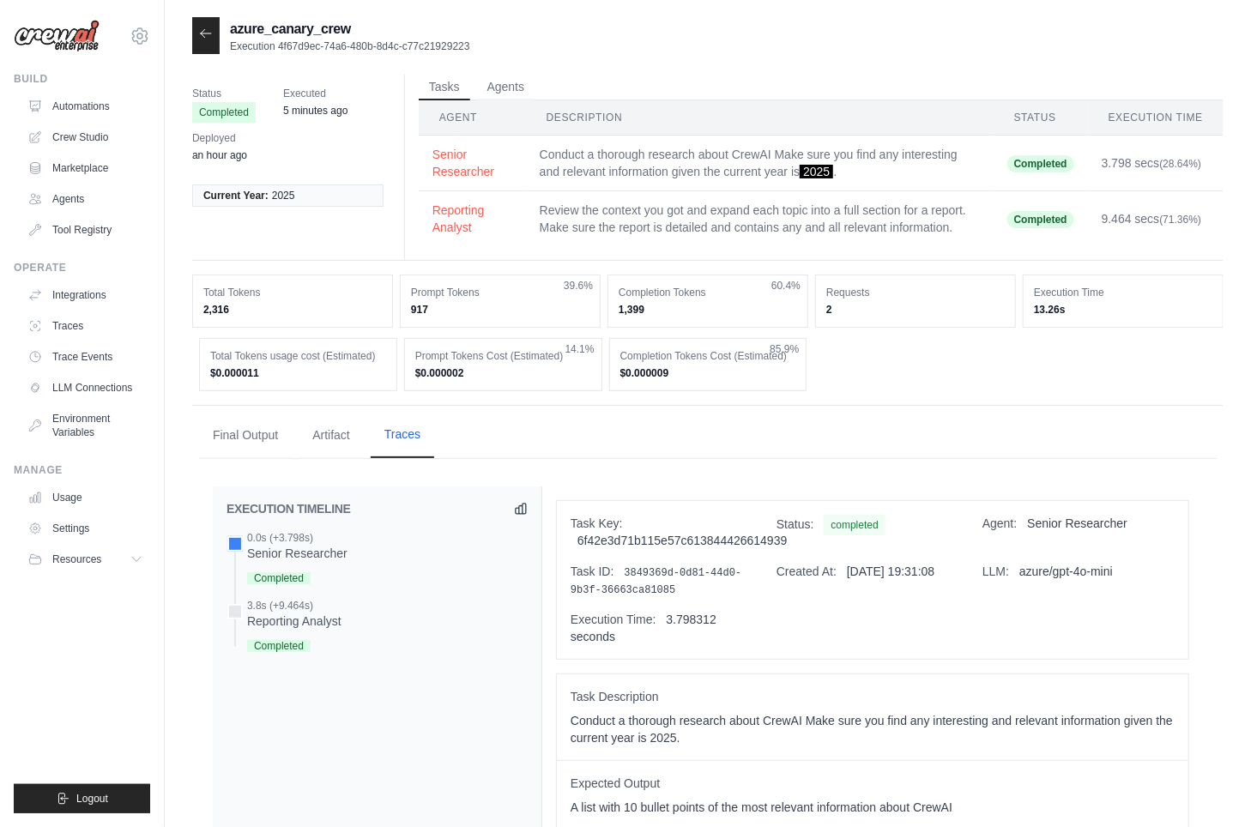
scroll to position [45, 0]
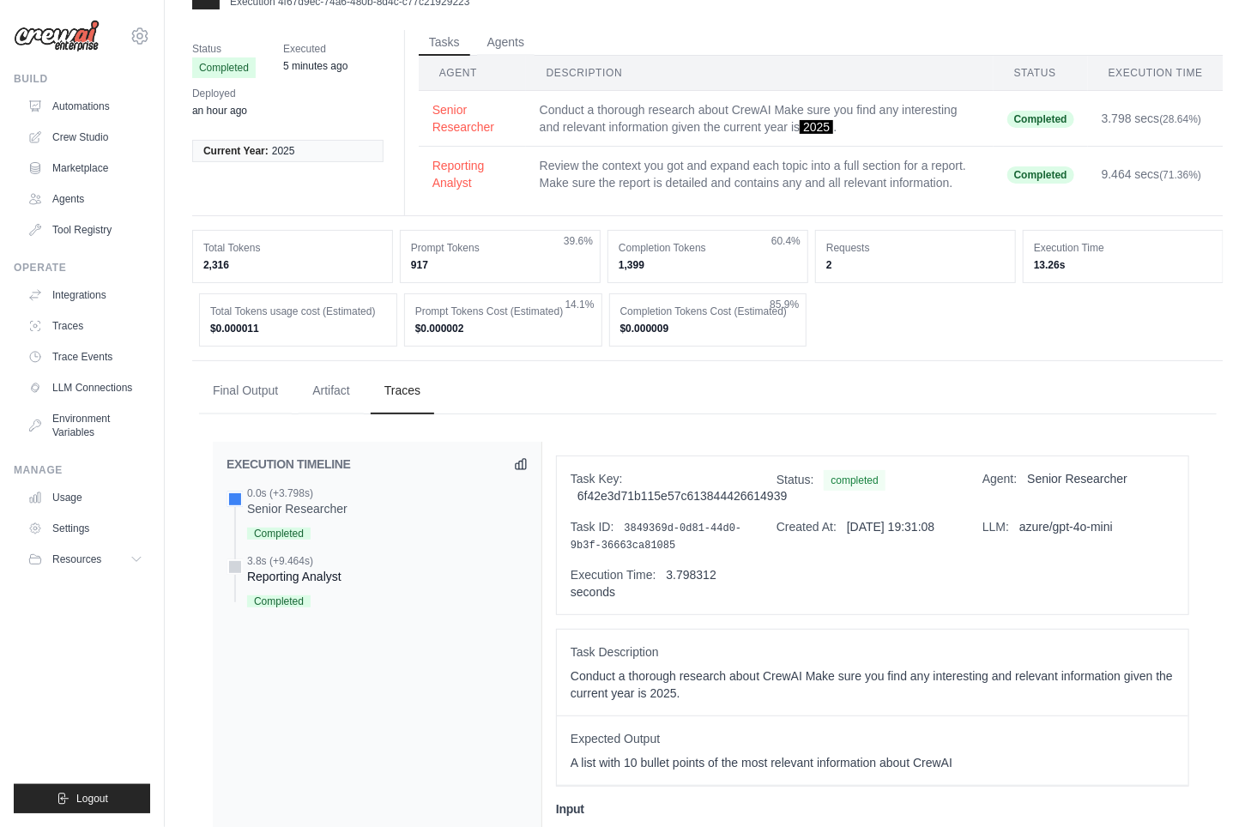
click at [359, 565] on div "3.8s (+9.464s) Reporting Analyst" at bounding box center [376, 582] width 301 height 57
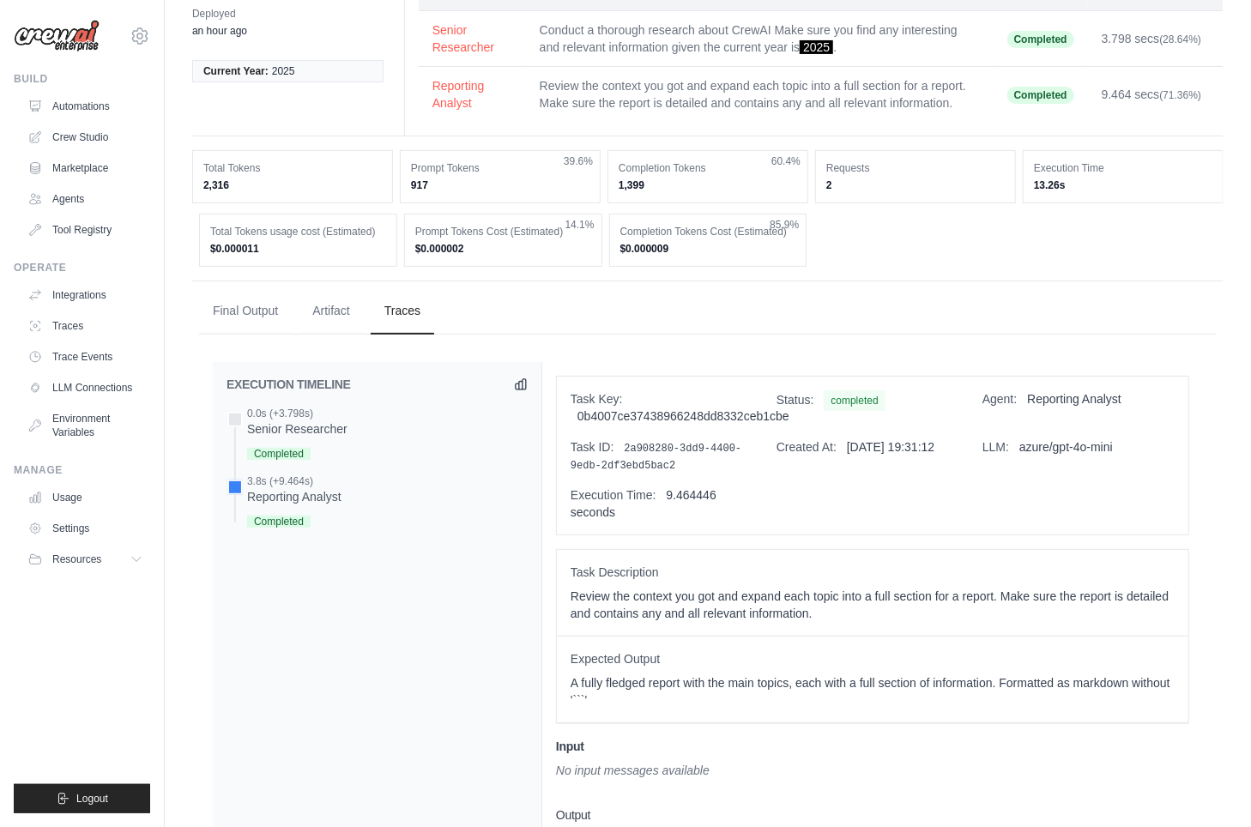
scroll to position [0, 0]
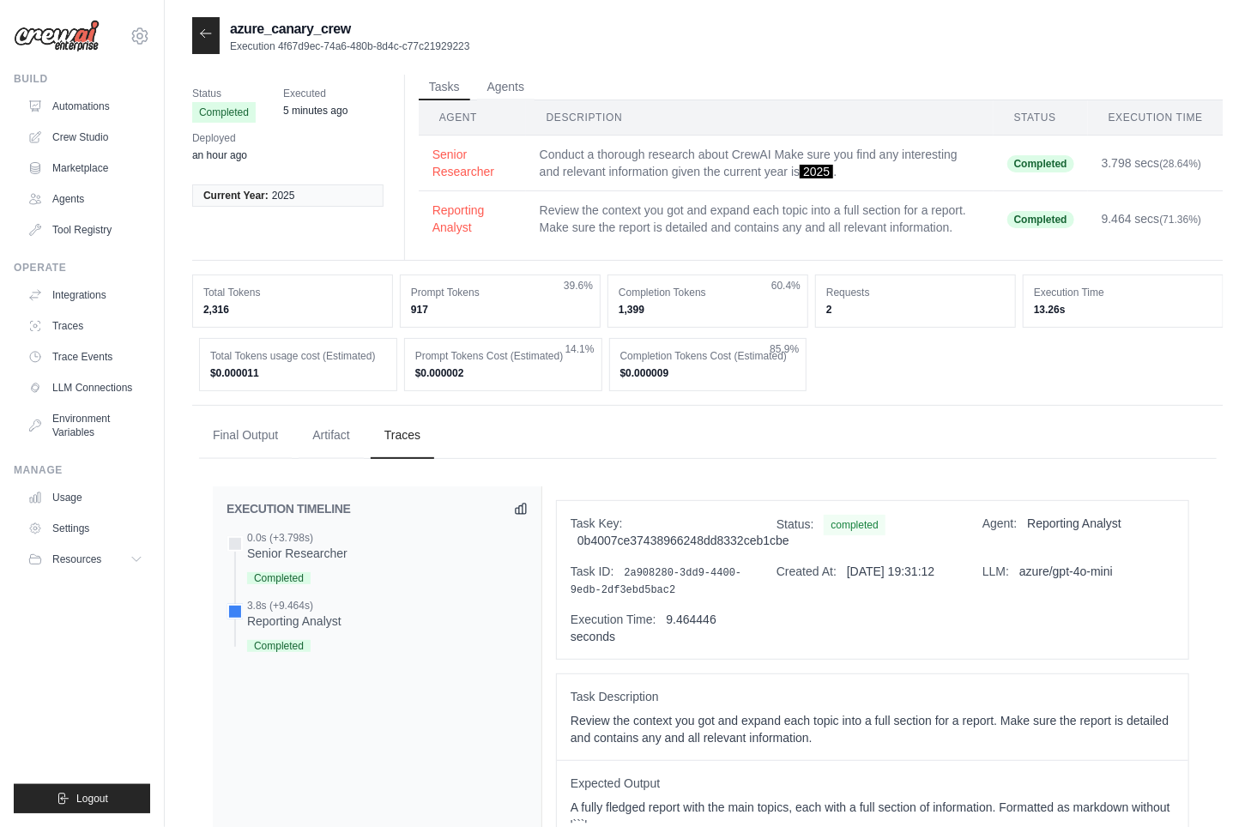
click at [202, 36] on icon at bounding box center [206, 34] width 14 height 14
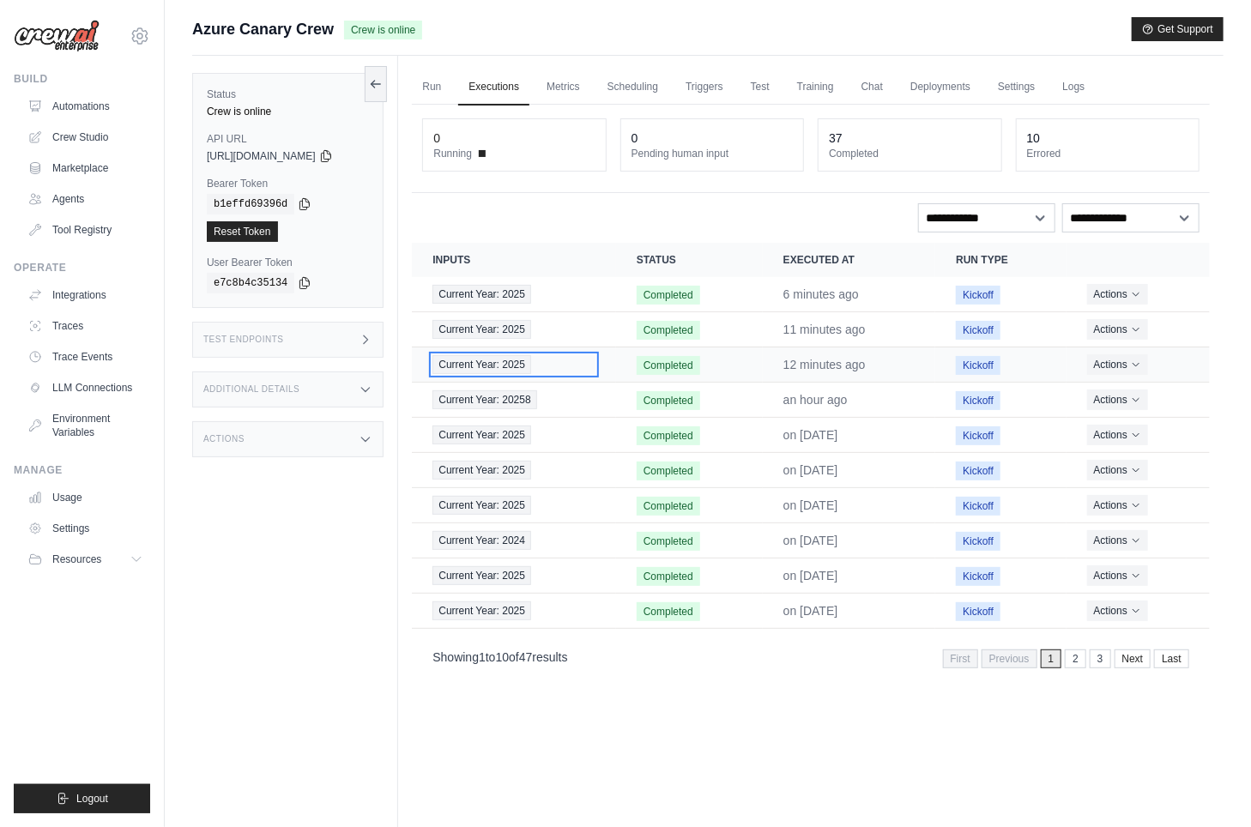
click at [504, 359] on span "Current Year: 2025" at bounding box center [481, 364] width 99 height 19
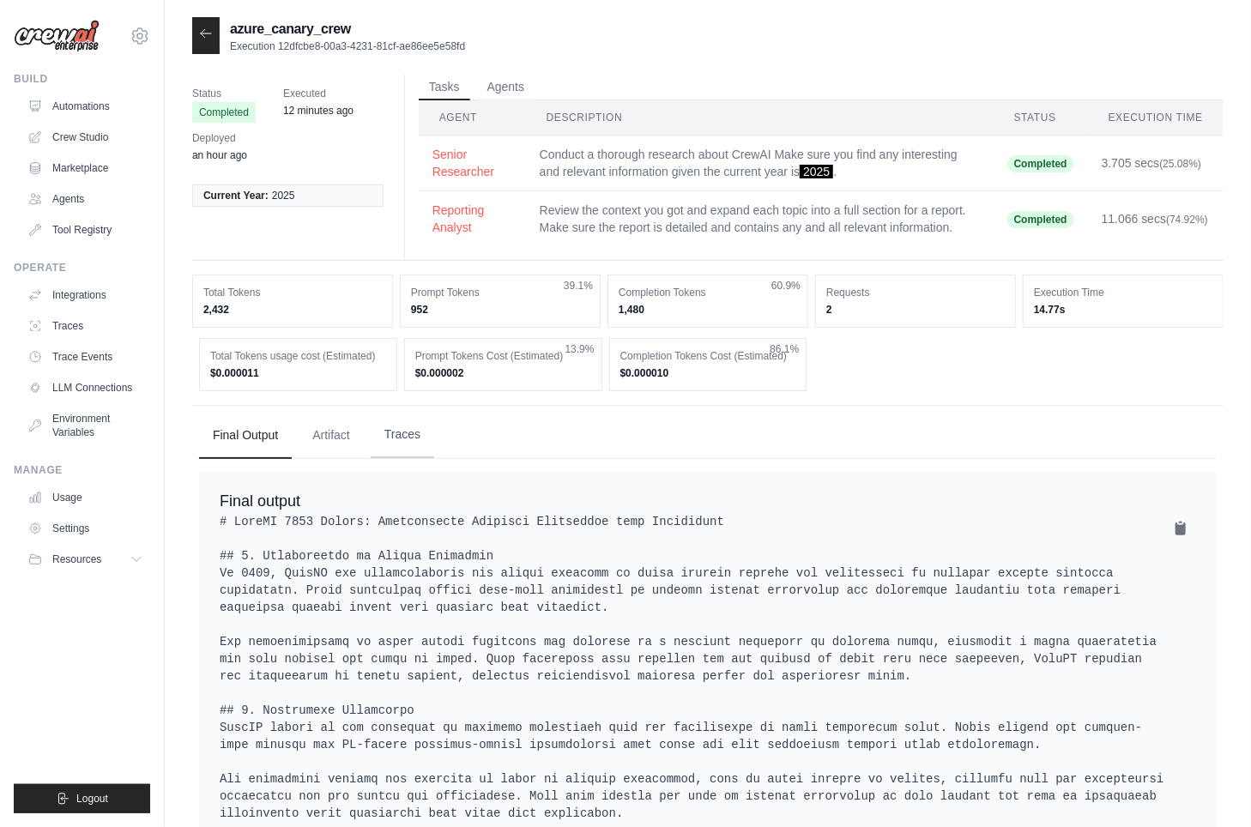
click at [407, 422] on button "Traces" at bounding box center [402, 435] width 63 height 46
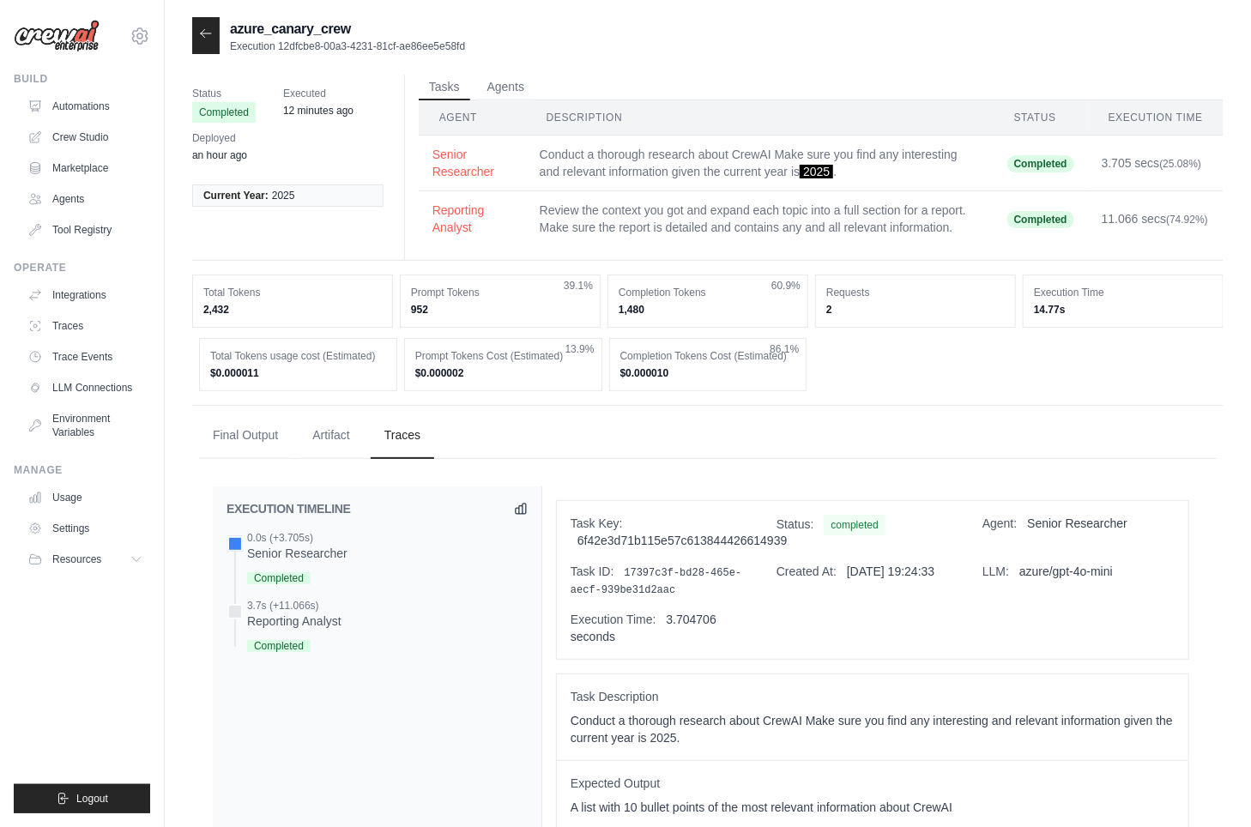
click at [204, 37] on icon at bounding box center [206, 33] width 10 height 8
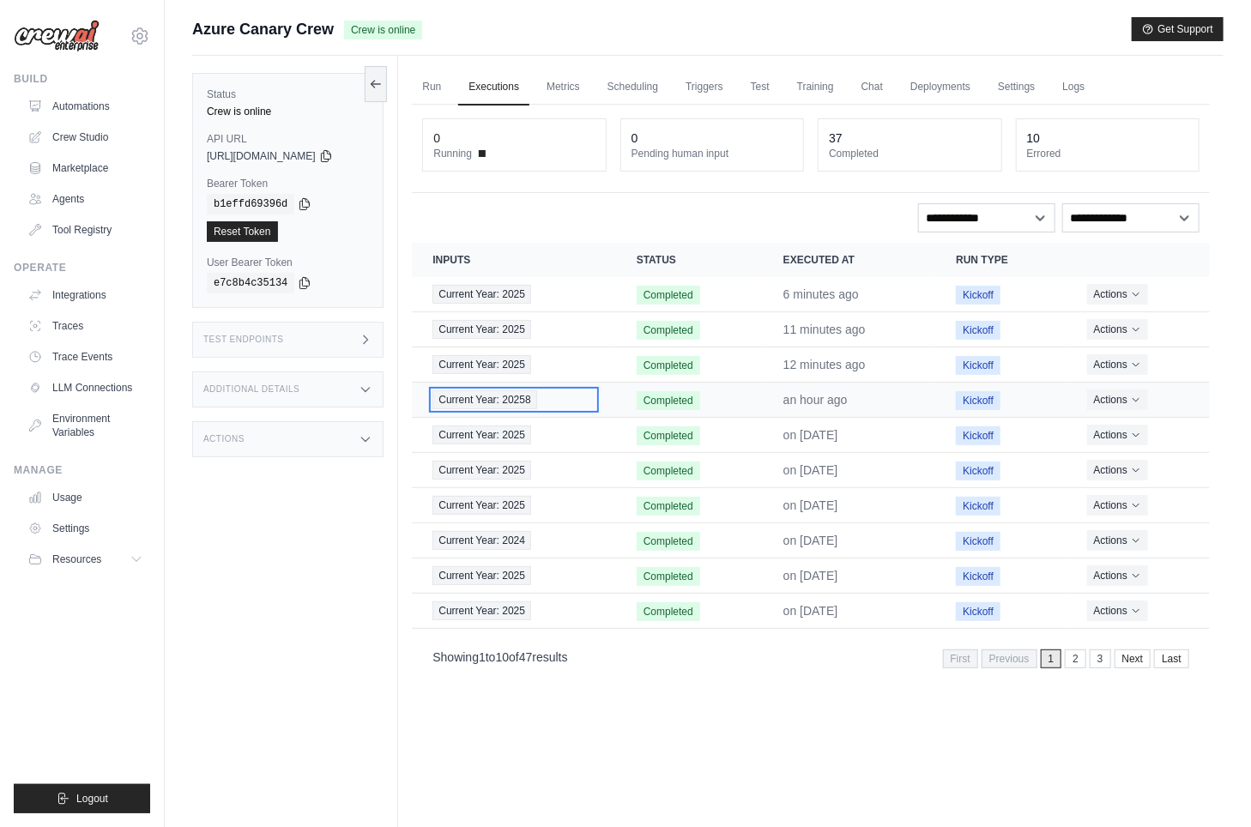
click at [499, 402] on span "Current Year: 20258" at bounding box center [484, 399] width 104 height 19
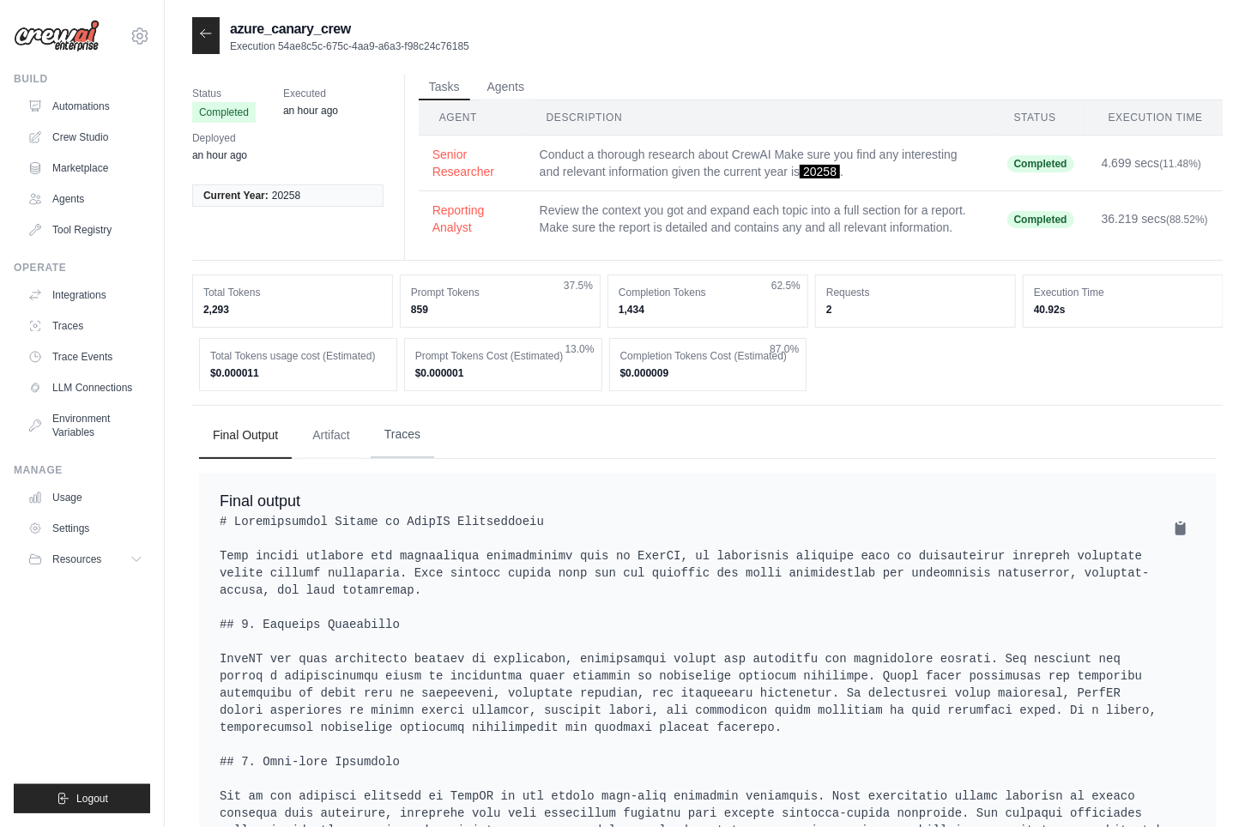
click at [410, 448] on button "Traces" at bounding box center [402, 435] width 63 height 46
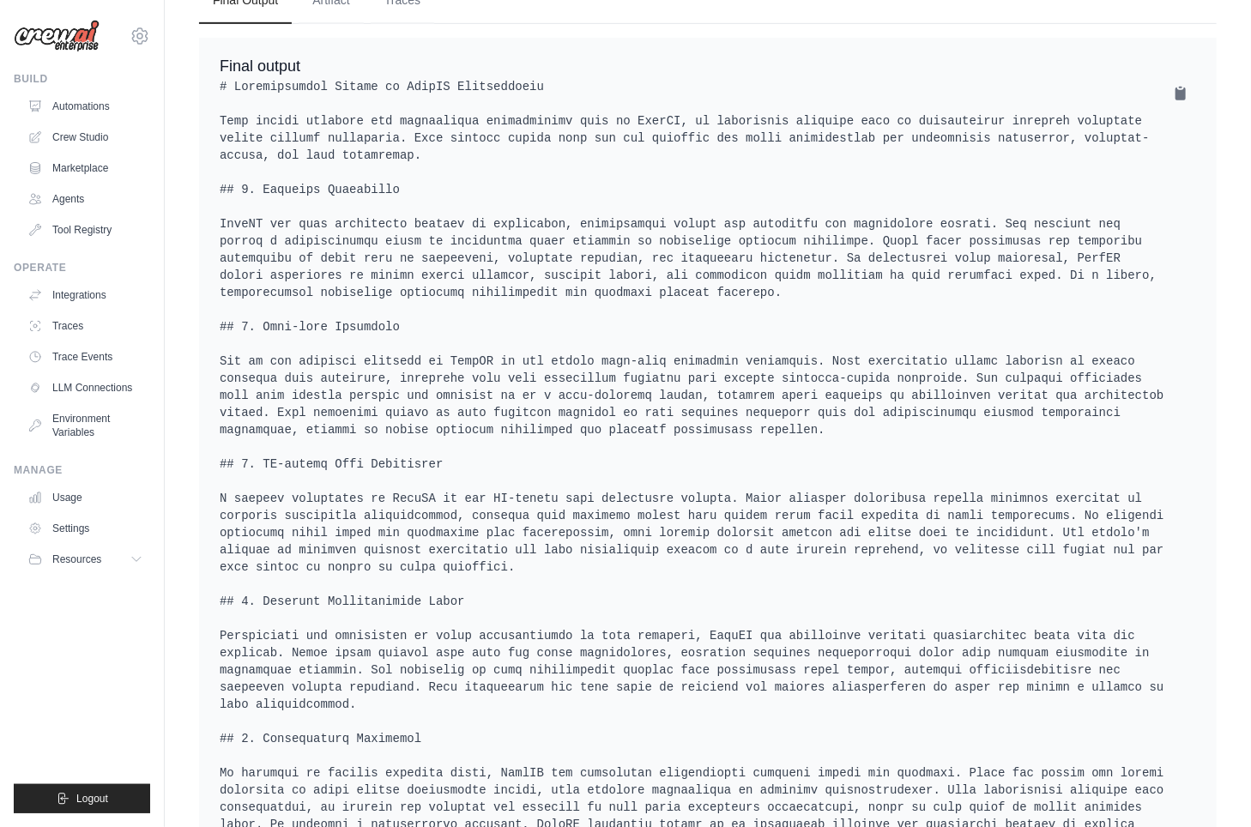
scroll to position [214, 0]
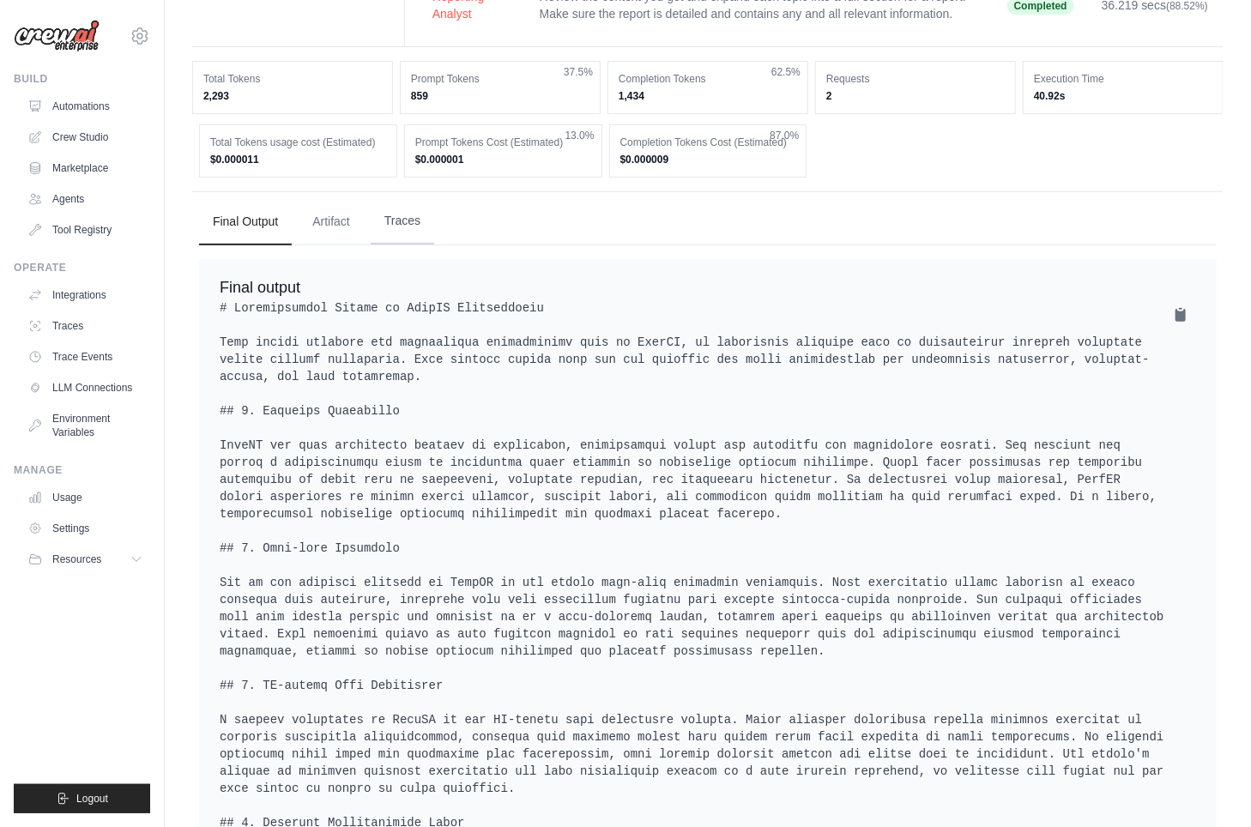
click at [417, 221] on button "Traces" at bounding box center [402, 221] width 63 height 46
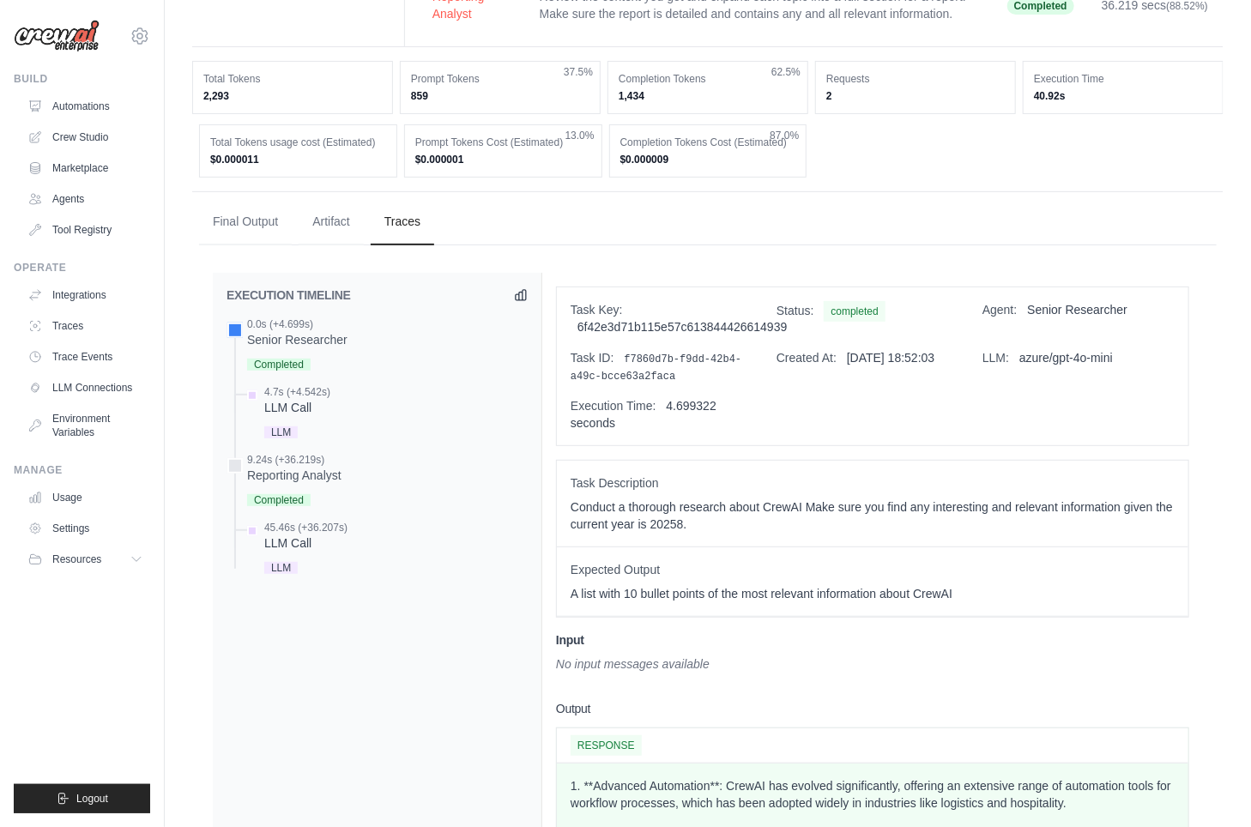
click at [63, 39] on img at bounding box center [57, 36] width 86 height 33
click at [48, 93] on link "Automations" at bounding box center [87, 106] width 130 height 27
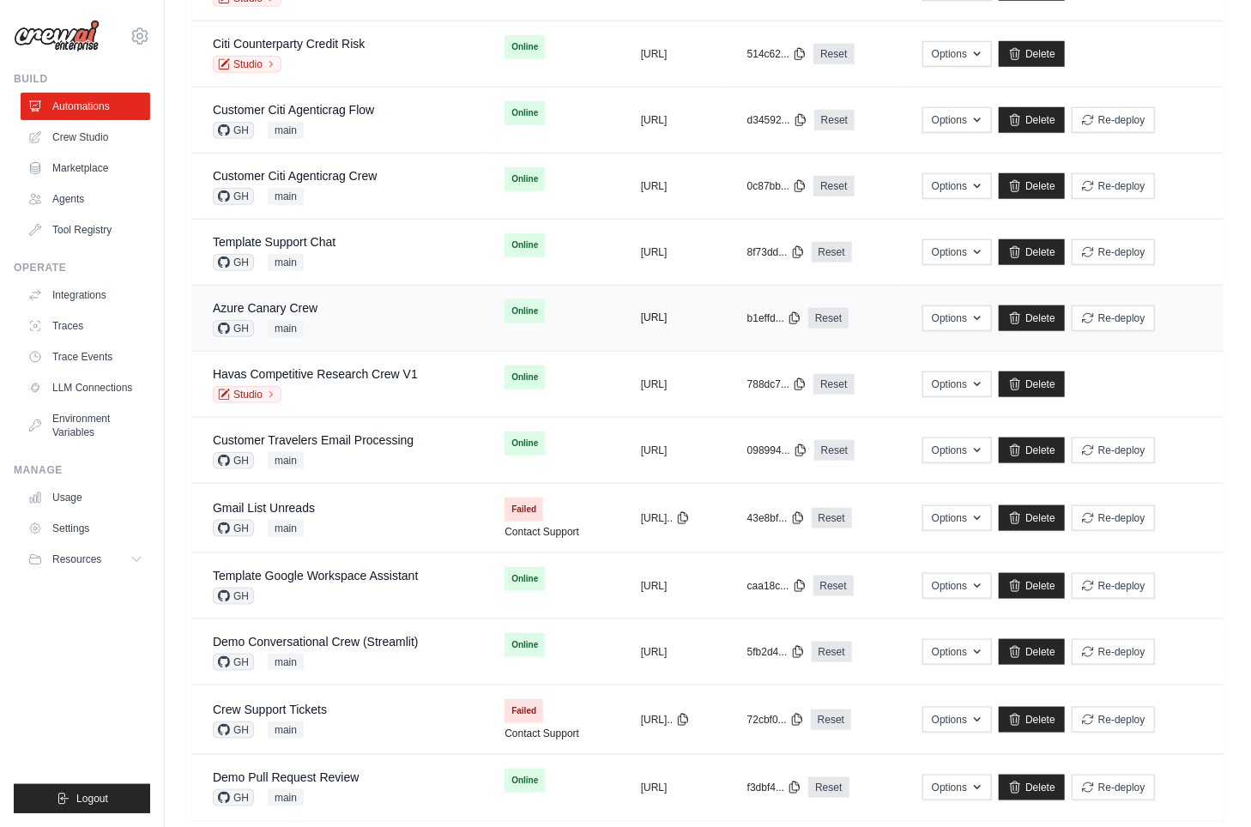
scroll to position [738, 0]
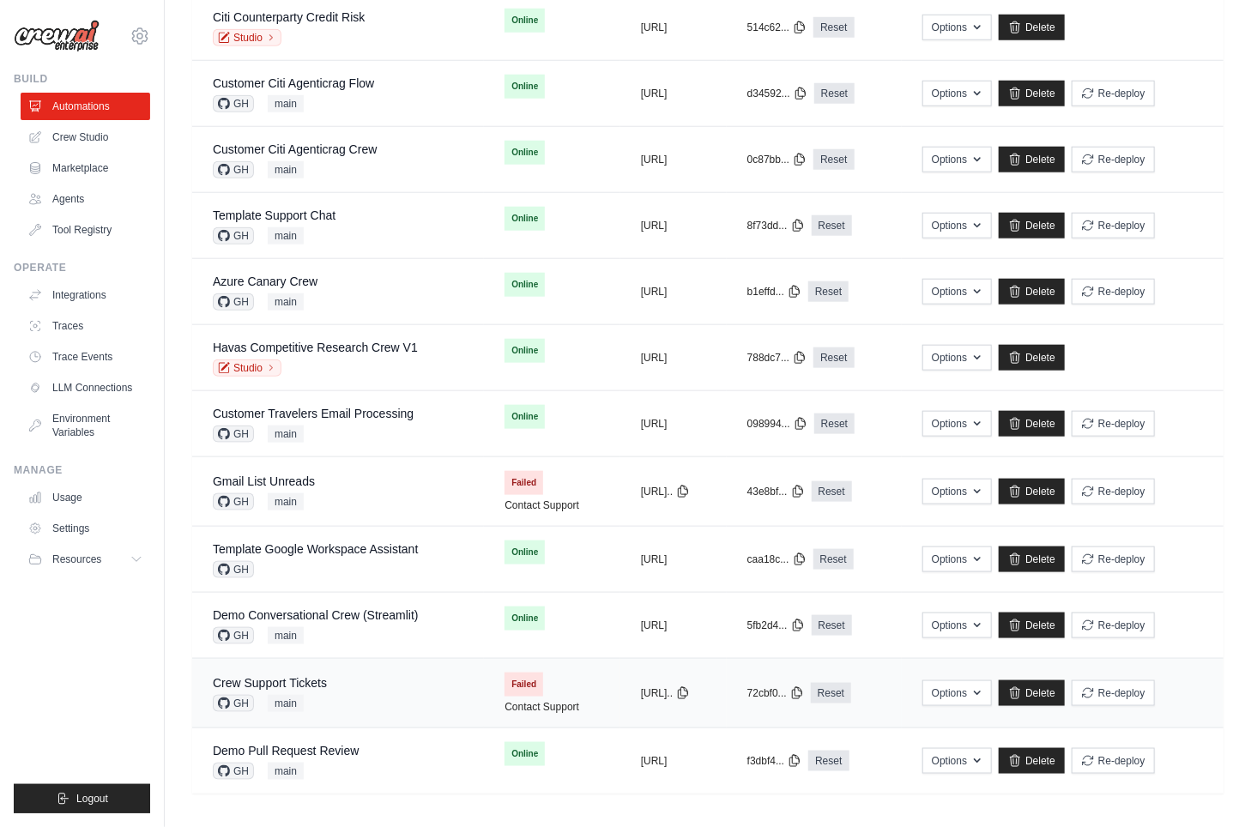
click at [350, 693] on div "Crew Support Tickets GH main" at bounding box center [338, 693] width 251 height 38
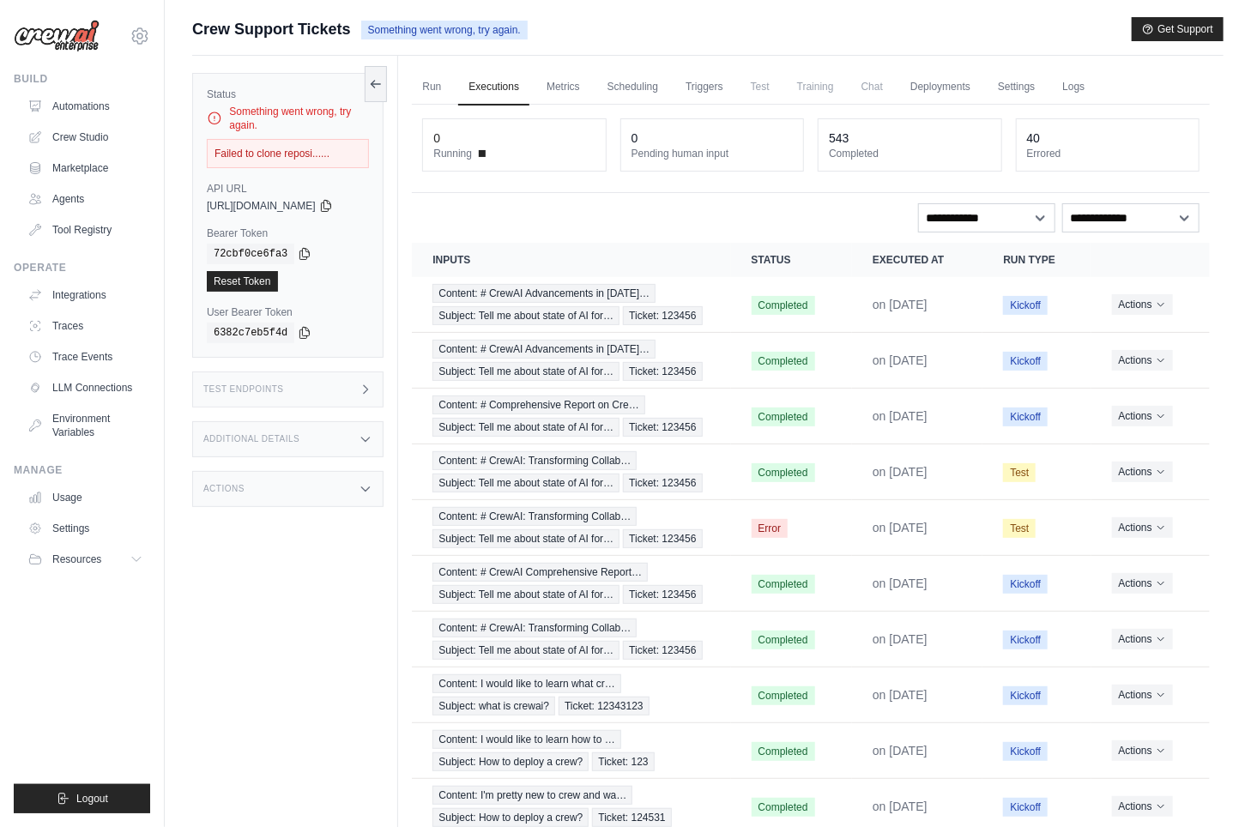
click at [348, 486] on div "Actions" at bounding box center [287, 489] width 191 height 36
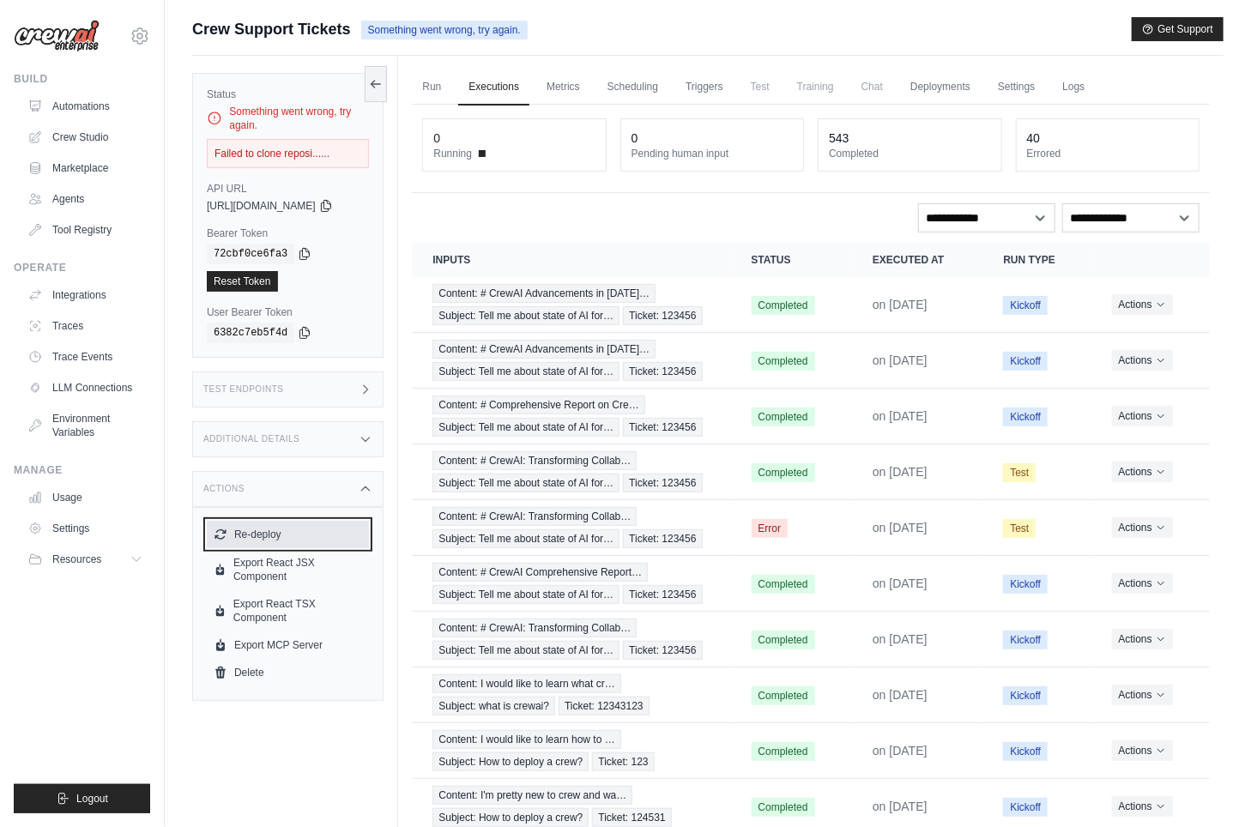
click at [268, 530] on button "Re-deploy" at bounding box center [288, 534] width 162 height 27
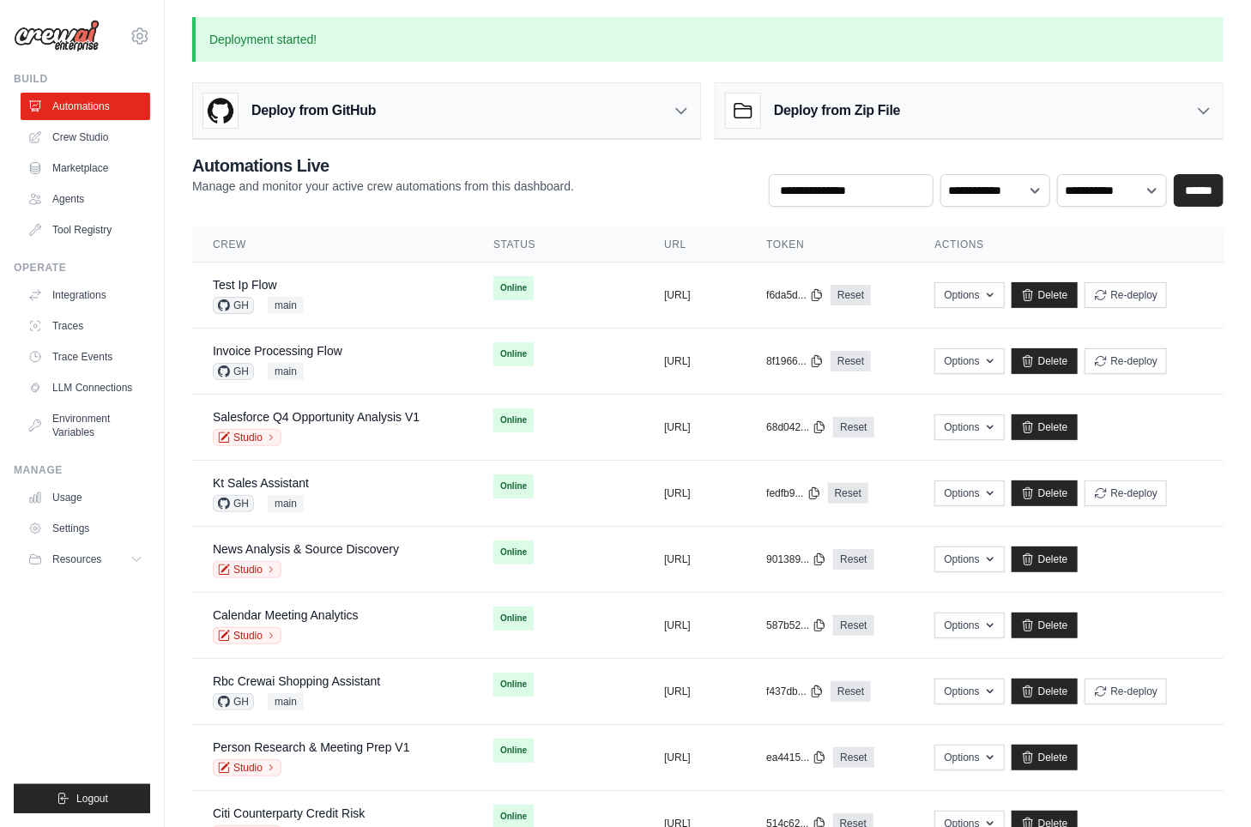
scroll to position [793, 0]
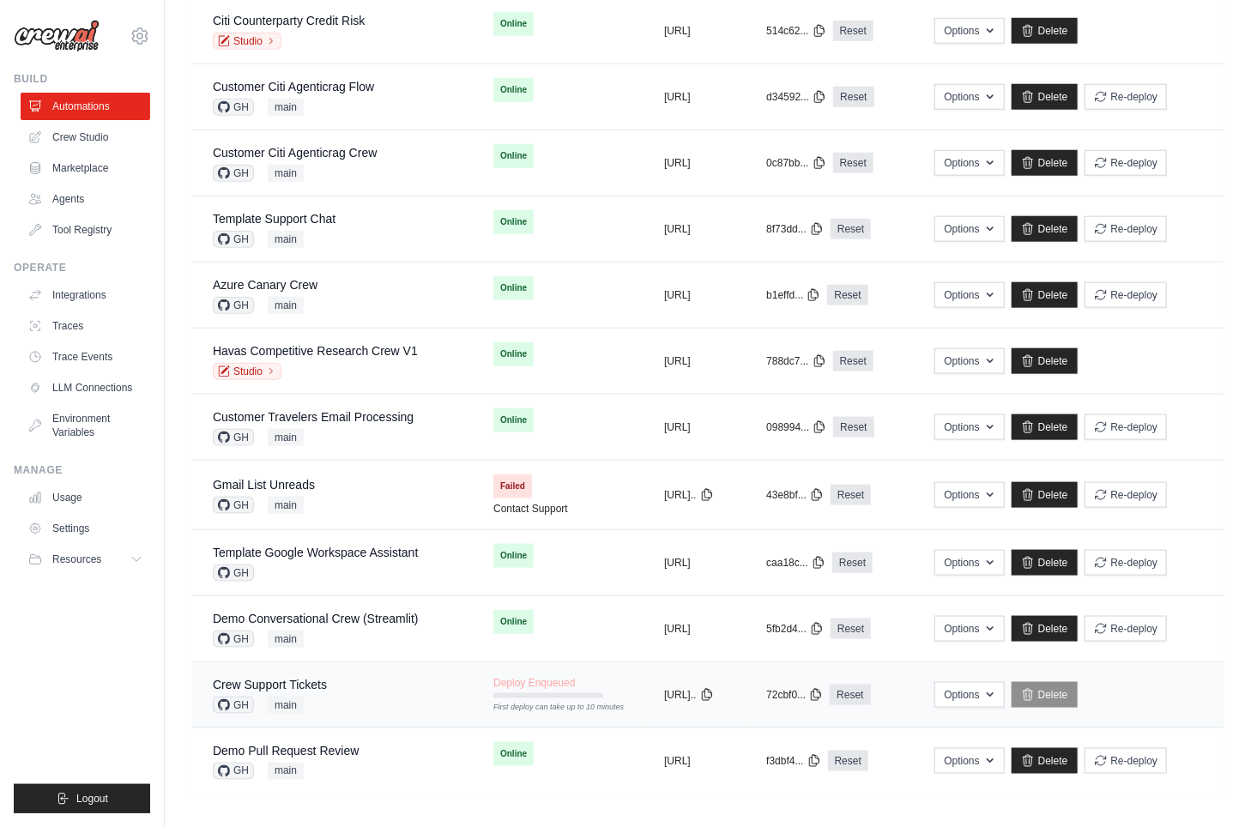
click at [358, 686] on div "Crew Support Tickets GH main" at bounding box center [332, 695] width 239 height 38
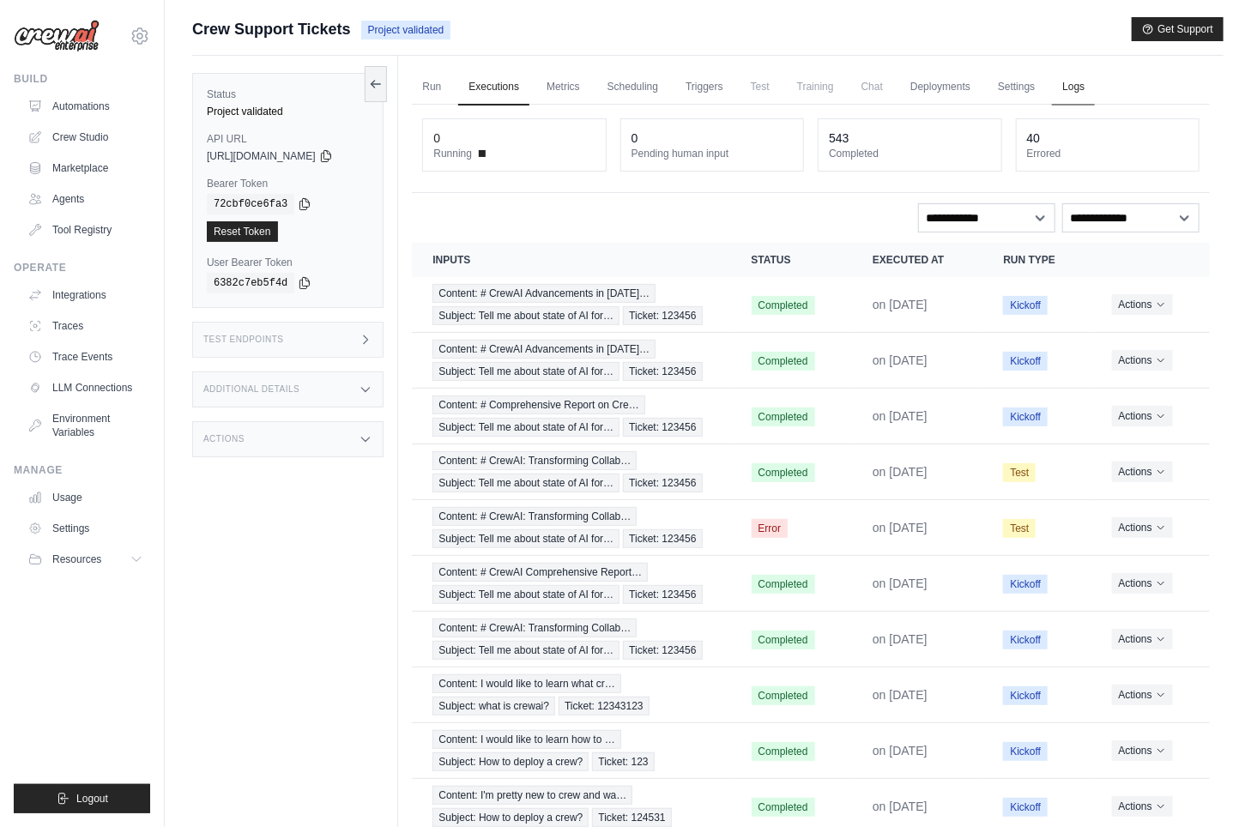
click at [1082, 84] on link "Logs" at bounding box center [1073, 87] width 43 height 36
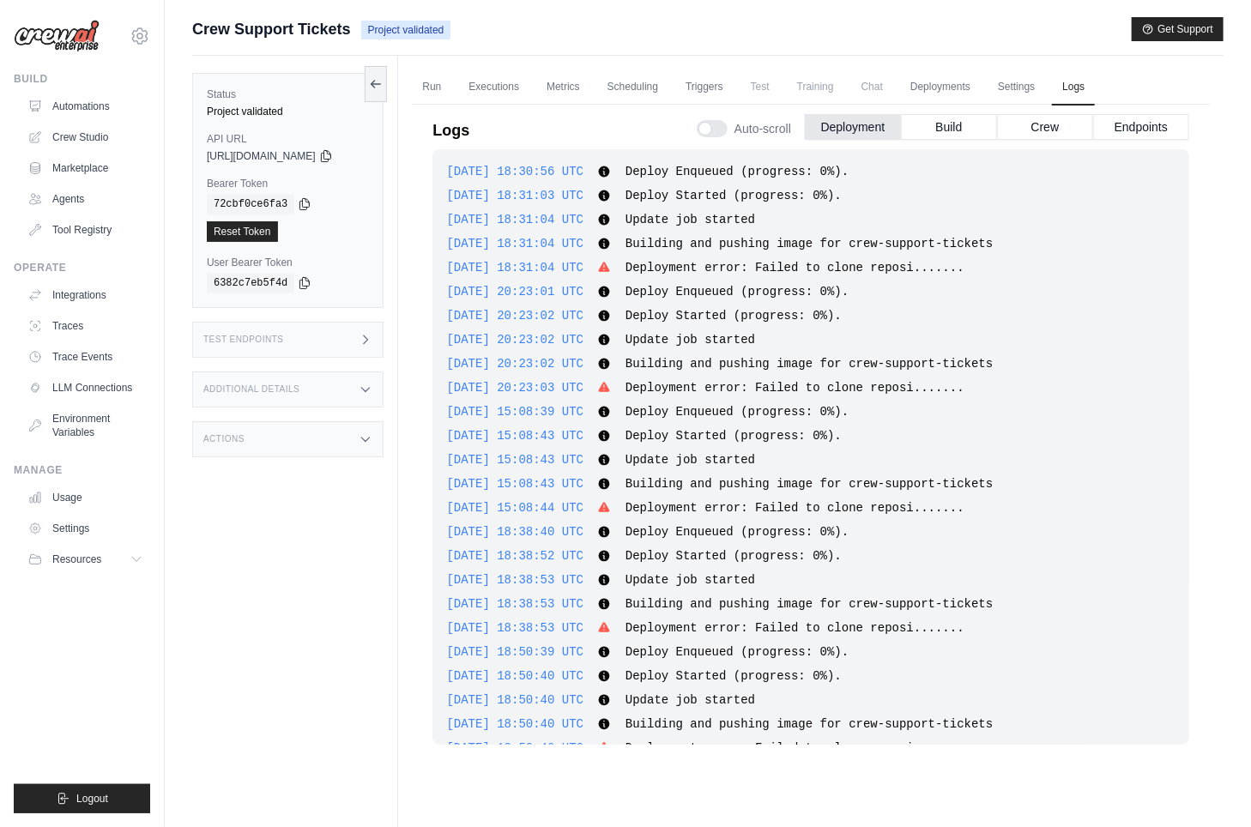
scroll to position [457, 0]
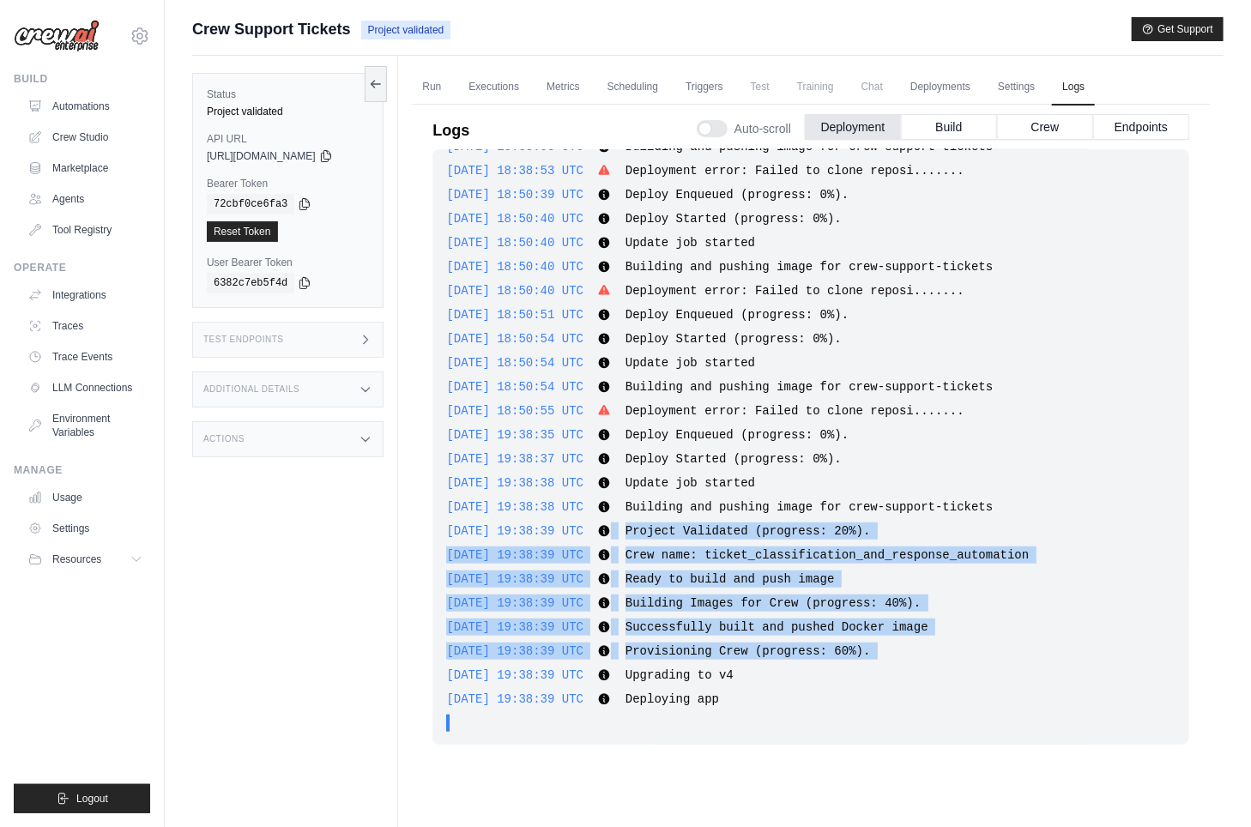
drag, startPoint x: 642, startPoint y: 527, endPoint x: 814, endPoint y: 666, distance: 221.5
click at [814, 666] on div "2025-08-28 18:30:56 UTC Deploy Enqueued (progress: 0%). Show more Show less 202…" at bounding box center [810, 446] width 757 height 595
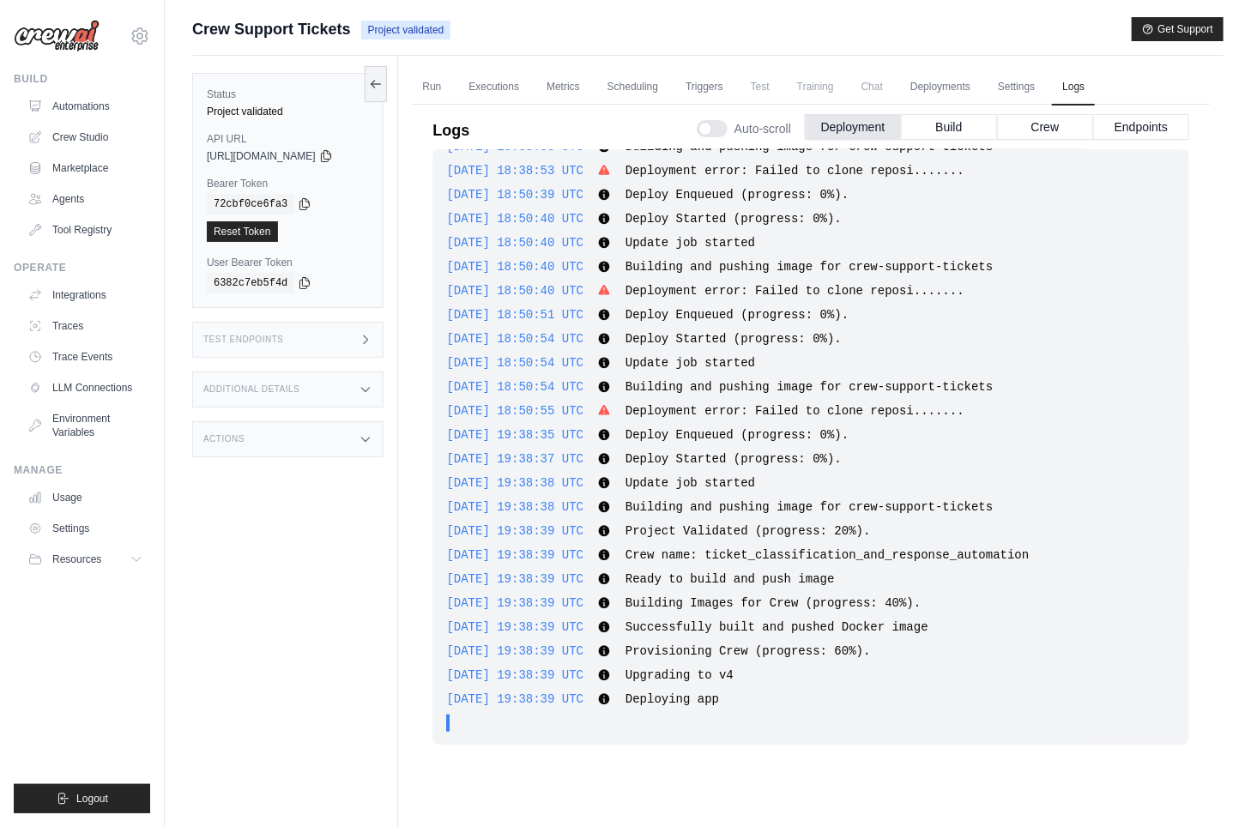
click at [821, 703] on div "2025-09-04 19:38:39 UTC Deploying app Show more Show less" at bounding box center [810, 699] width 729 height 17
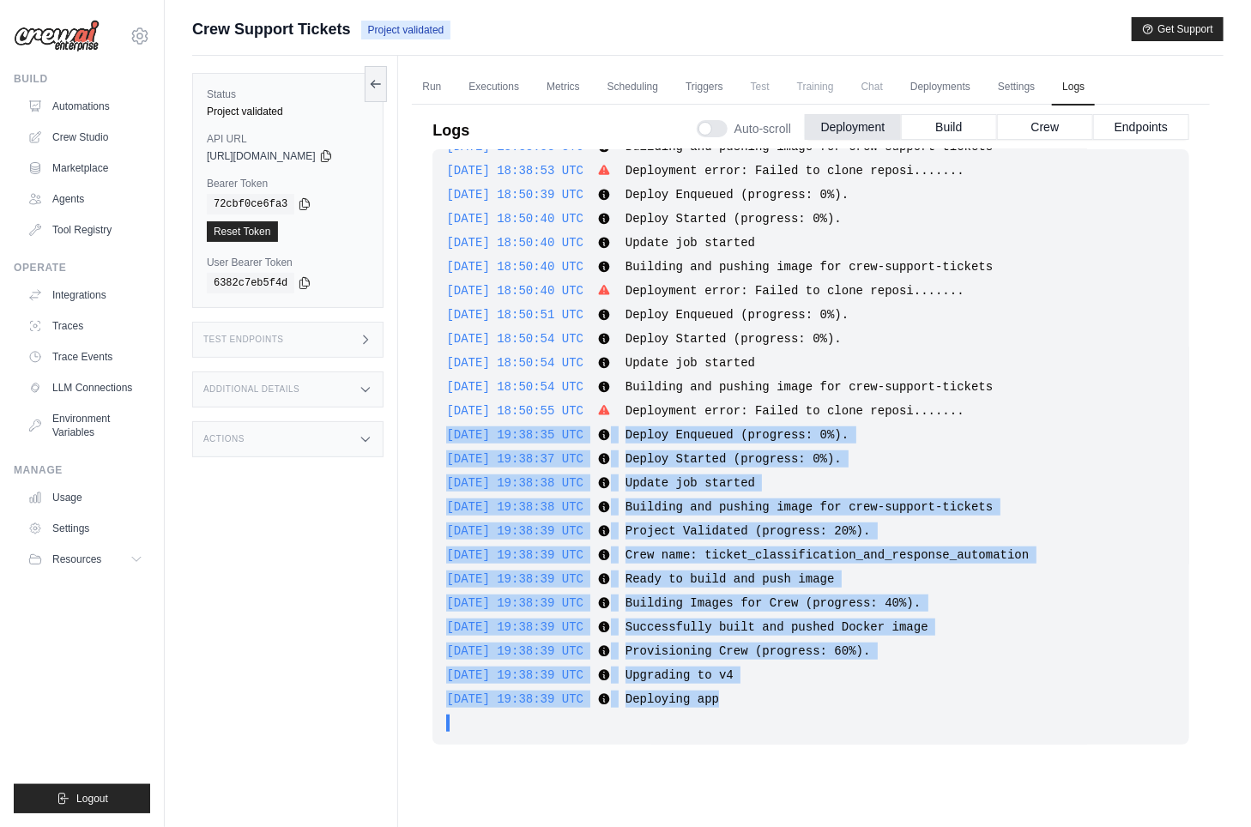
drag, startPoint x: 773, startPoint y: 698, endPoint x: 451, endPoint y: 431, distance: 418.5
click at [451, 431] on div "2025-08-28 18:30:56 UTC Deploy Enqueued (progress: 0%). Show more Show less 202…" at bounding box center [810, 446] width 757 height 595
copy div "2025-09-04 19:38:35 UTC Deploy Enqueued (progress: 0%). Show more Show less 202…"
drag, startPoint x: 788, startPoint y: 694, endPoint x: 456, endPoint y: 437, distance: 420.1
click at [456, 437] on div "2025-08-28 18:30:56 UTC Deploy Enqueued (progress: 0%). Show more Show less 202…" at bounding box center [810, 446] width 757 height 595
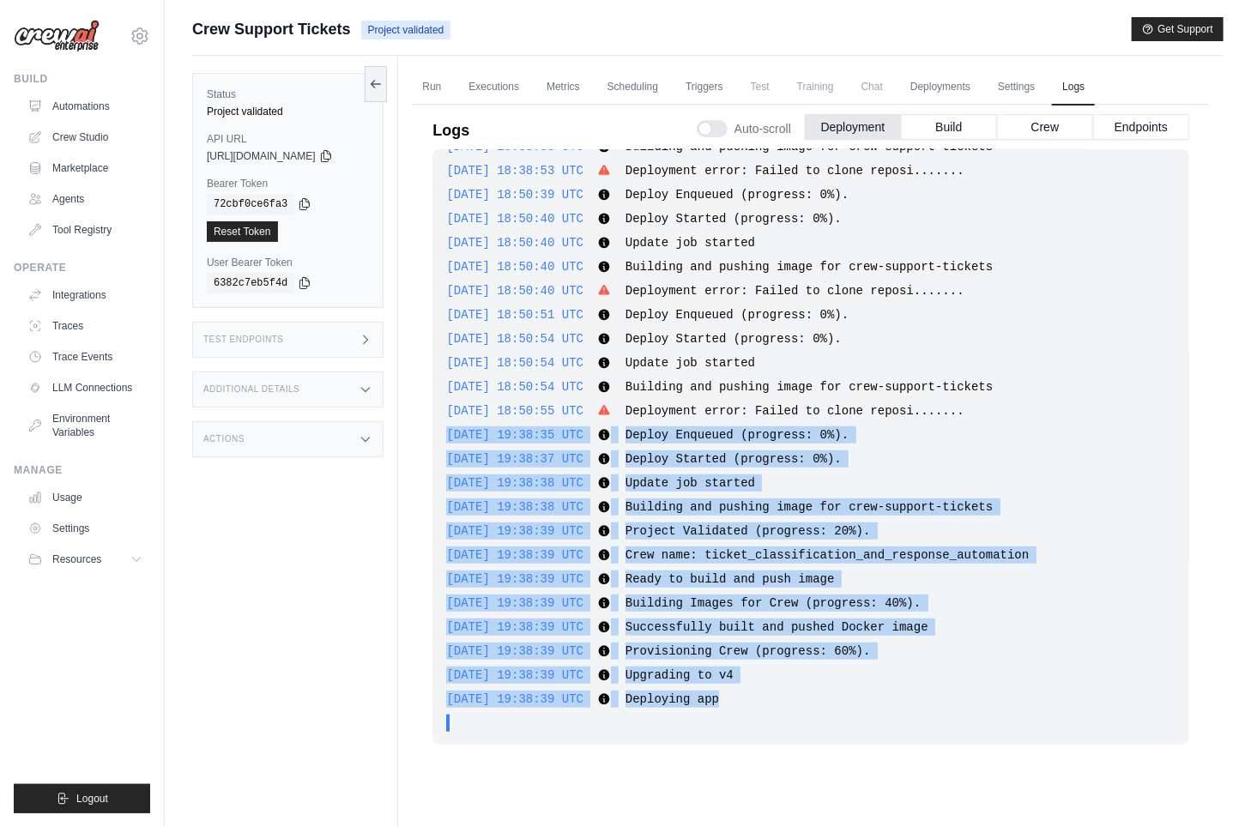
copy div "2025-09-04 19:38:35 UTC Deploy Enqueued (progress: 0%). Show more Show less 202…"
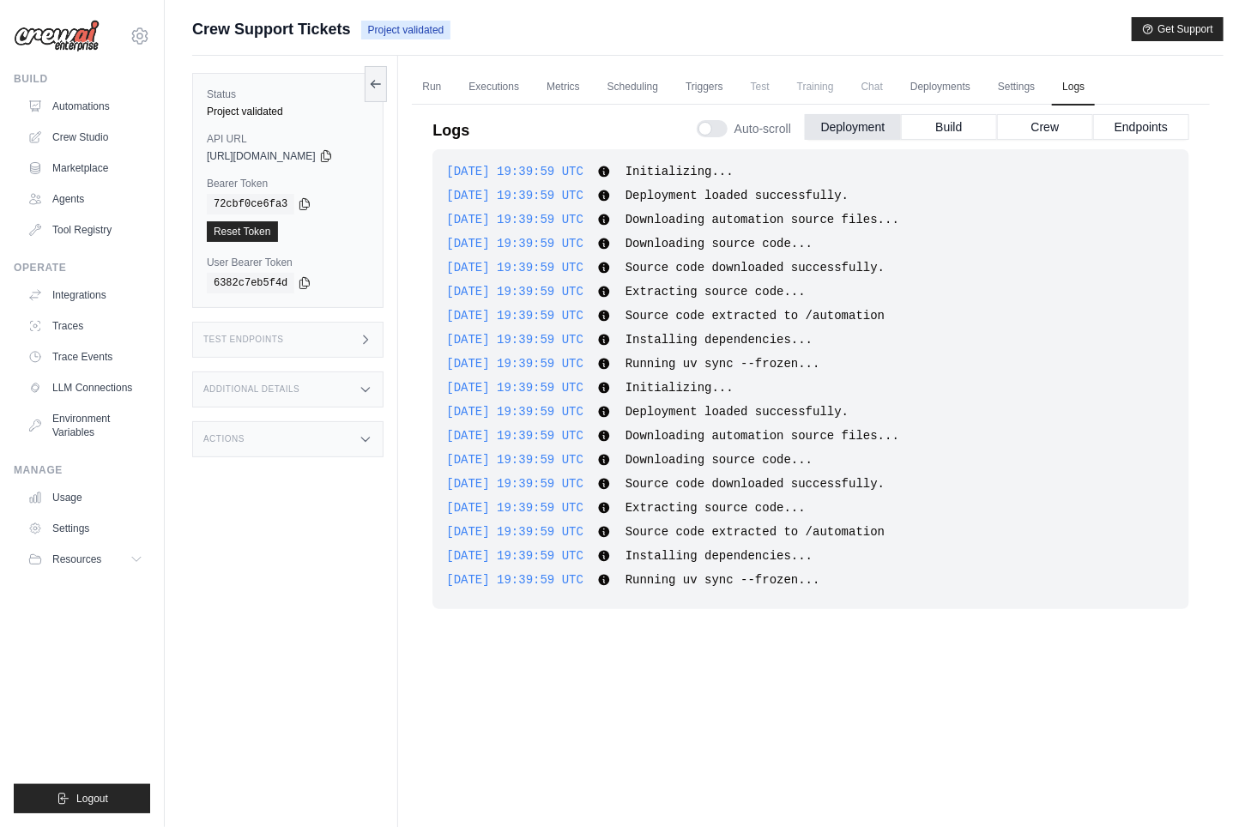
click at [706, 678] on div "2025-09-04 19:39:59 UTC Initializing... Show more Show less 2025-09-04 19:39:59…" at bounding box center [810, 469] width 757 height 641
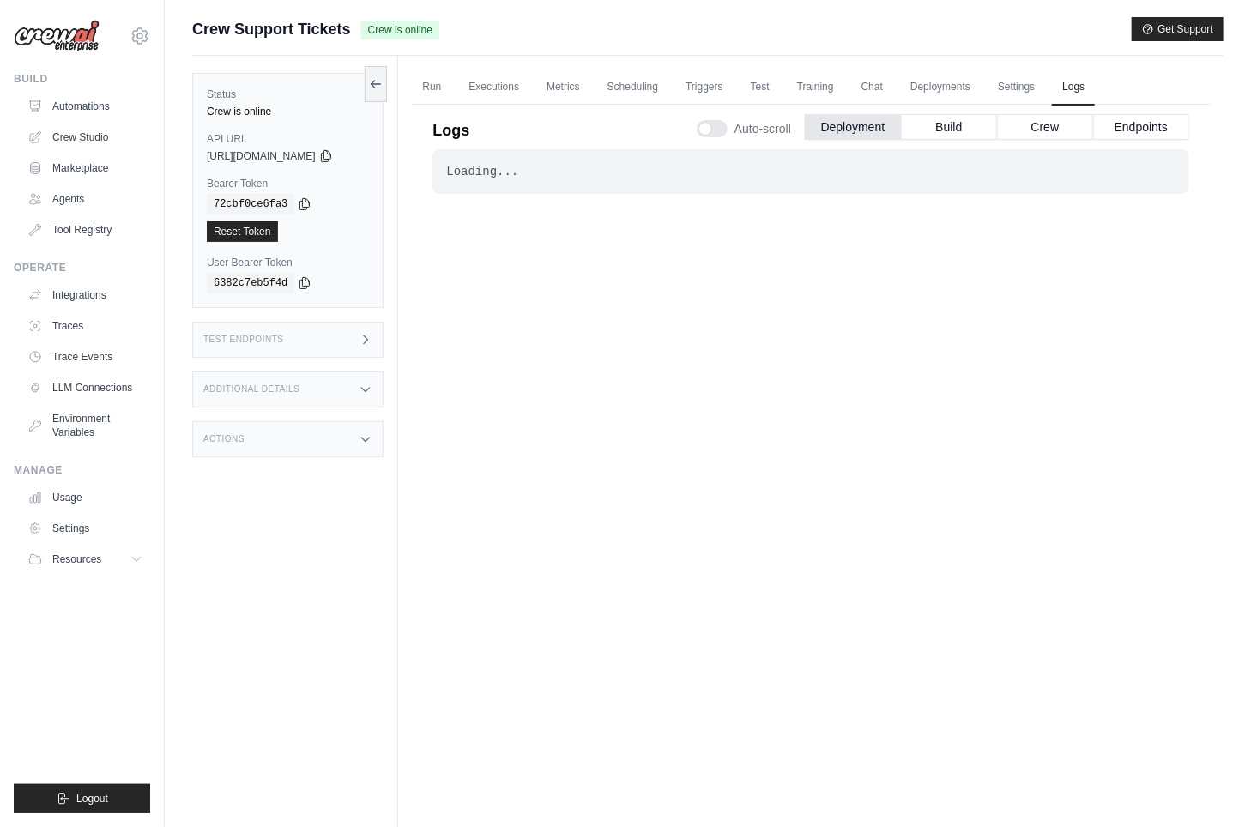
click at [440, 366] on div "Logs Auto-scroll Deployment Build Crew Endpoints Loading... . . . Successful Lo…" at bounding box center [811, 445] width 798 height 703
click at [358, 347] on div "Test Endpoints" at bounding box center [287, 340] width 191 height 36
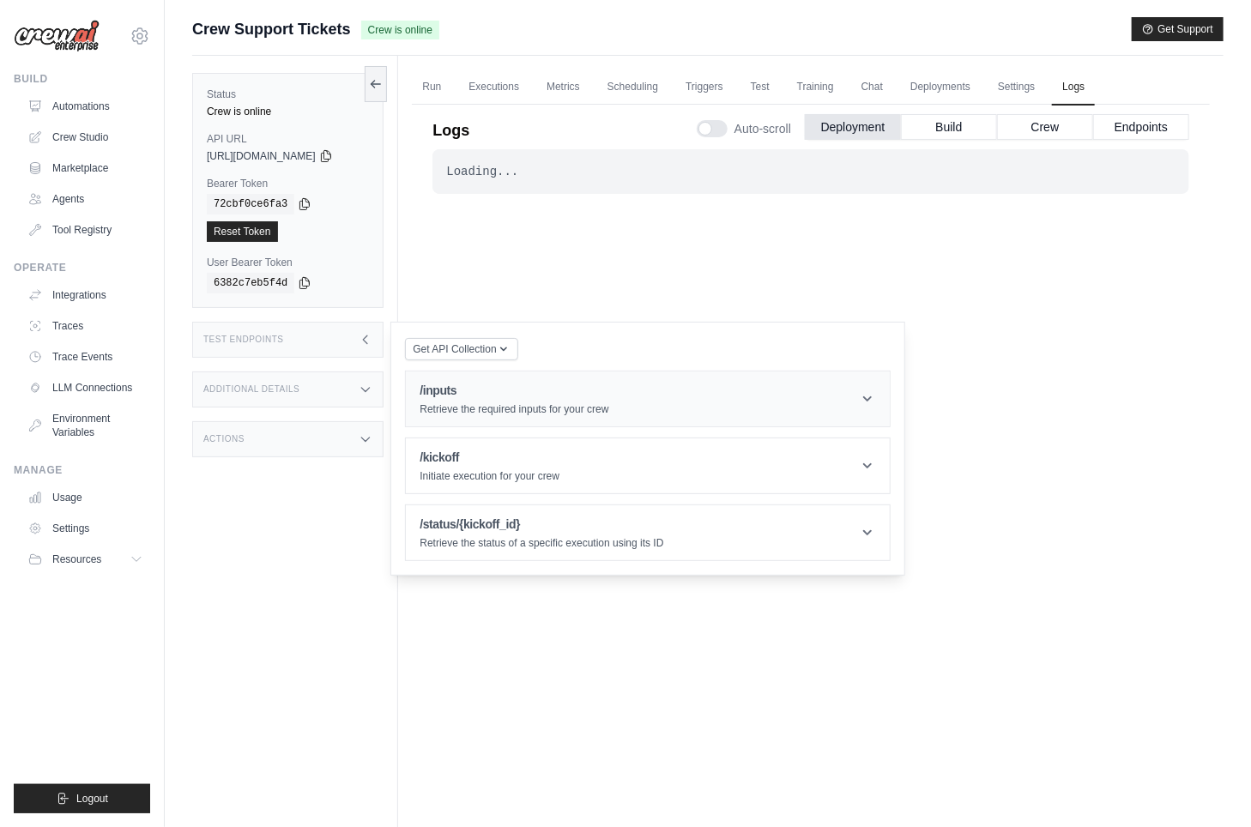
click at [488, 393] on h1 "/inputs" at bounding box center [514, 390] width 189 height 17
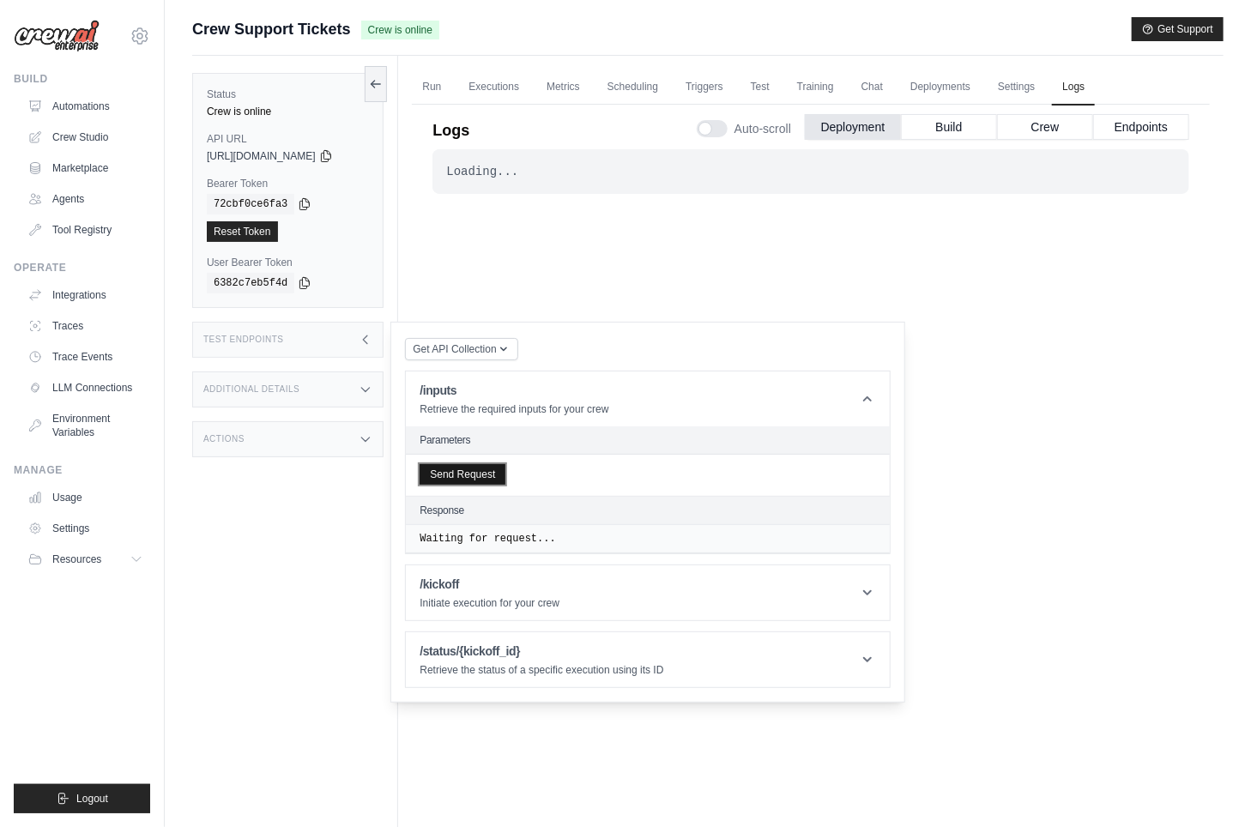
click at [494, 469] on button "Send Request" at bounding box center [463, 474] width 86 height 21
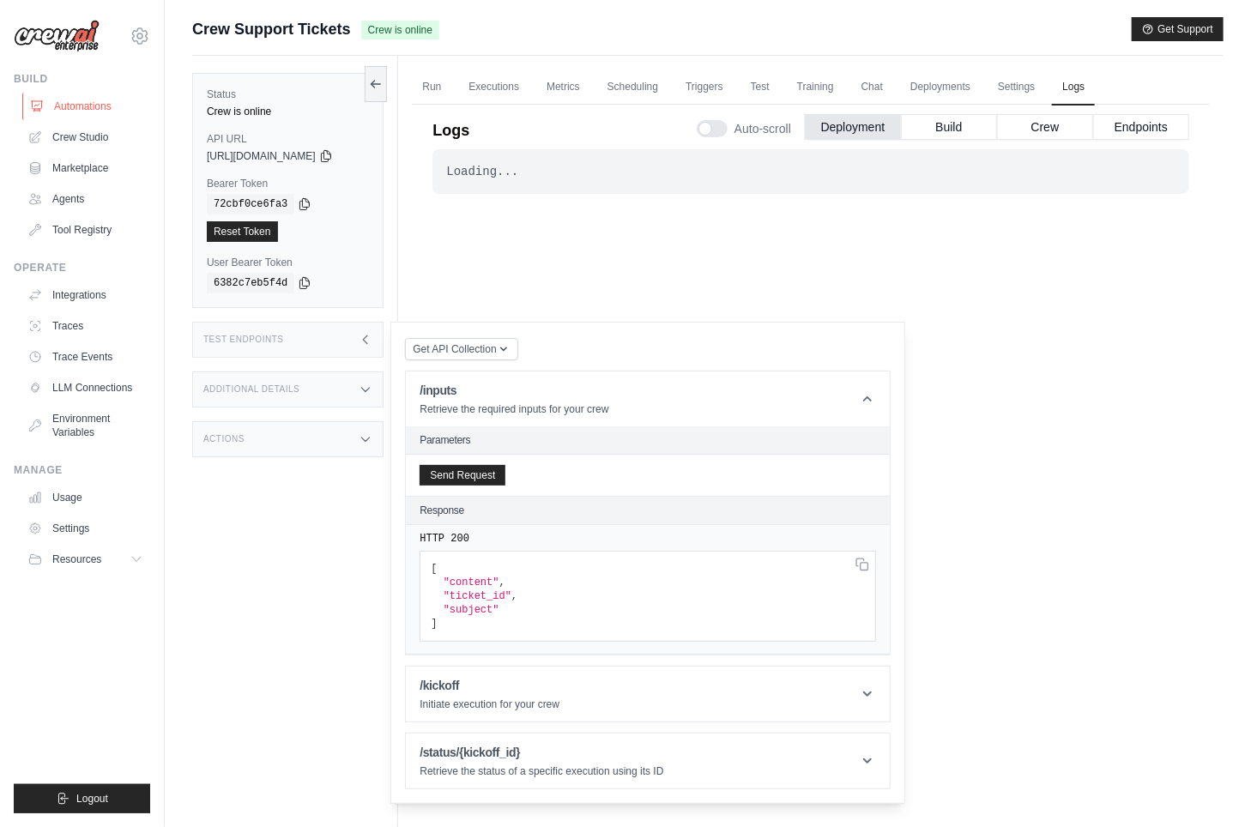
click at [80, 102] on link "Automations" at bounding box center [87, 106] width 130 height 27
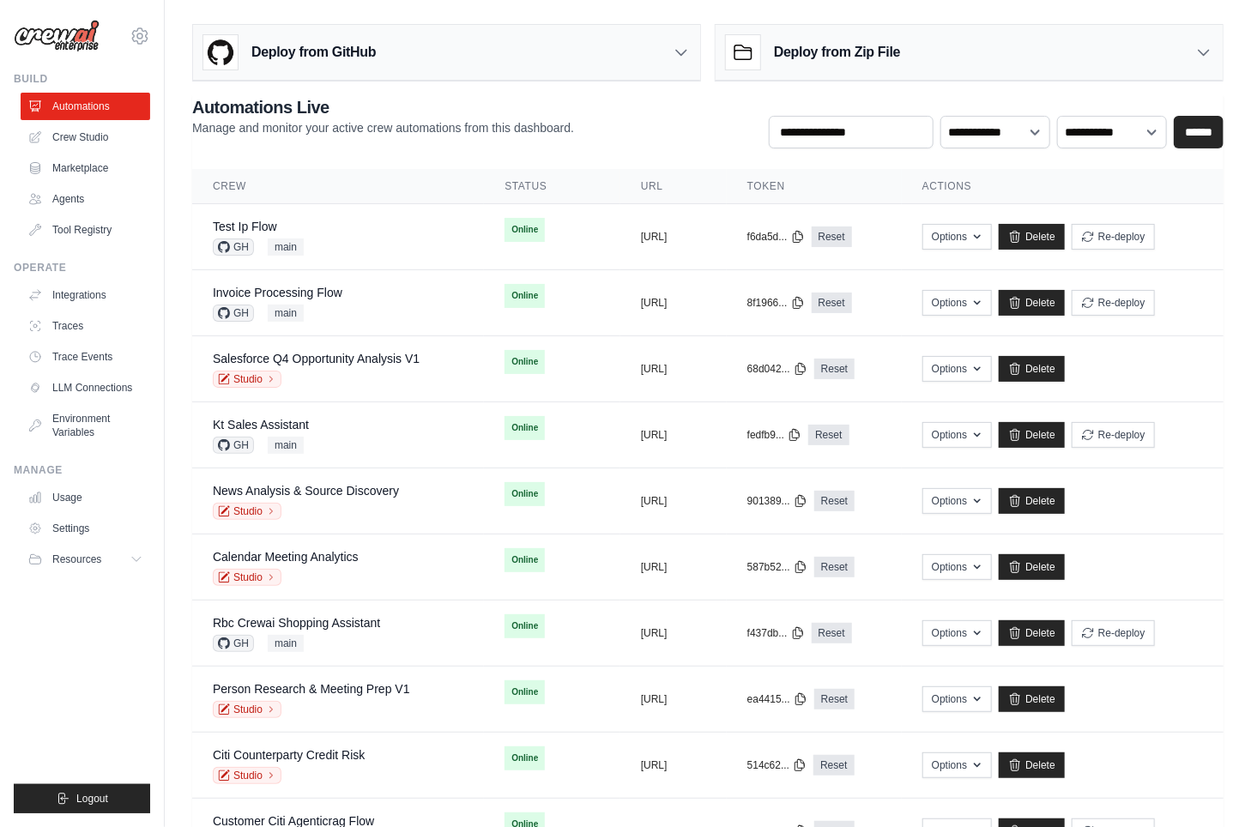
scroll to position [734, 0]
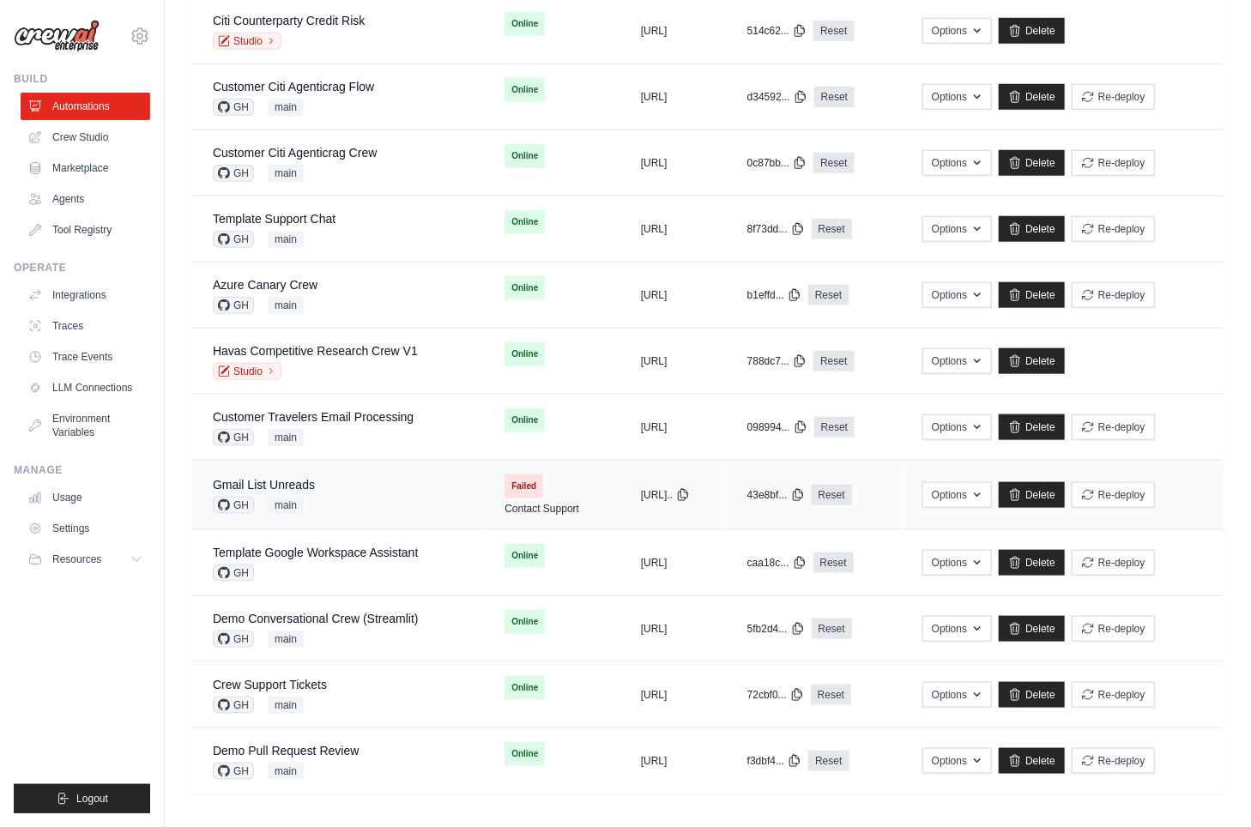
click at [349, 492] on div "Gmail List Unreads GH main" at bounding box center [338, 495] width 251 height 38
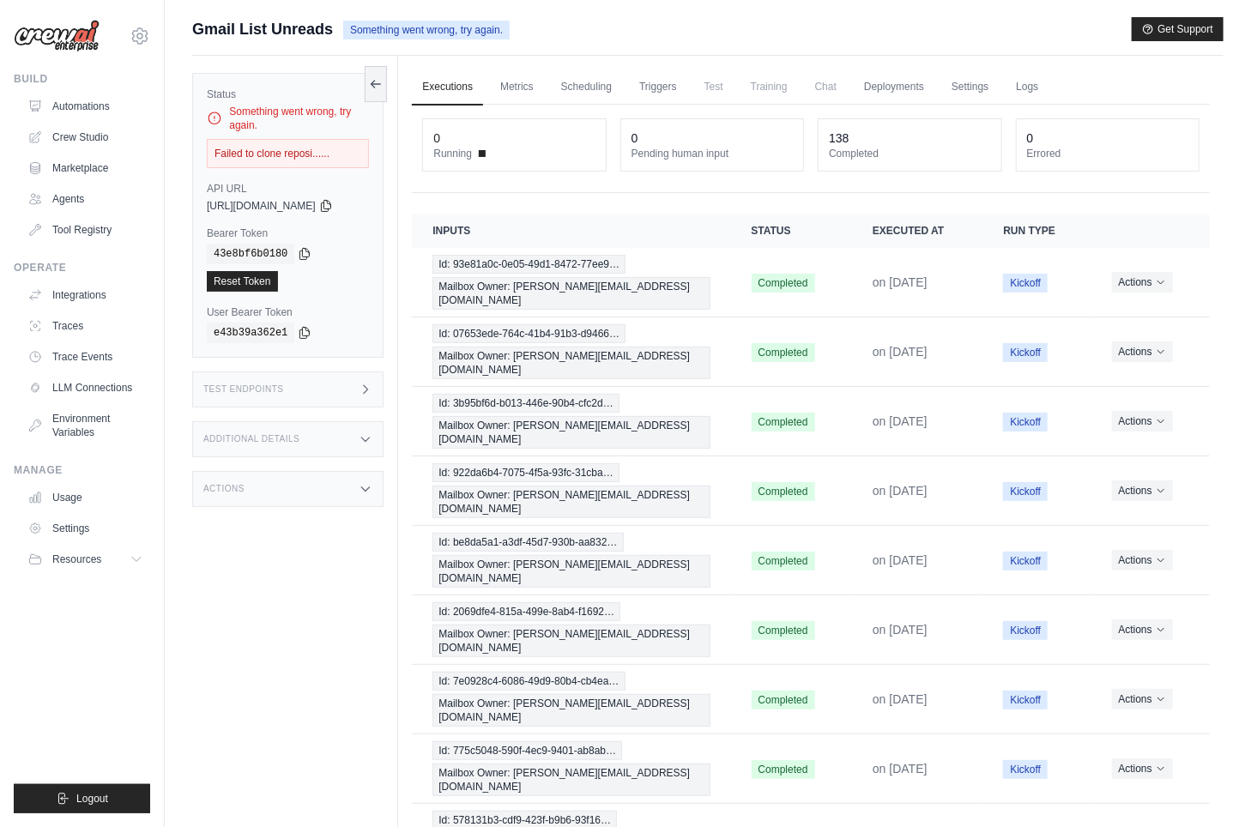
click at [295, 482] on div "Actions" at bounding box center [287, 489] width 191 height 36
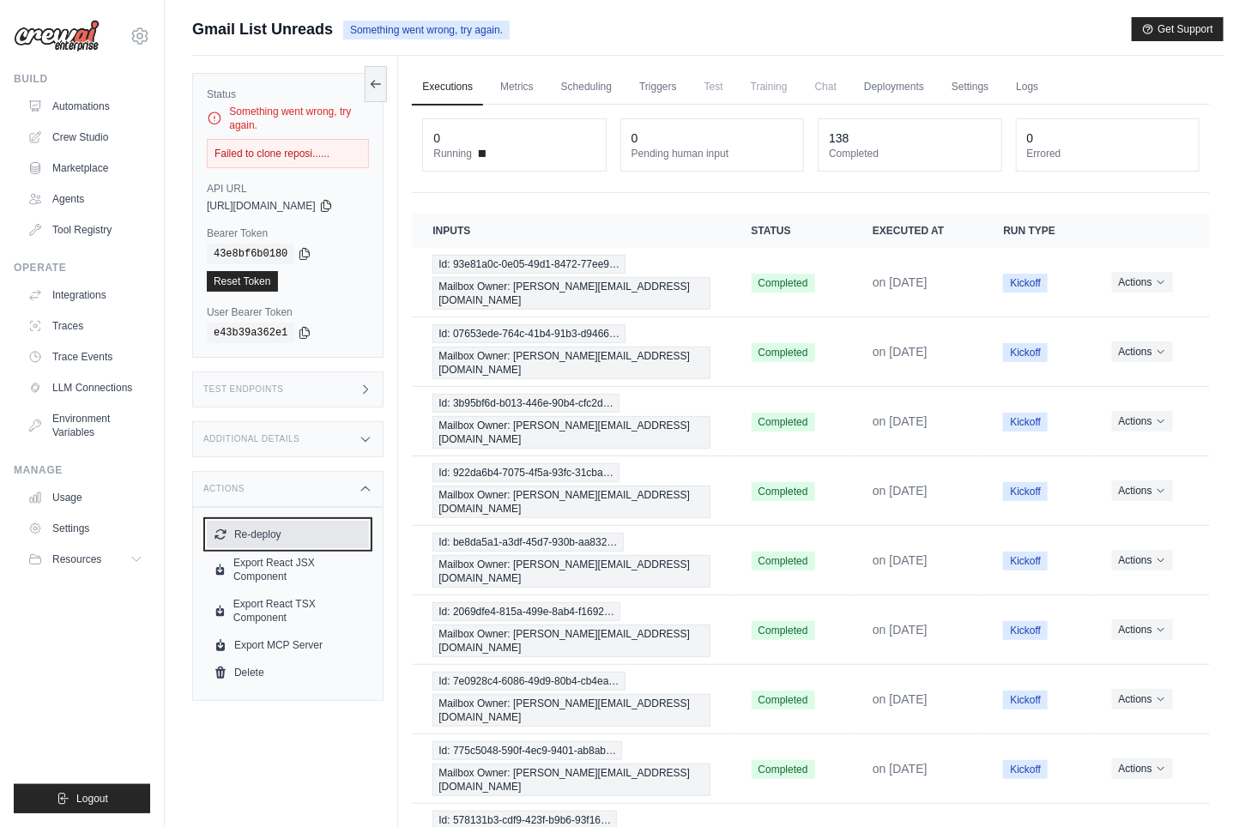
click at [276, 533] on button "Re-deploy" at bounding box center [288, 534] width 162 height 27
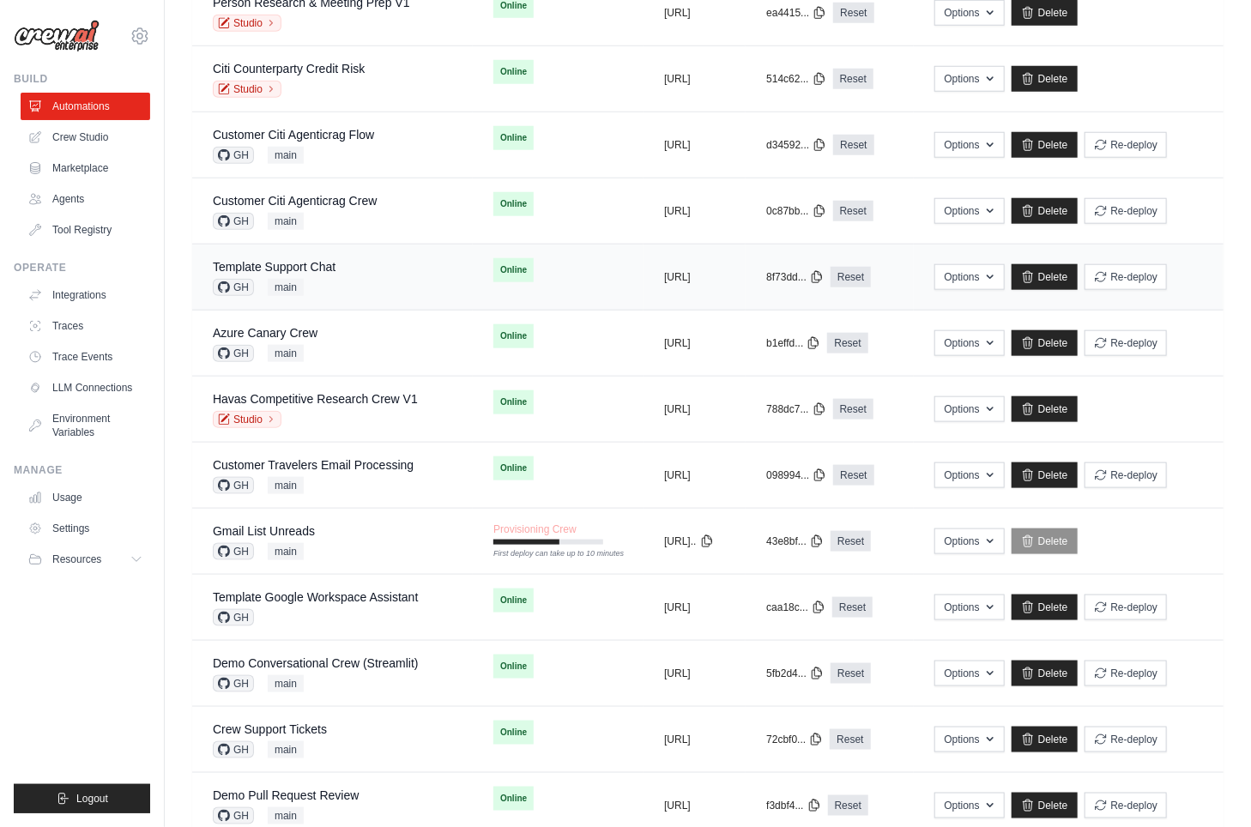
scroll to position [789, 0]
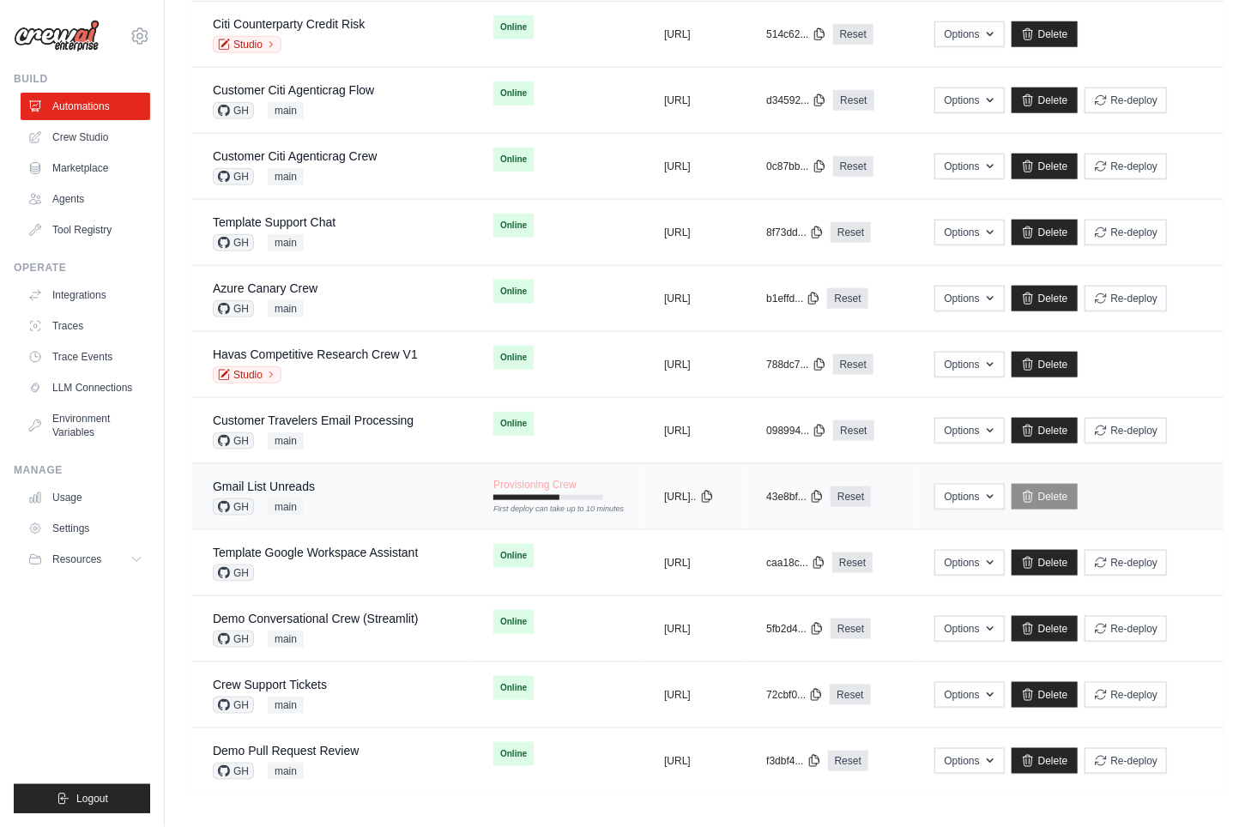
click at [329, 489] on div "Gmail List Unreads GH main" at bounding box center [332, 497] width 239 height 38
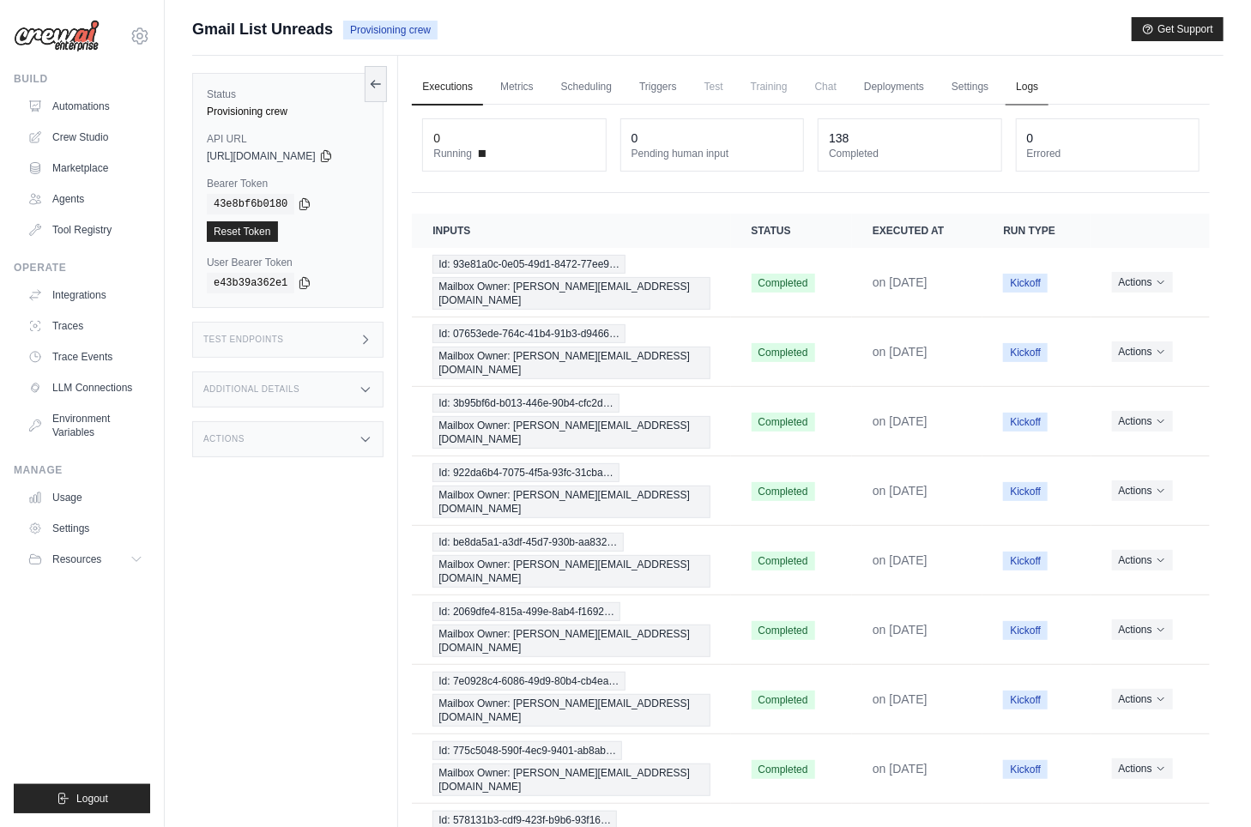
click at [1026, 87] on link "Logs" at bounding box center [1027, 87] width 43 height 36
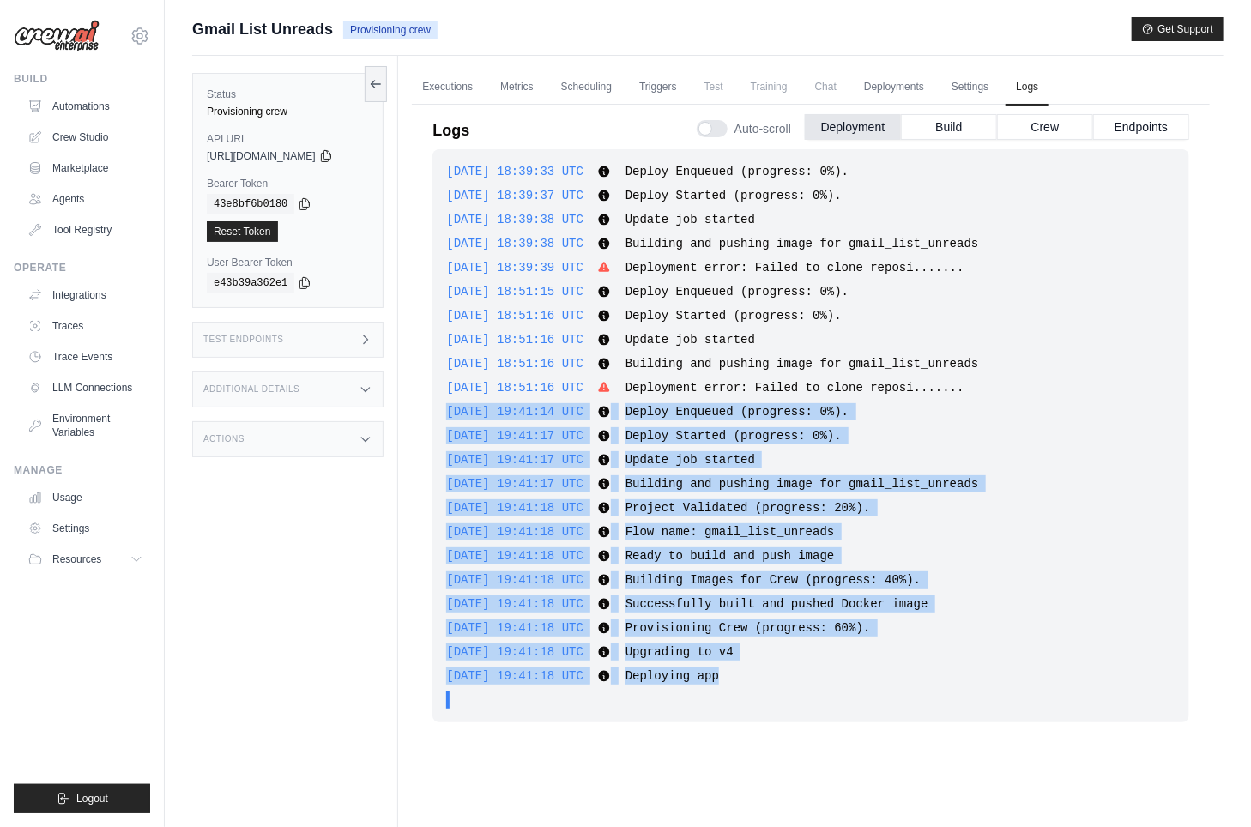
drag, startPoint x: 788, startPoint y: 672, endPoint x: 450, endPoint y: 413, distance: 425.9
click at [450, 413] on div "2025-09-04 18:39:33 UTC Deploy Enqueued (progress: 0%). Show more Show less 202…" at bounding box center [810, 435] width 757 height 573
copy div "2025-09-04 19:41:14 UTC Deploy Enqueued (progress: 0%). Show more Show less 202…"
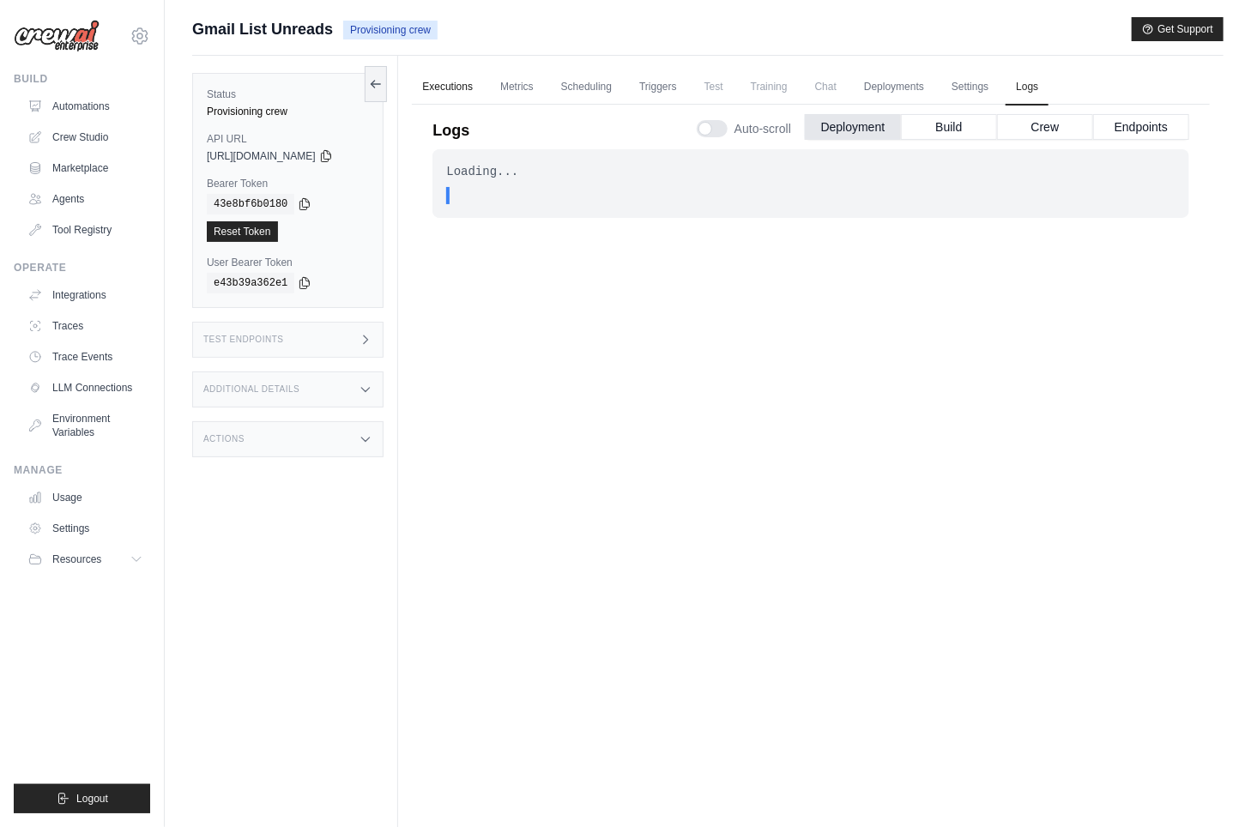
click at [468, 88] on link "Executions" at bounding box center [447, 87] width 71 height 36
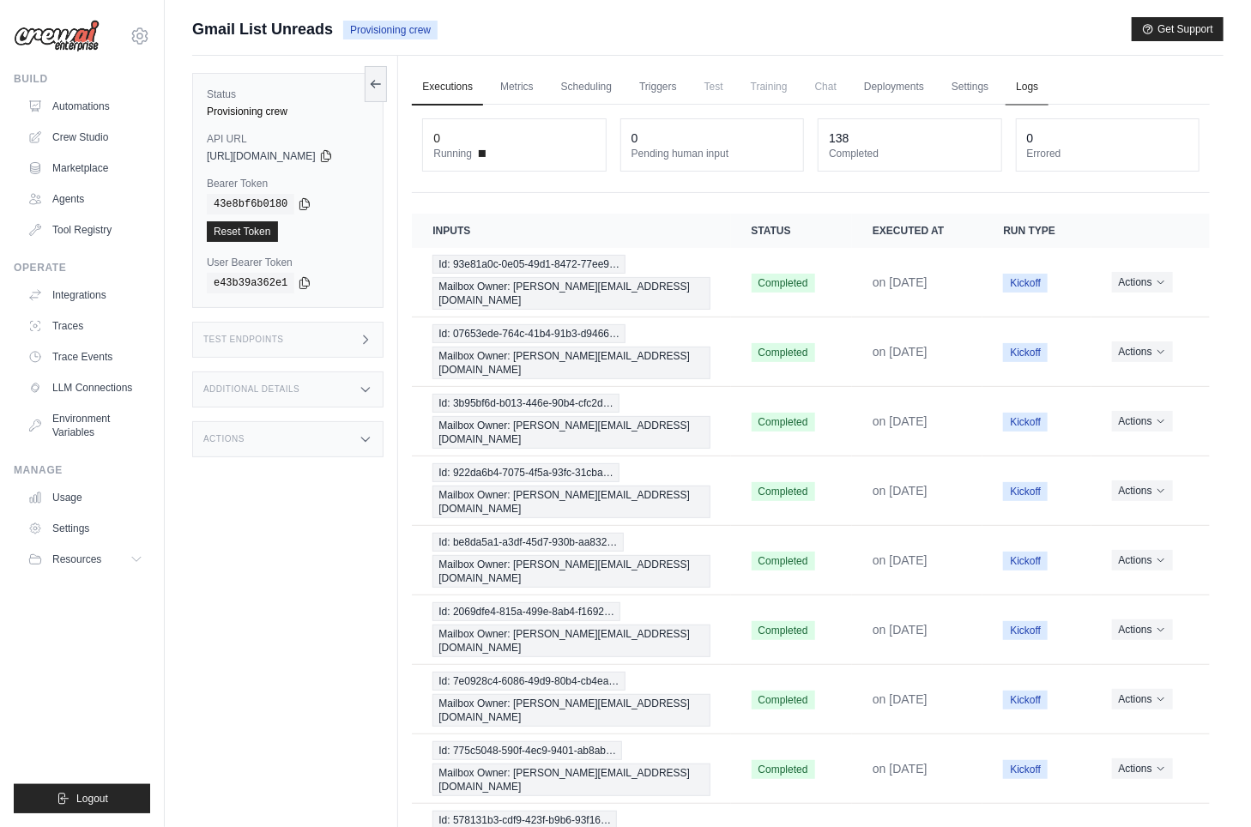
click at [1029, 85] on link "Logs" at bounding box center [1027, 87] width 43 height 36
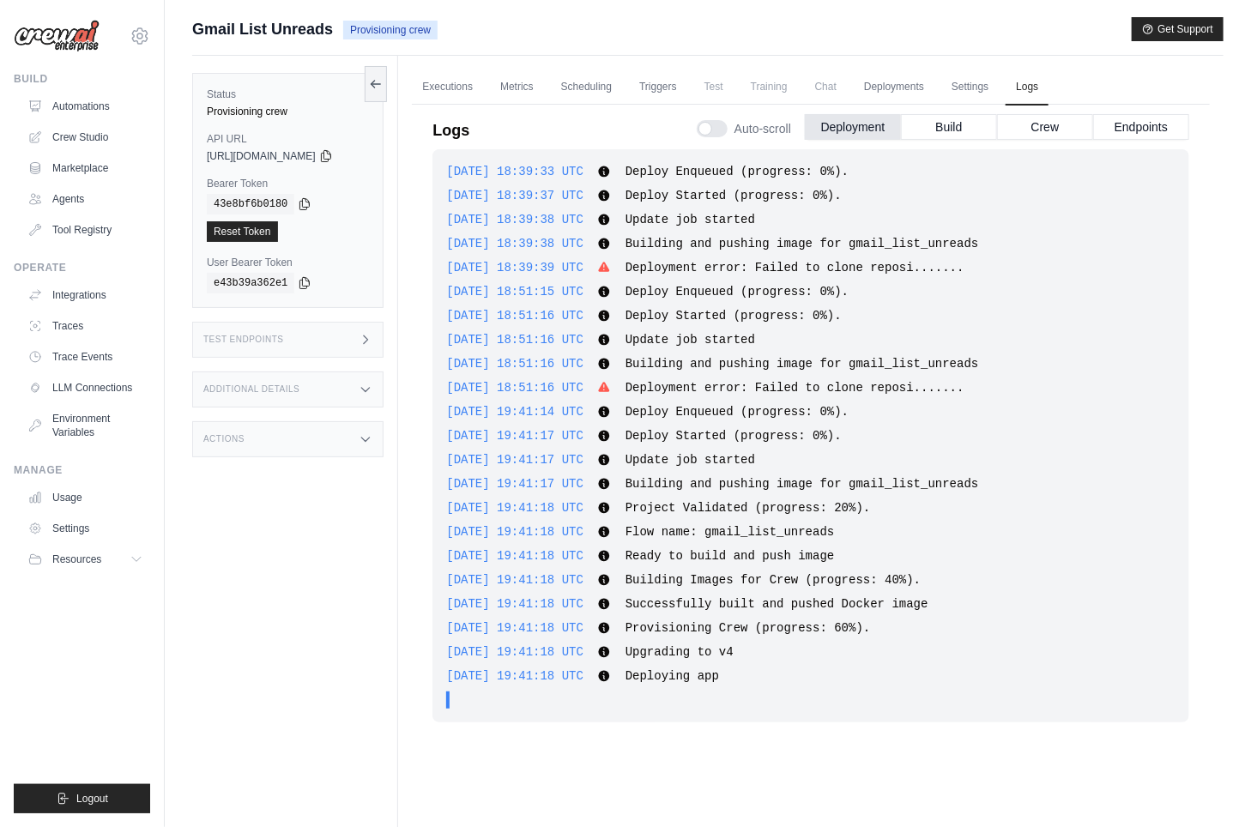
click at [530, 20] on div "Gmail List Unreads Provisioning crew Get Support" at bounding box center [707, 29] width 1031 height 24
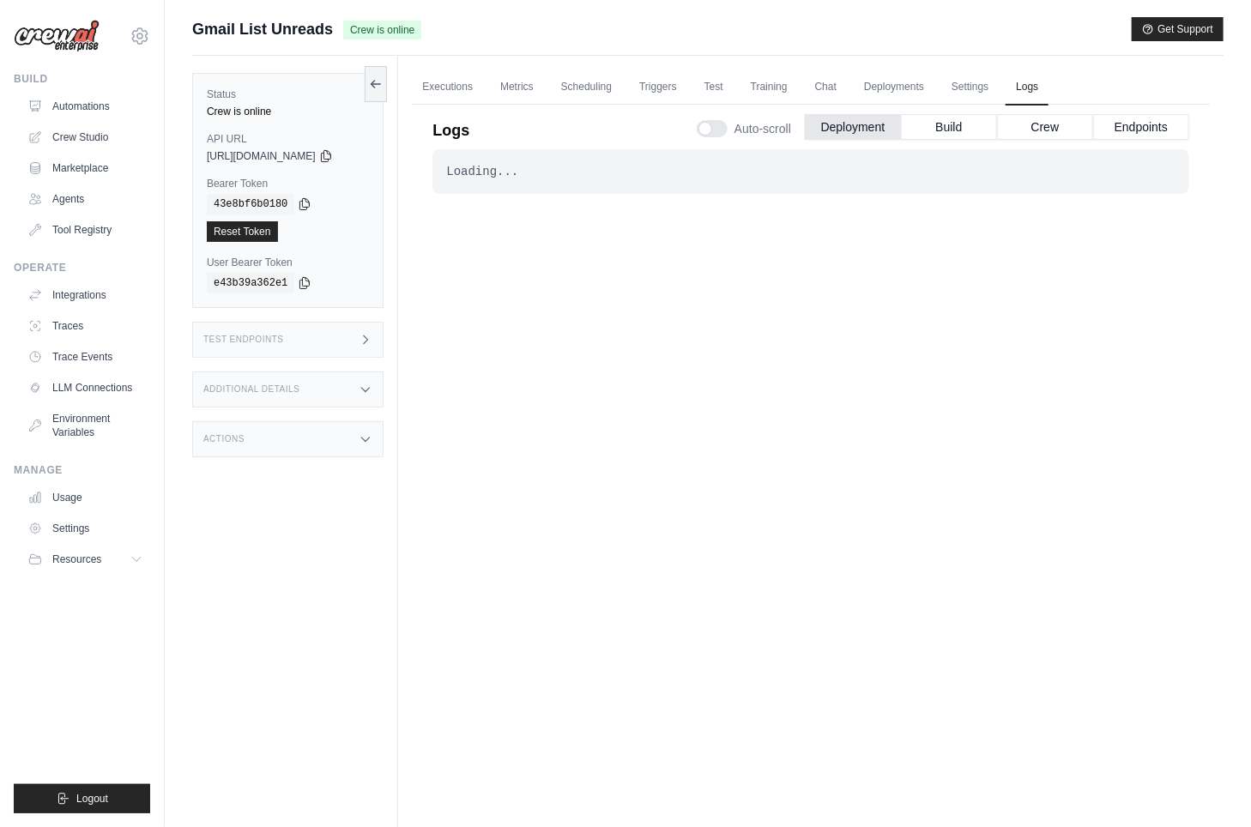
click at [241, 341] on h3 "Test Endpoints" at bounding box center [243, 340] width 81 height 10
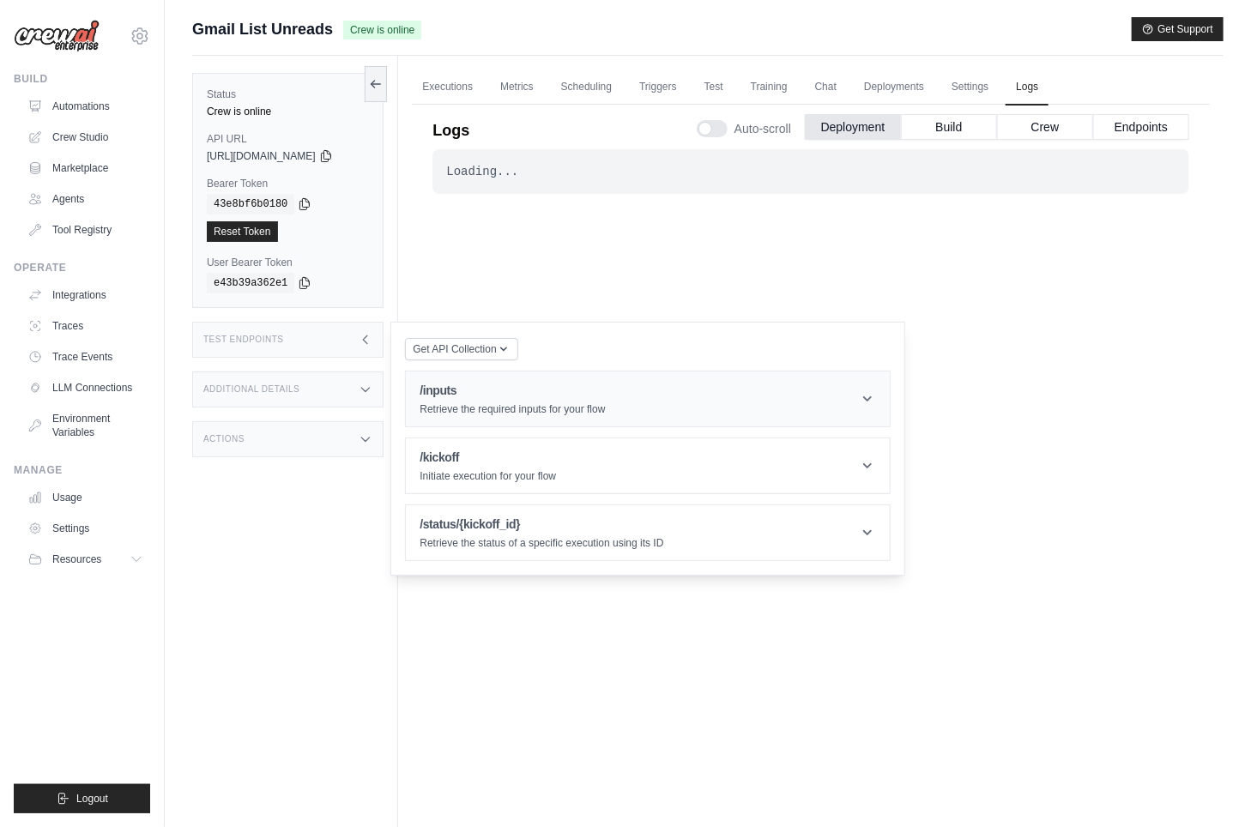
click at [490, 402] on p "Retrieve the required inputs for your flow" at bounding box center [512, 409] width 185 height 14
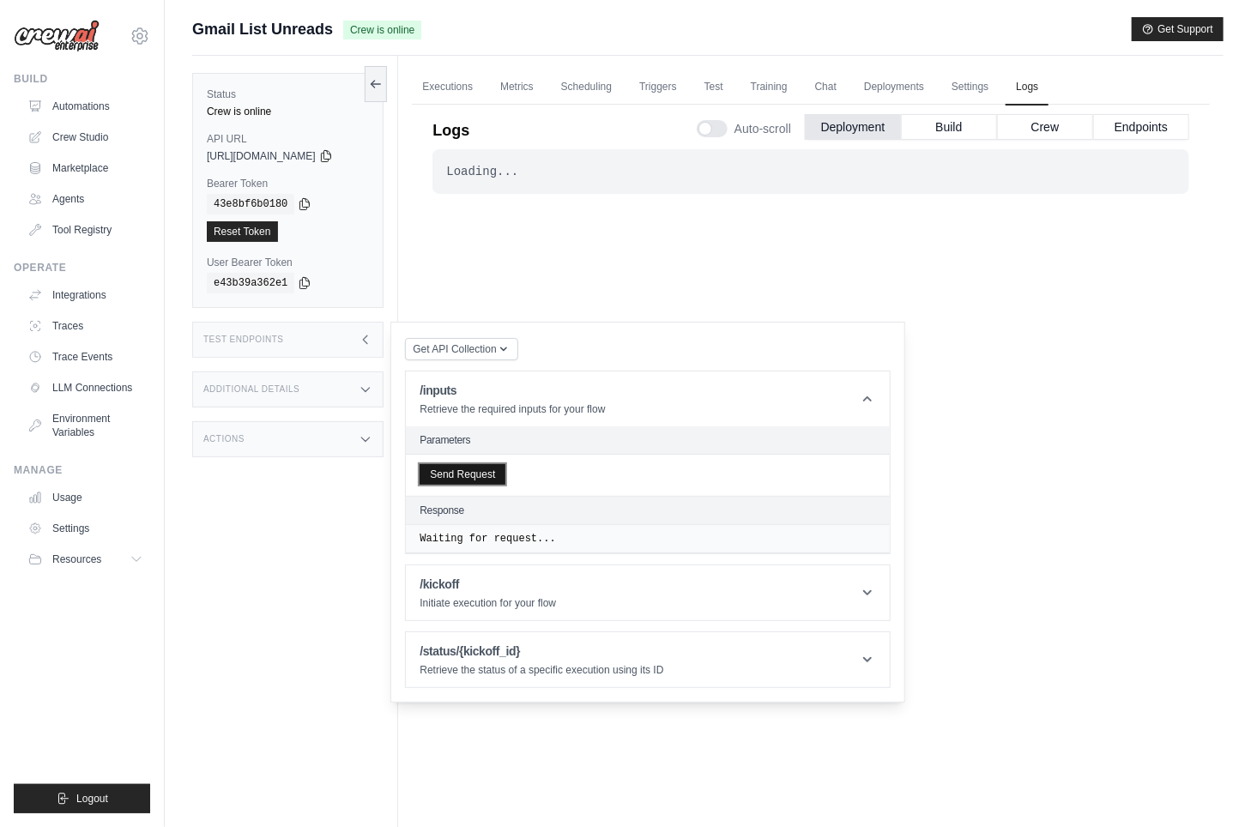
click at [498, 468] on button "Send Request" at bounding box center [463, 474] width 86 height 21
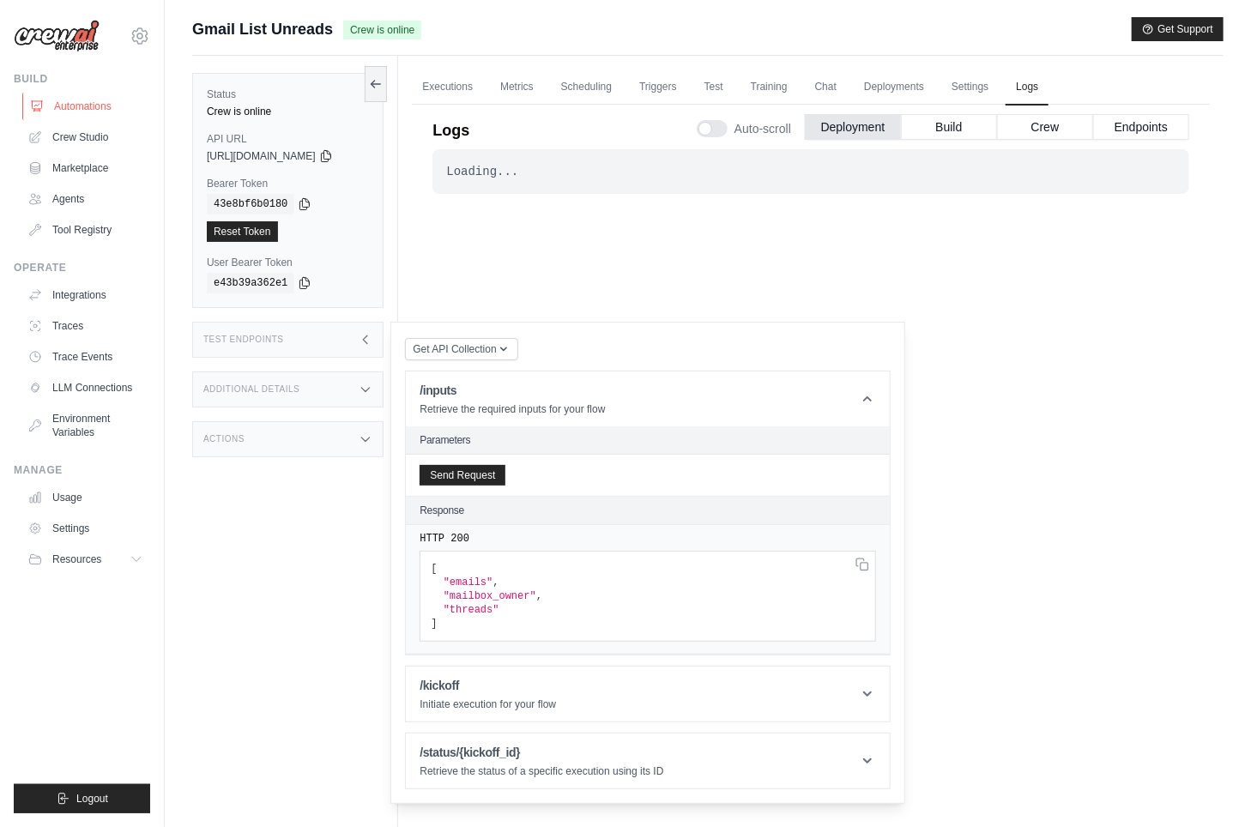
click at [74, 100] on link "Automations" at bounding box center [87, 106] width 130 height 27
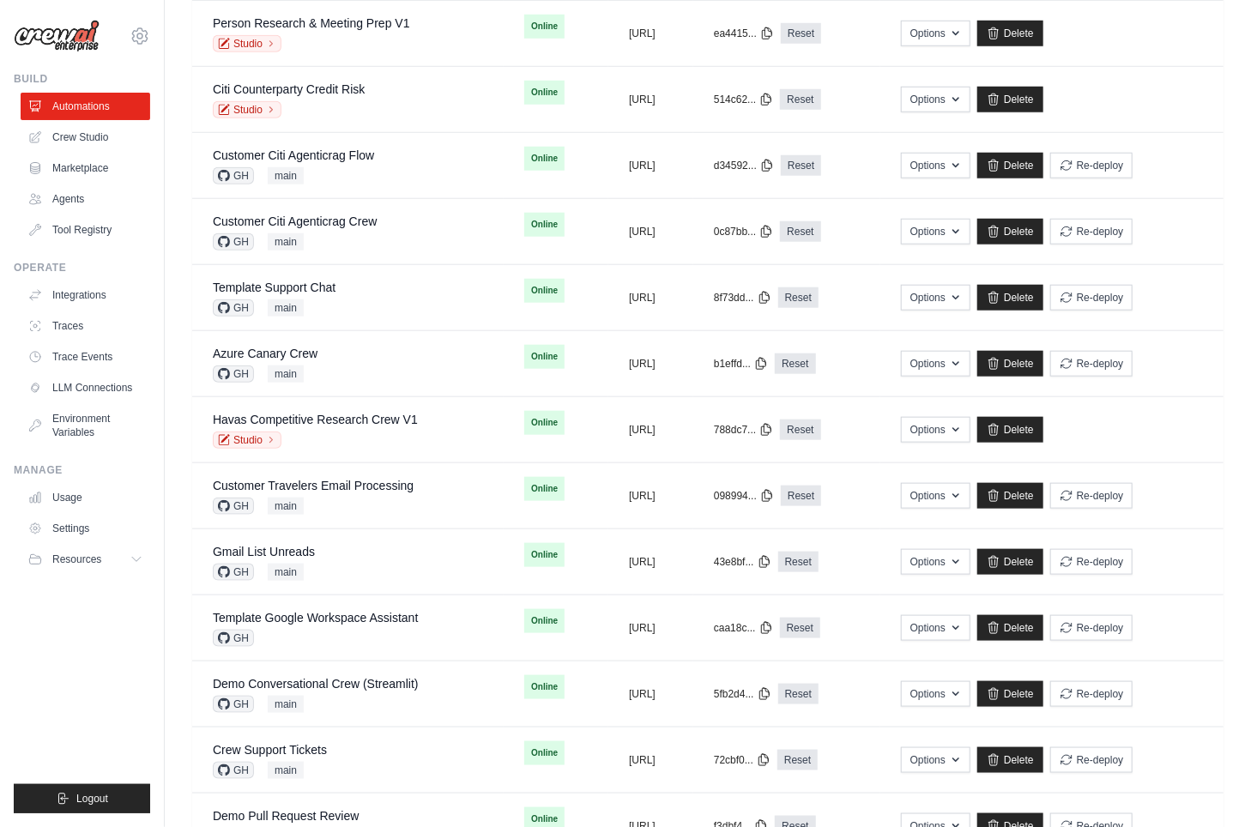
scroll to position [553, 0]
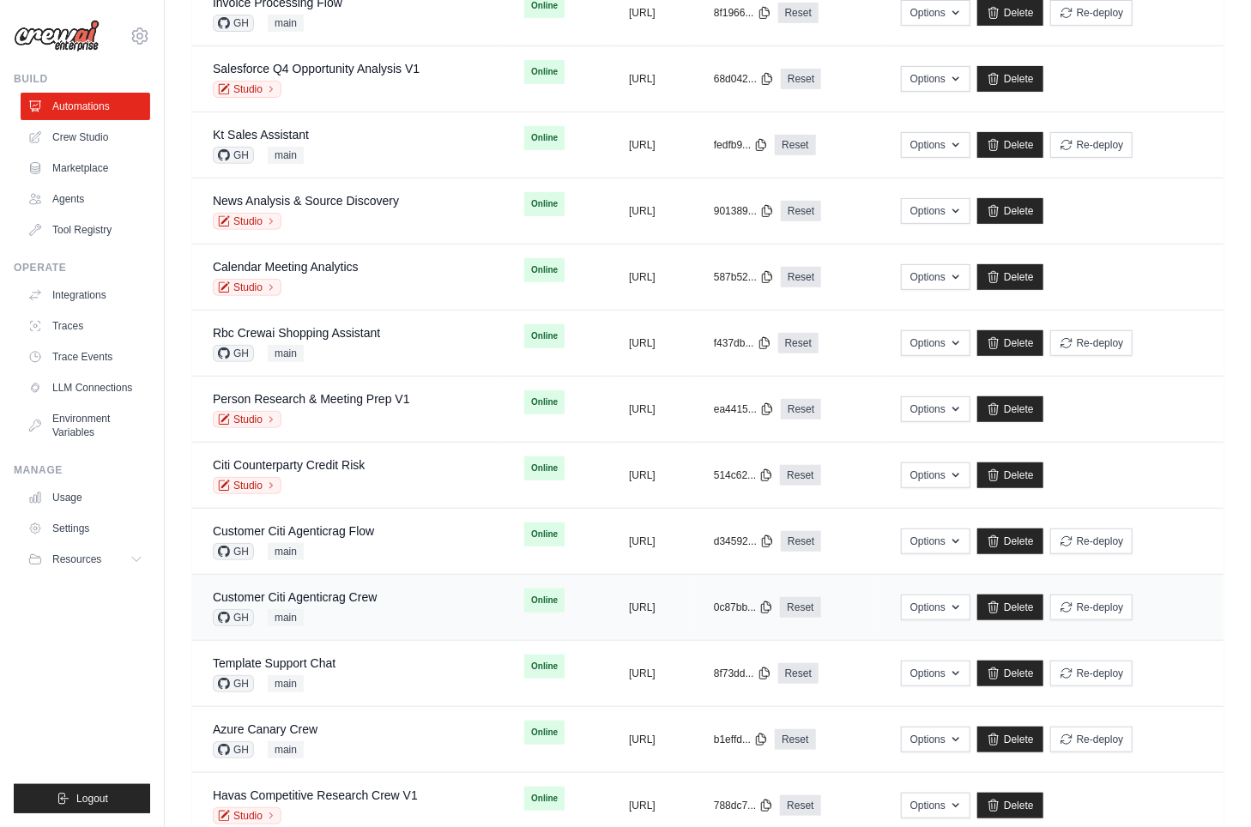
scroll to position [431, 0]
